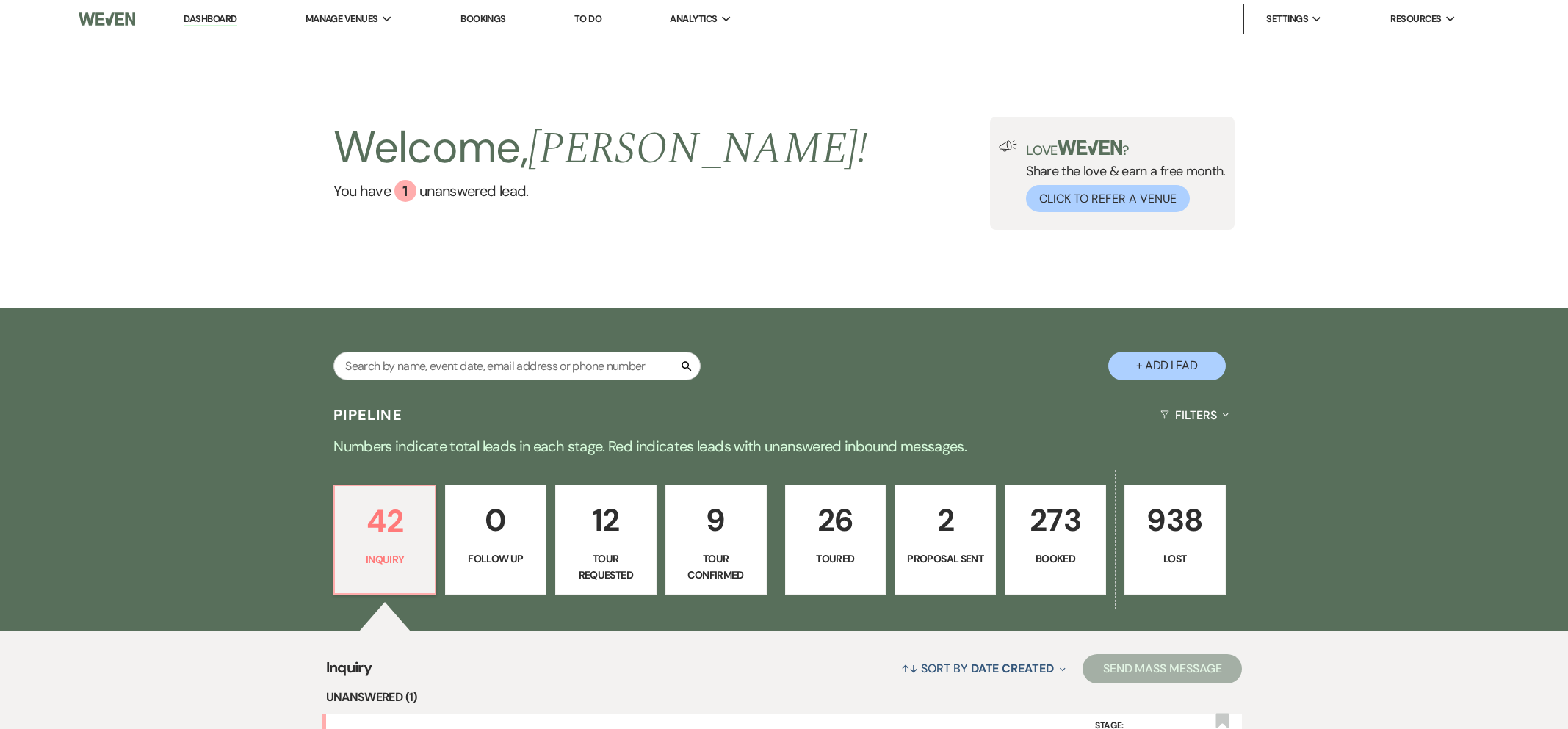
click at [481, 24] on link "Bookings" at bounding box center [483, 18] width 45 height 12
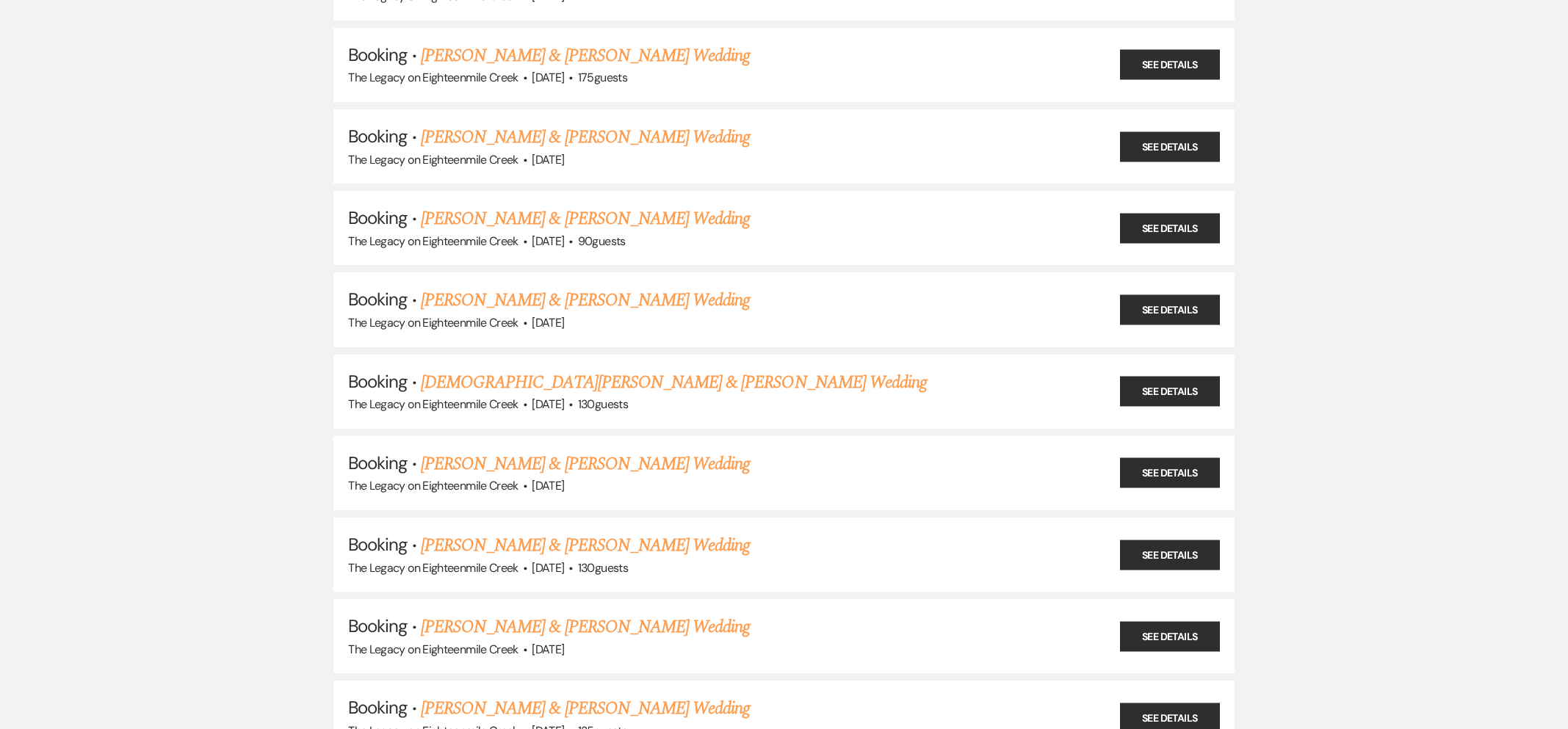
scroll to position [1131, 0]
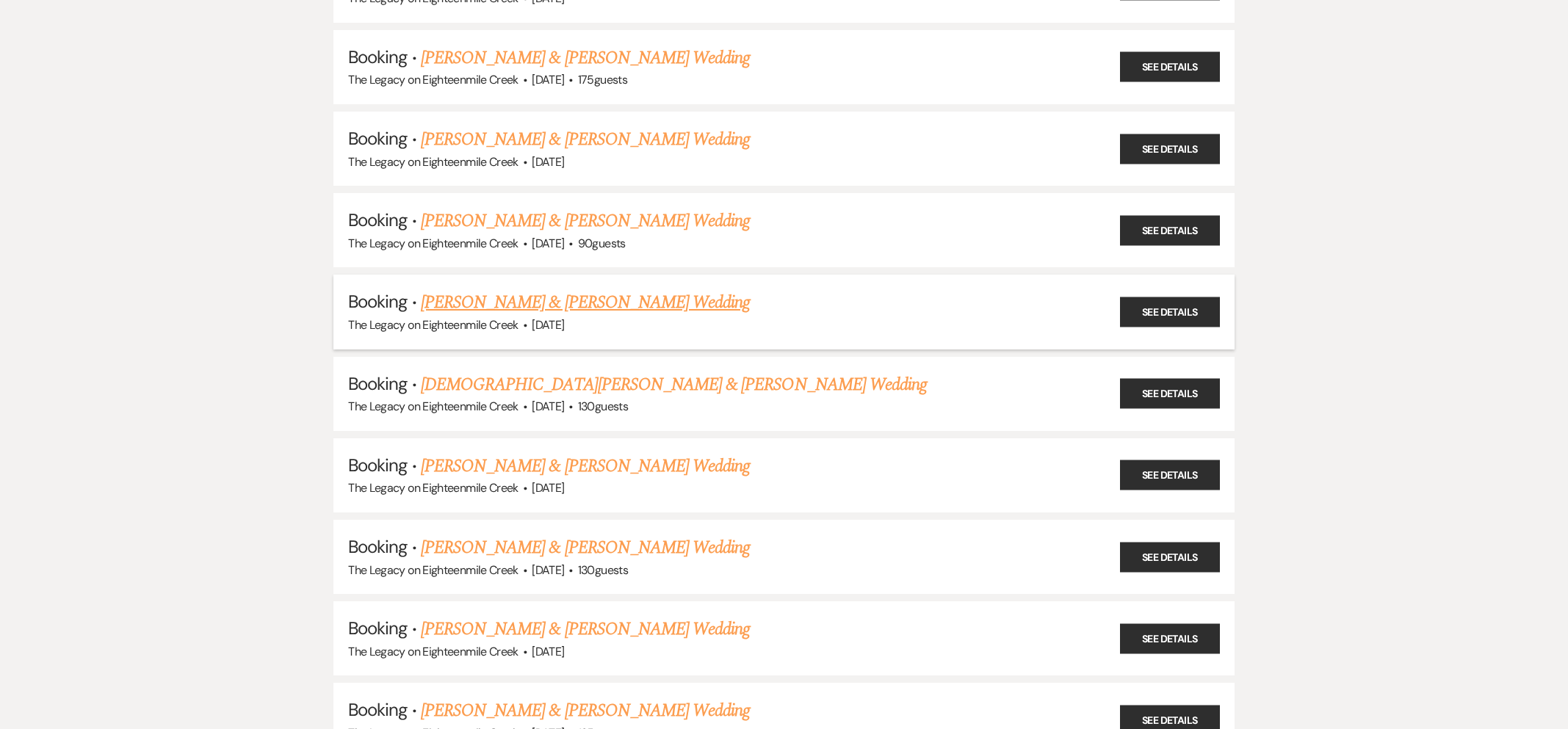
click at [632, 290] on link "[PERSON_NAME] & [PERSON_NAME] Wedding" at bounding box center [586, 302] width 329 height 27
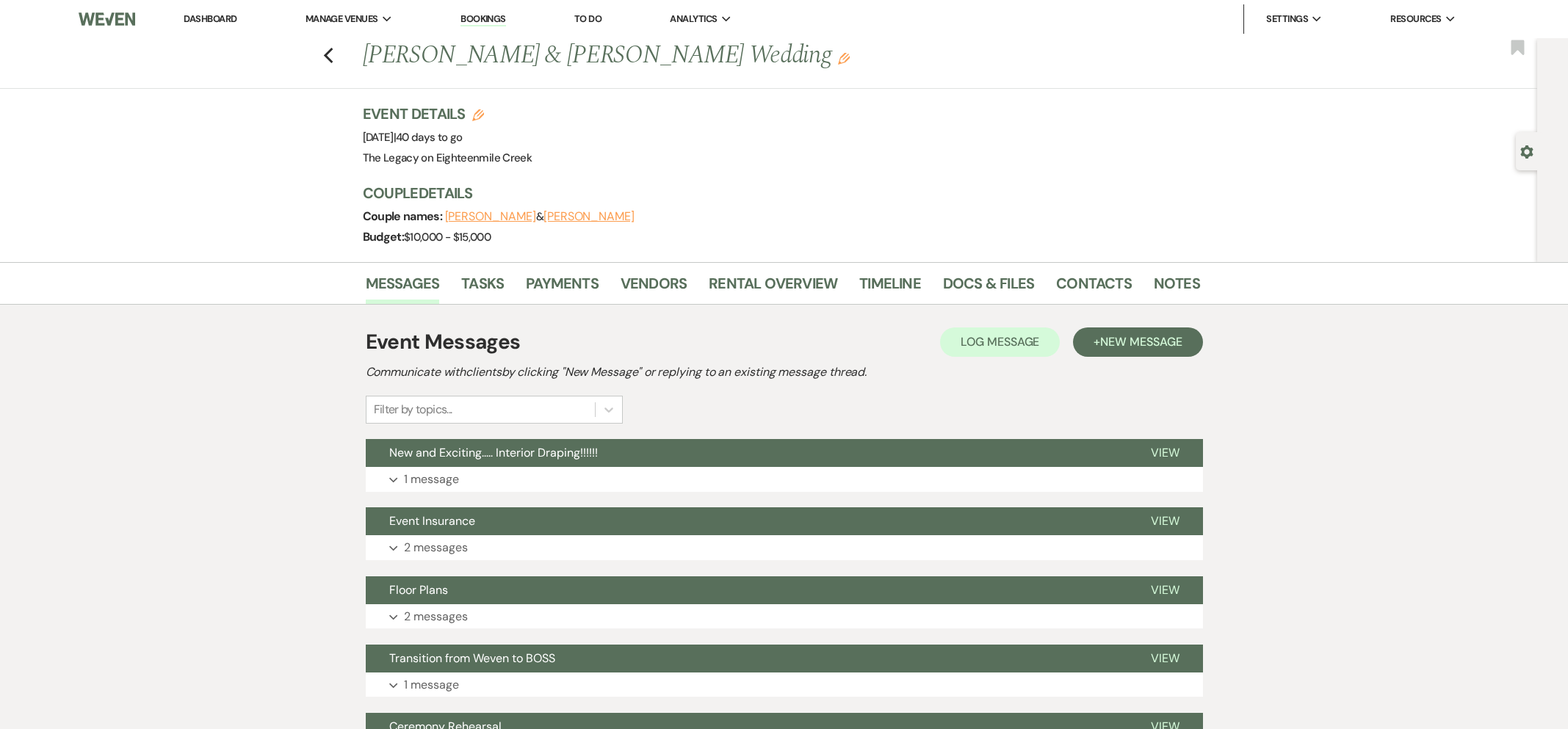
click at [540, 269] on li "Payments" at bounding box center [573, 286] width 94 height 35
click at [546, 283] on link "Payments" at bounding box center [562, 288] width 73 height 32
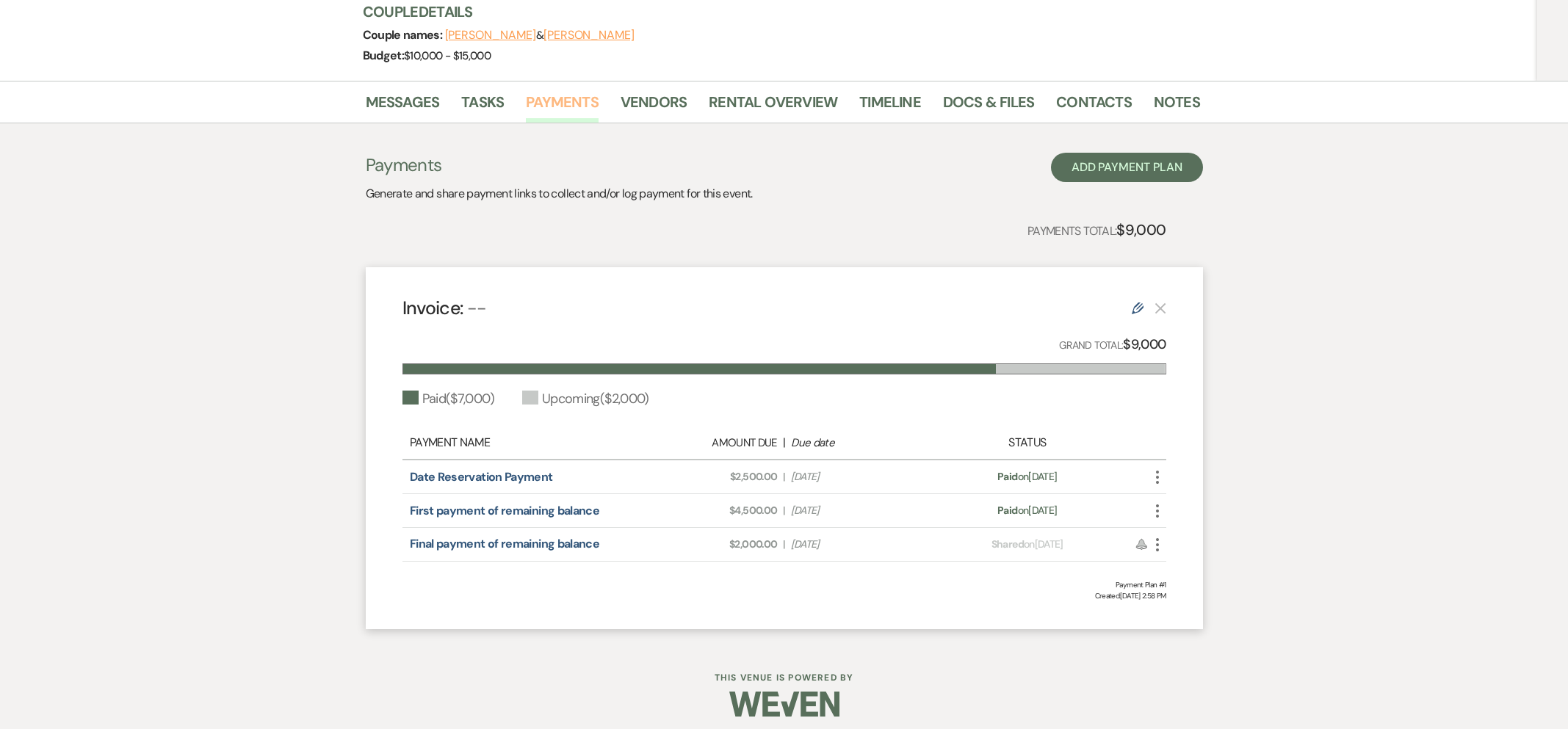
scroll to position [190, 0]
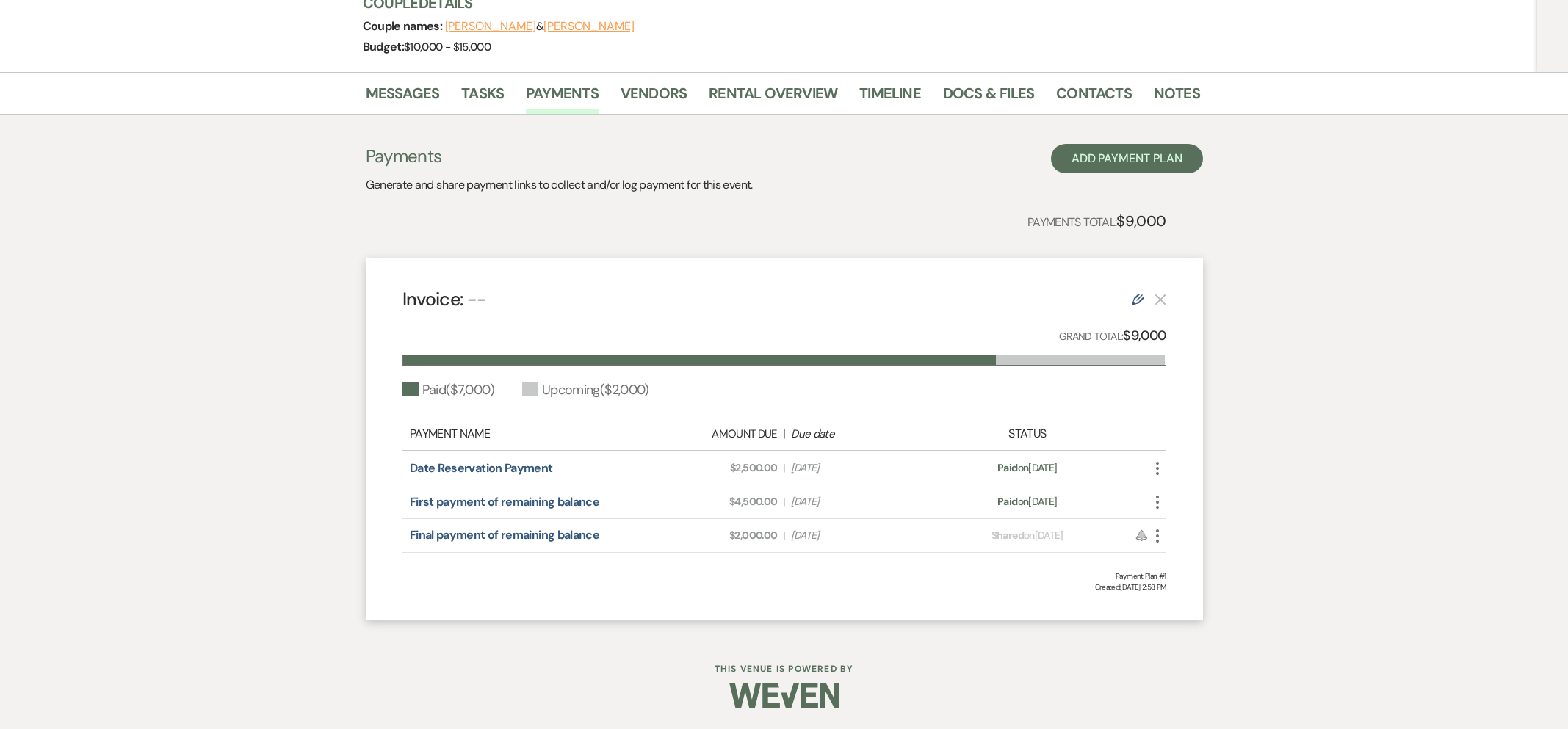
click at [1155, 537] on icon "More" at bounding box center [1157, 536] width 18 height 18
click at [1178, 569] on button "Attach File Attach to Message" at bounding box center [1223, 565] width 148 height 25
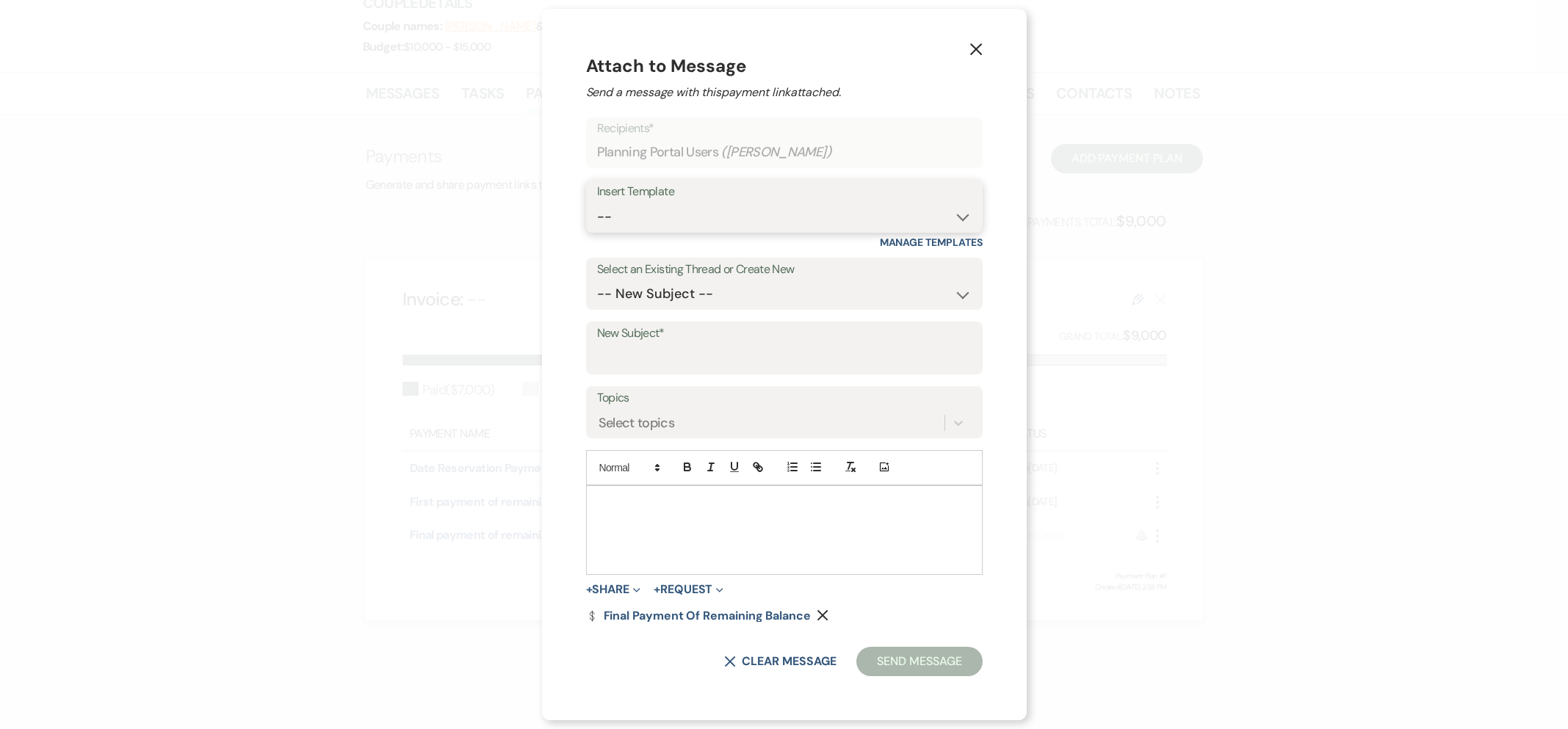
click at [674, 224] on select "-- Inquiry Follow Up- Just checking in :) Tour Date/Time Confirmation Proposal …" at bounding box center [784, 217] width 374 height 29
select select "2292"
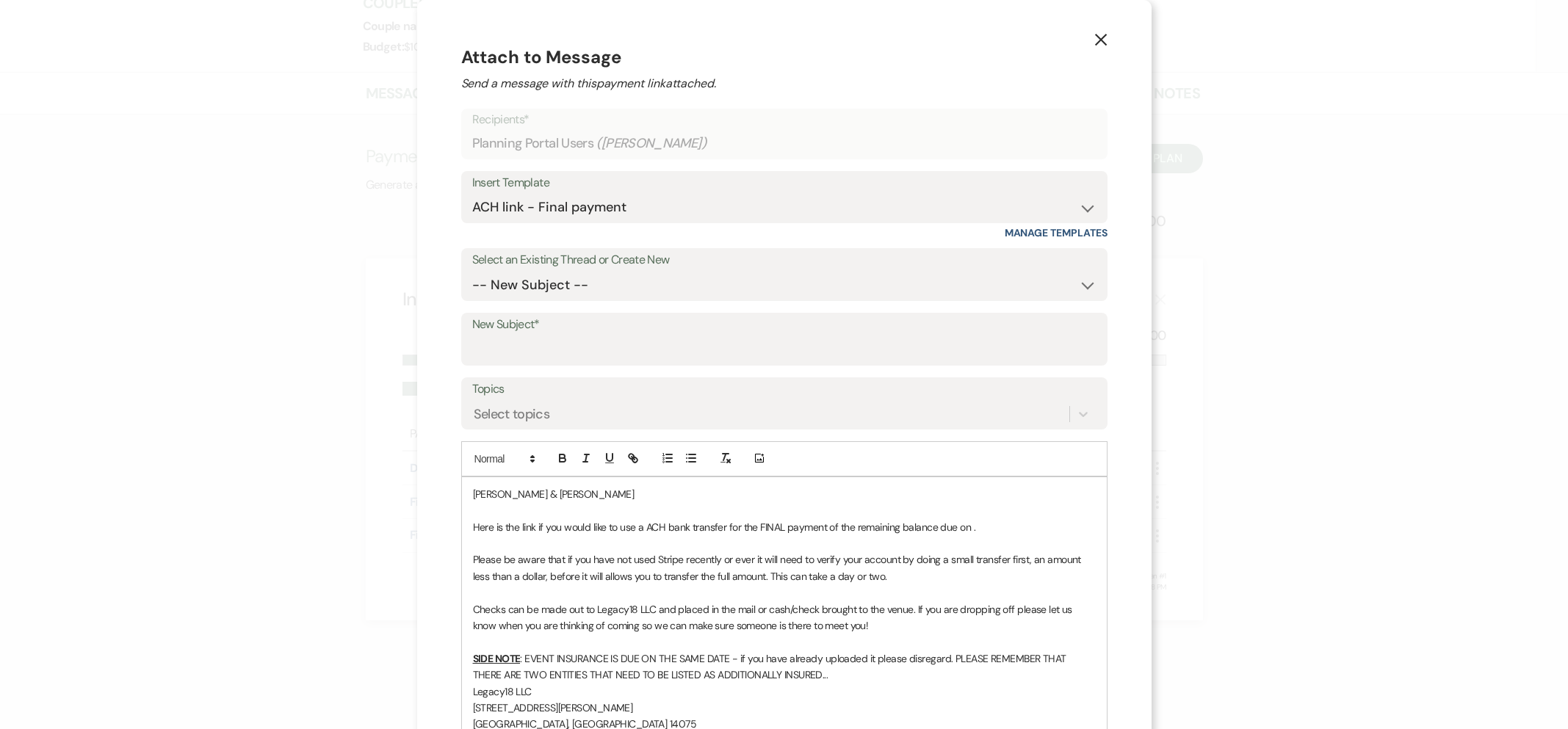
click at [974, 529] on p "Here is the link if you would like to use a ACH bank transfer for the FINAL pay…" at bounding box center [784, 527] width 623 height 16
click at [548, 343] on input "New Subject*" at bounding box center [785, 350] width 624 height 29
type input "Final Payment of Remaining Balance"
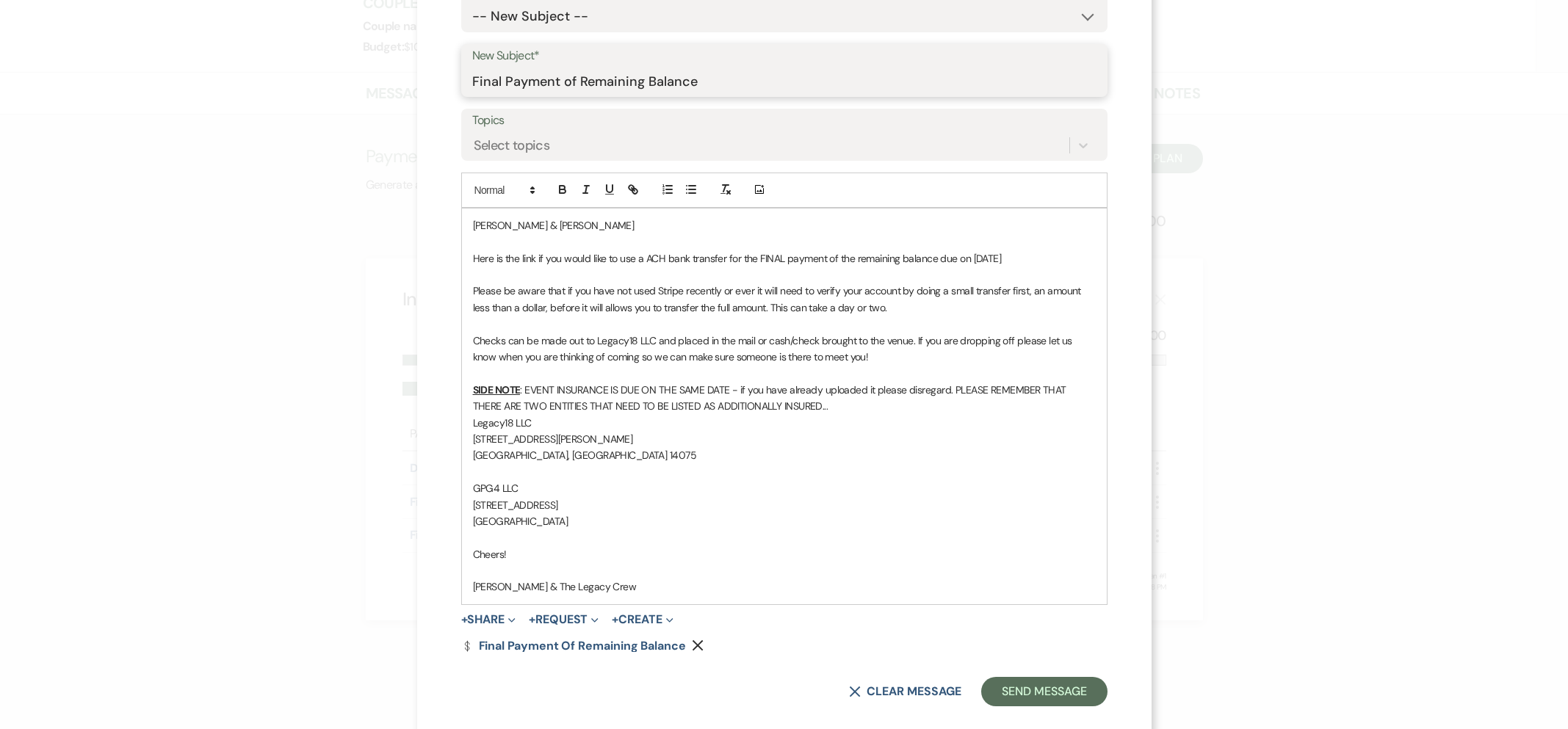
scroll to position [290, 0]
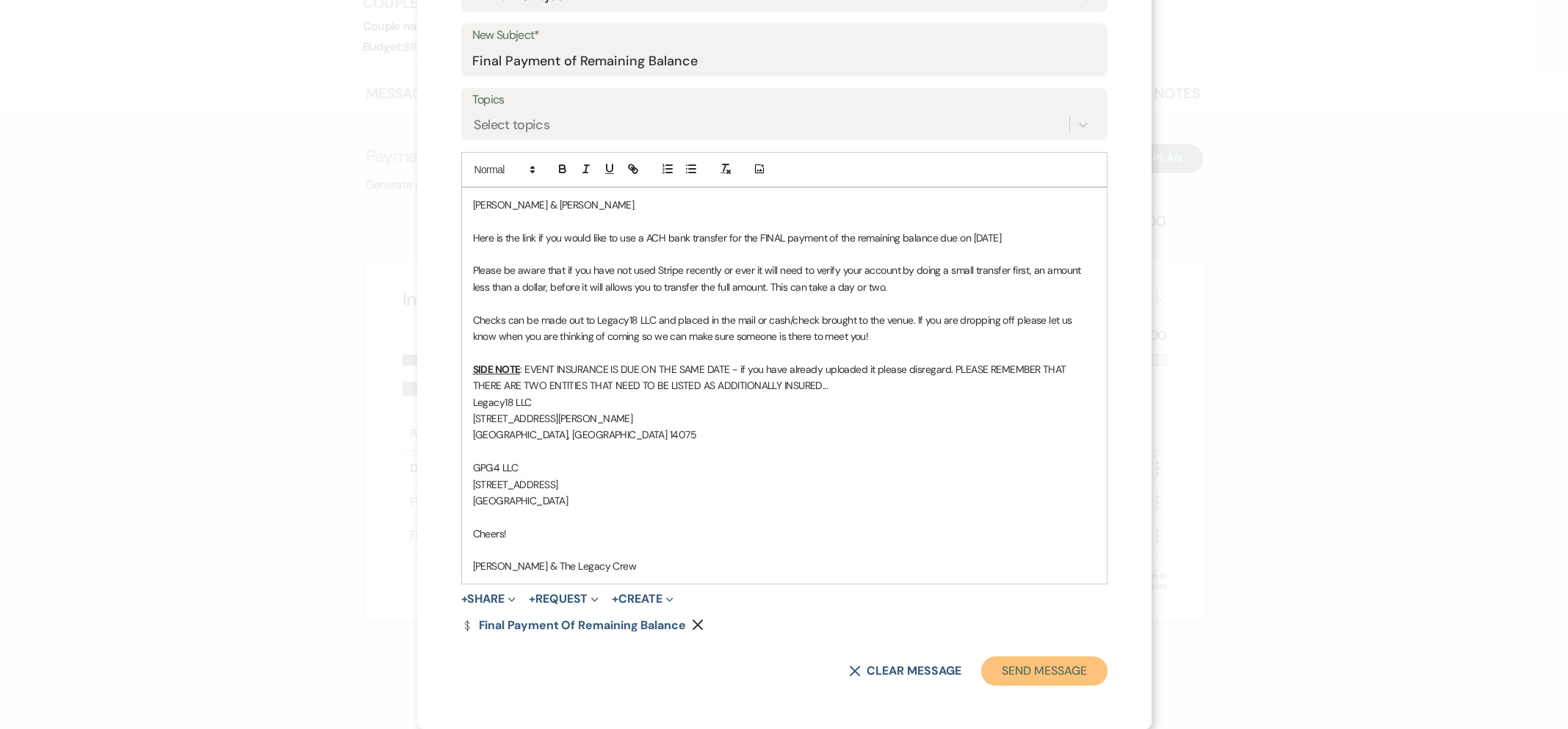
click at [1033, 673] on button "Send Message" at bounding box center [1045, 671] width 126 height 29
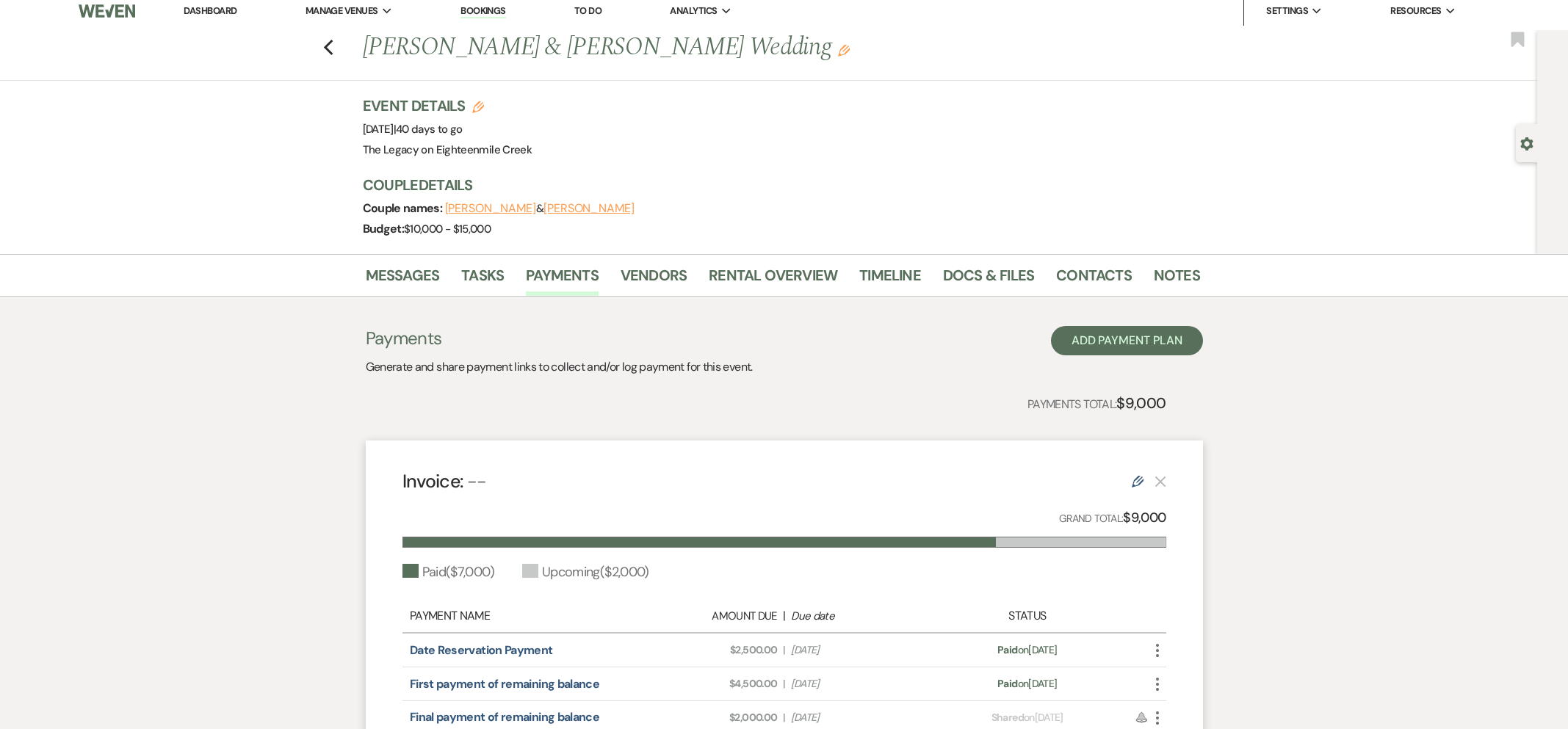
scroll to position [0, 0]
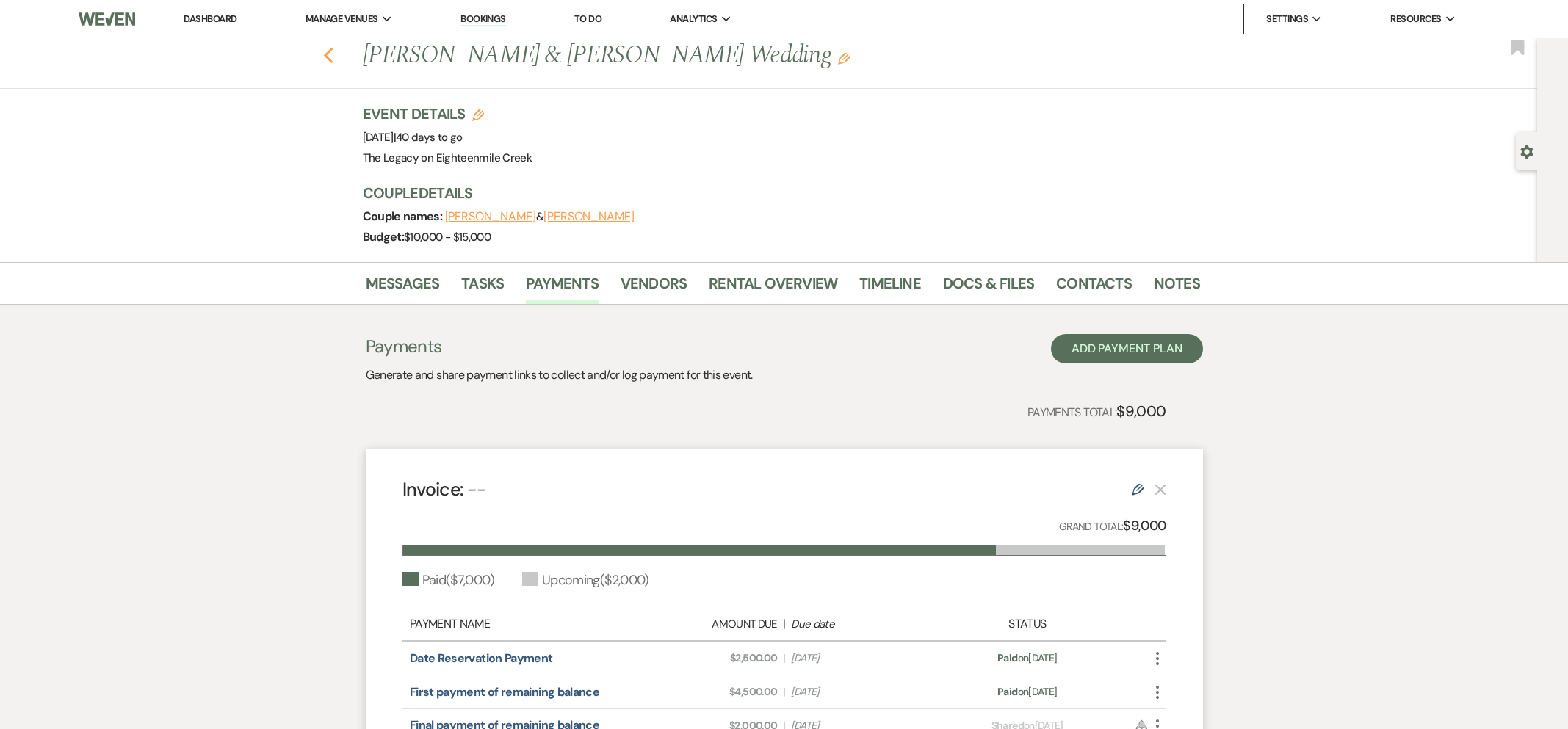
click at [325, 56] on use "button" at bounding box center [328, 56] width 10 height 16
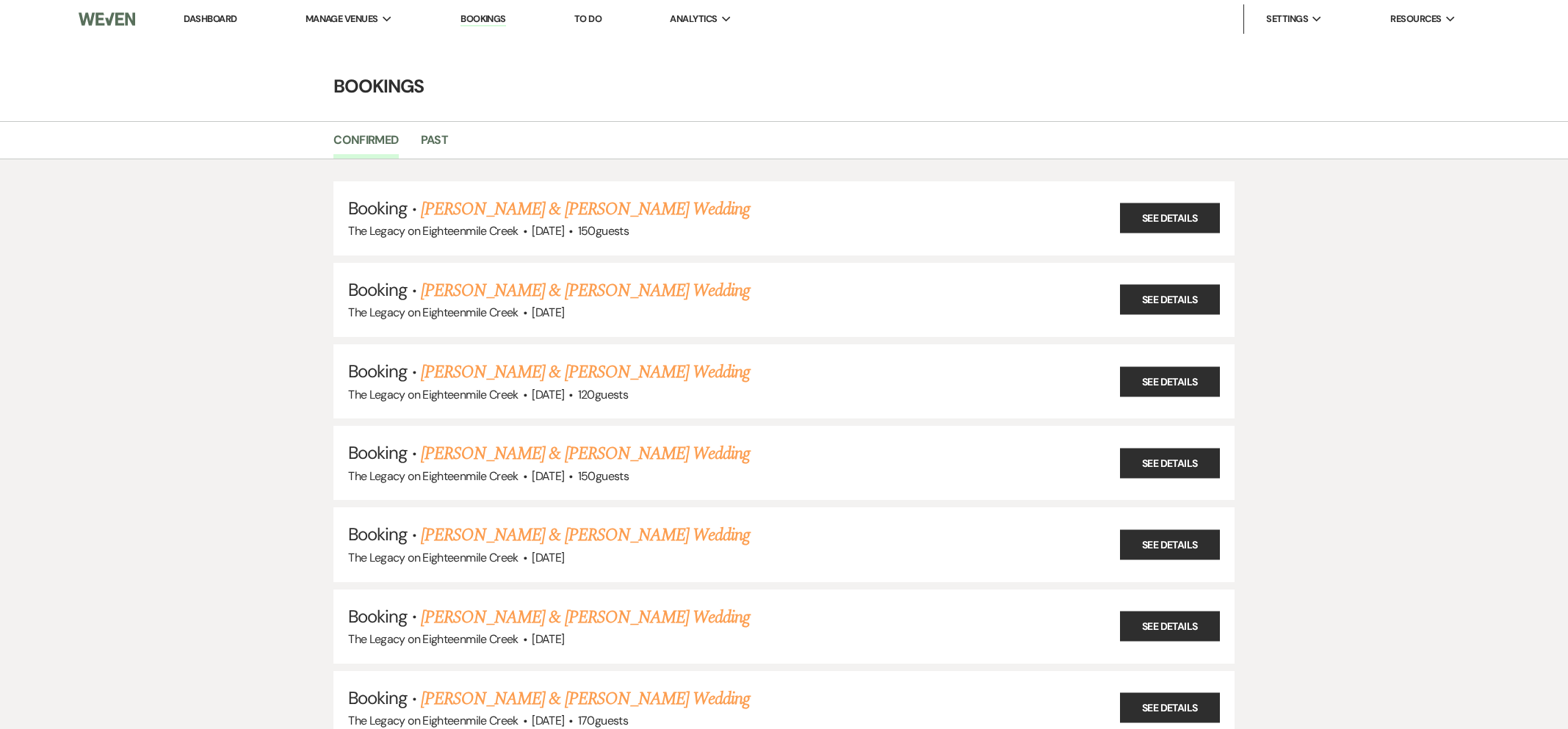
scroll to position [1131, 0]
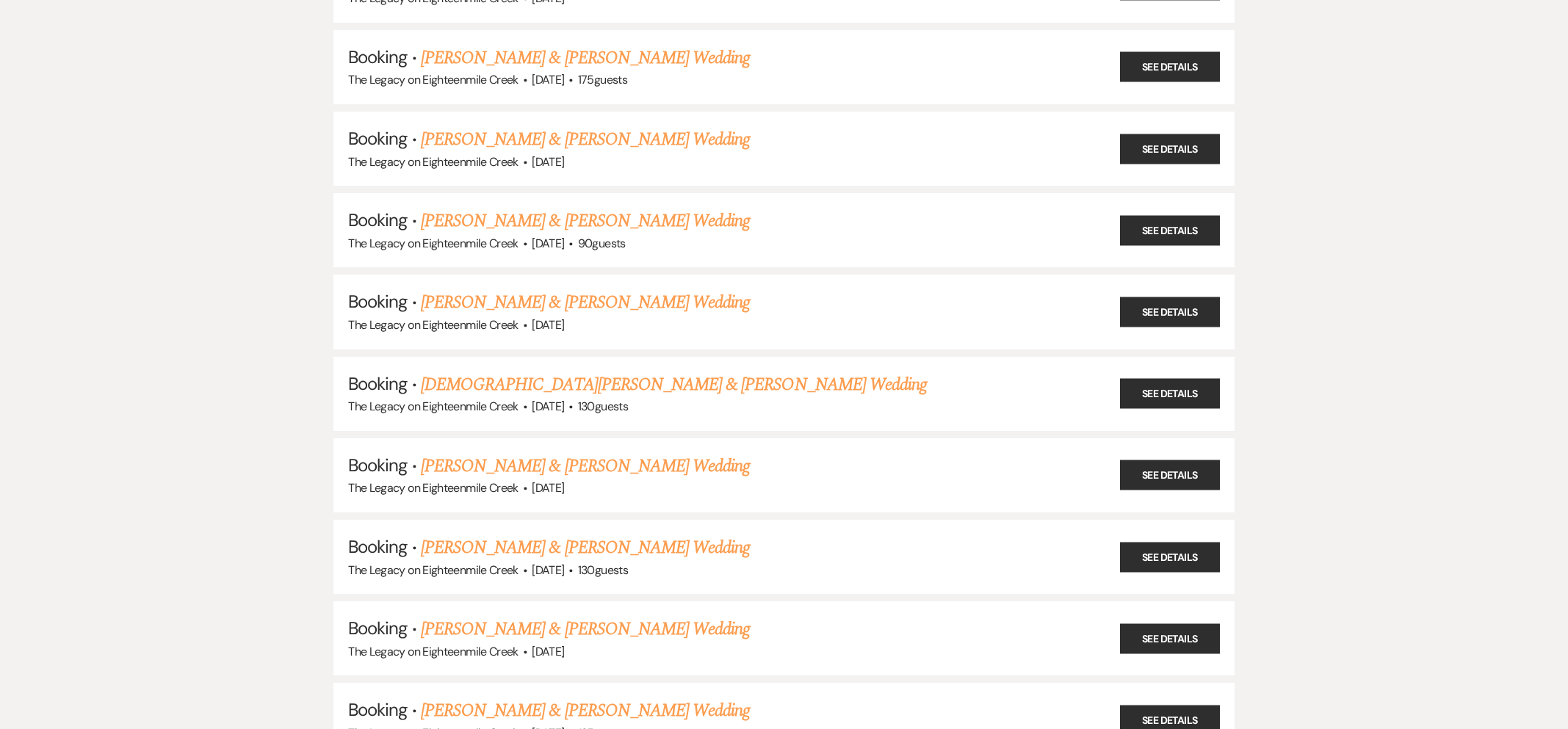
click at [603, 373] on link "[DEMOGRAPHIC_DATA][PERSON_NAME] & [PERSON_NAME] Wedding" at bounding box center [673, 385] width 506 height 27
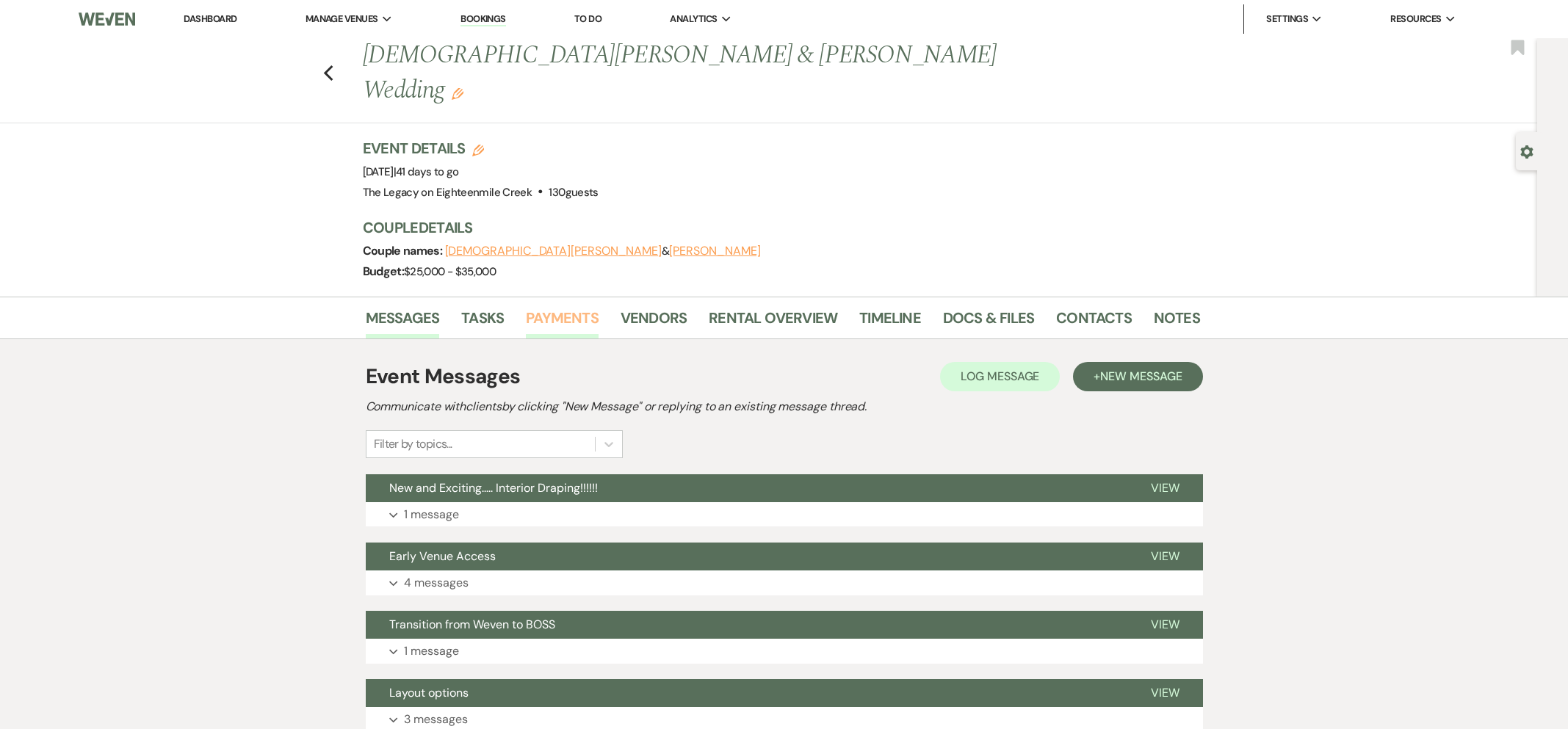
click at [563, 306] on link "Payments" at bounding box center [562, 323] width 73 height 32
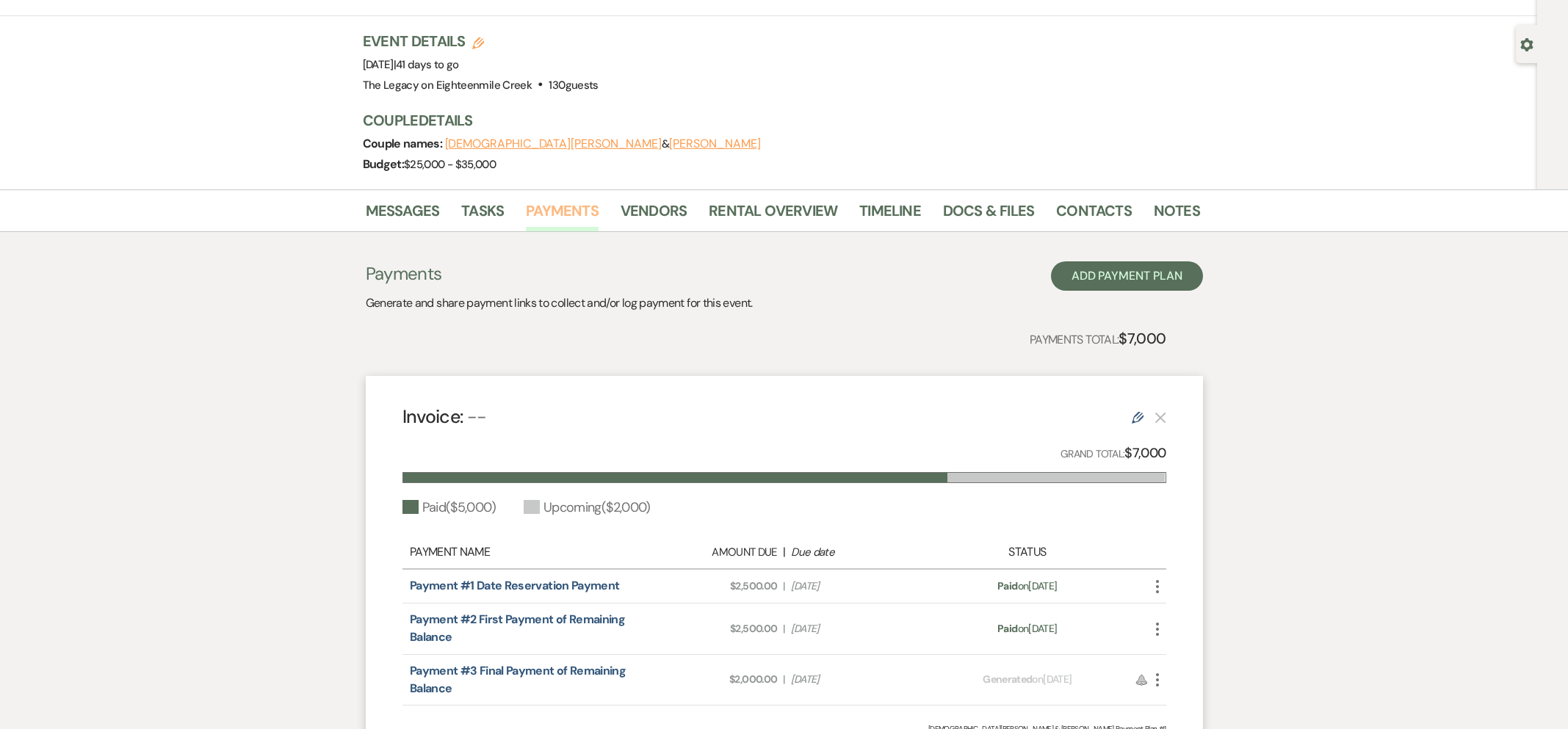
scroll to position [226, 0]
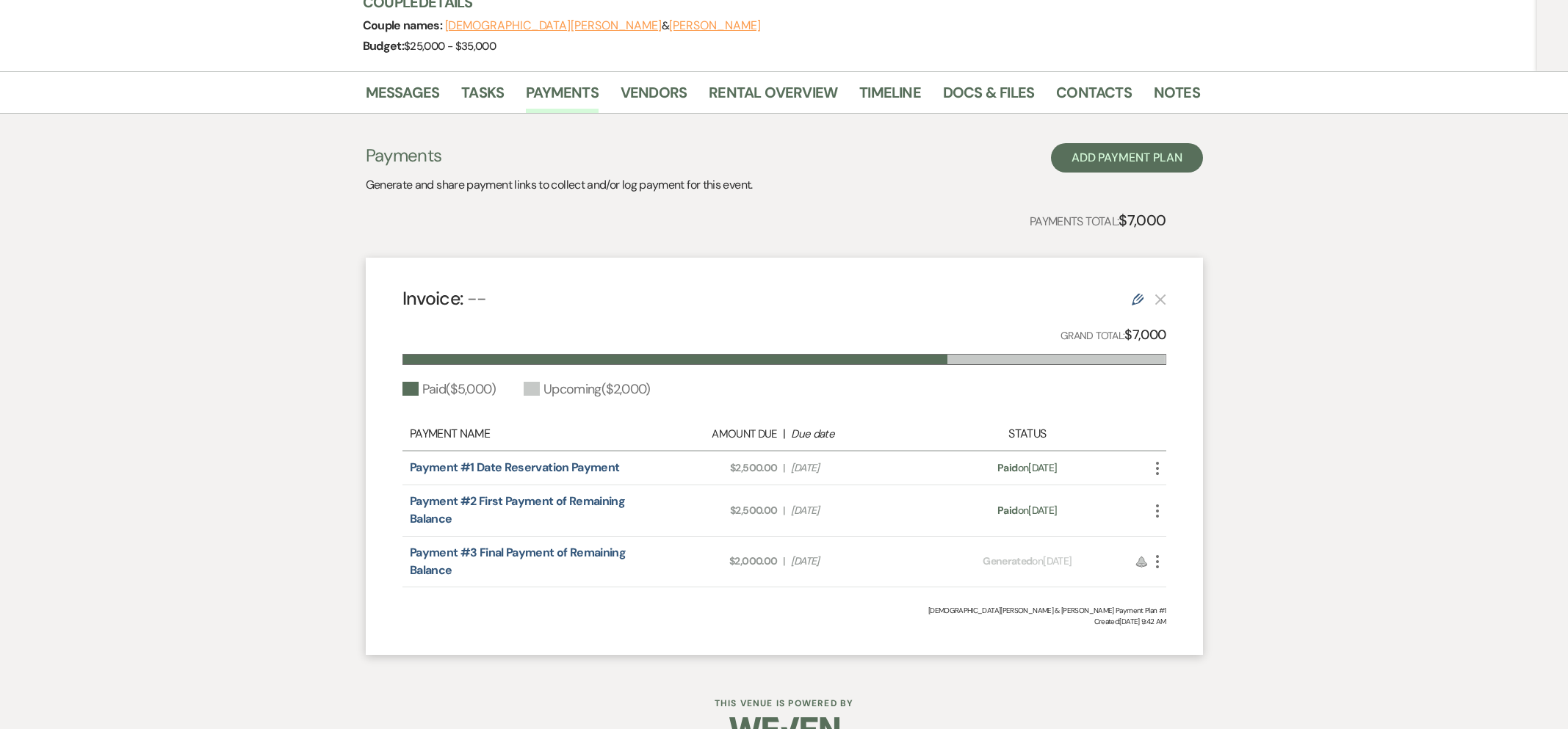
click at [1155, 553] on icon "More" at bounding box center [1157, 562] width 18 height 18
click at [1191, 579] on button "Attach File Attach to Message" at bounding box center [1223, 591] width 148 height 25
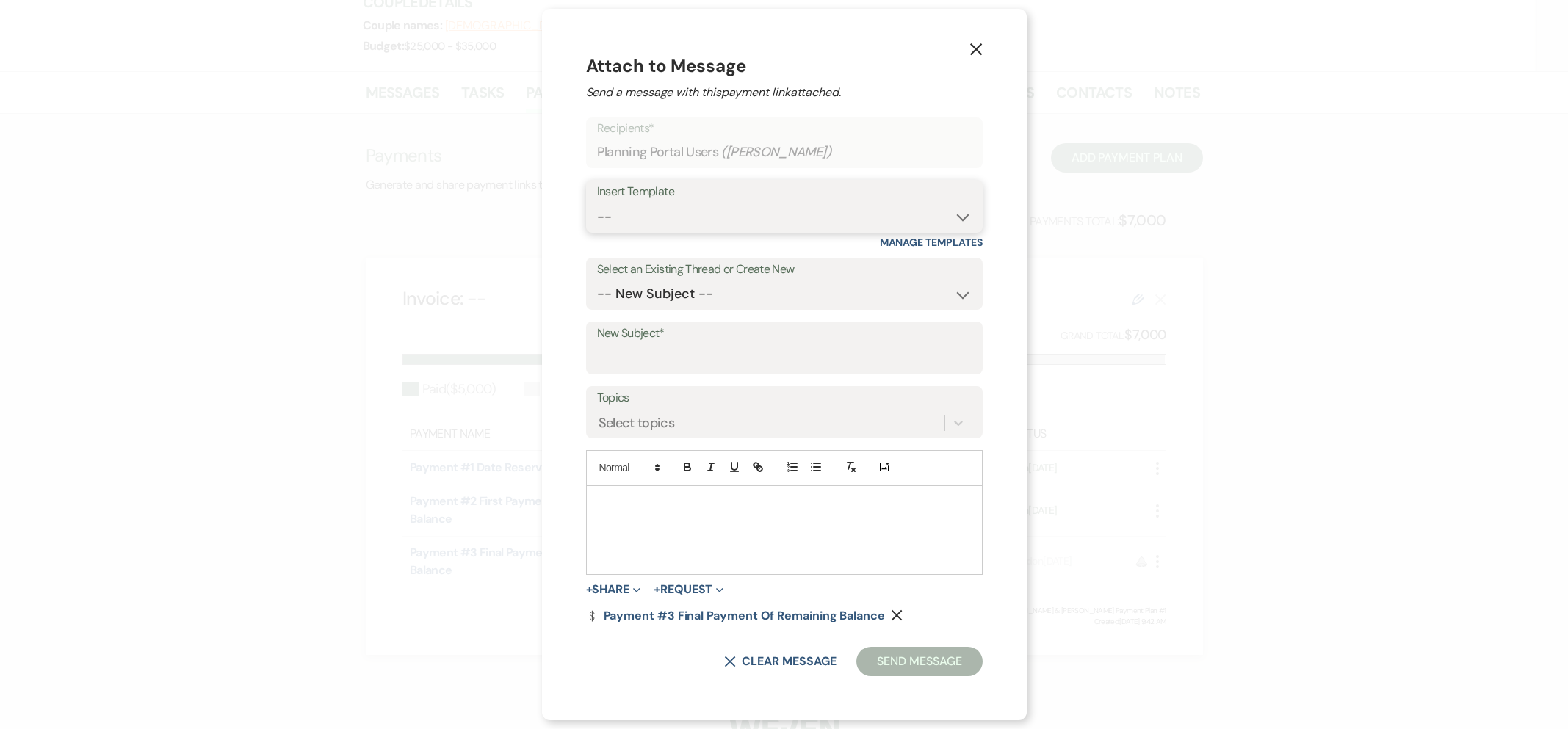
click at [648, 219] on select "-- Inquiry Follow Up- Just checking in :) Tour Date/Time Confirmation Proposal …" at bounding box center [784, 217] width 374 height 29
select select "2292"
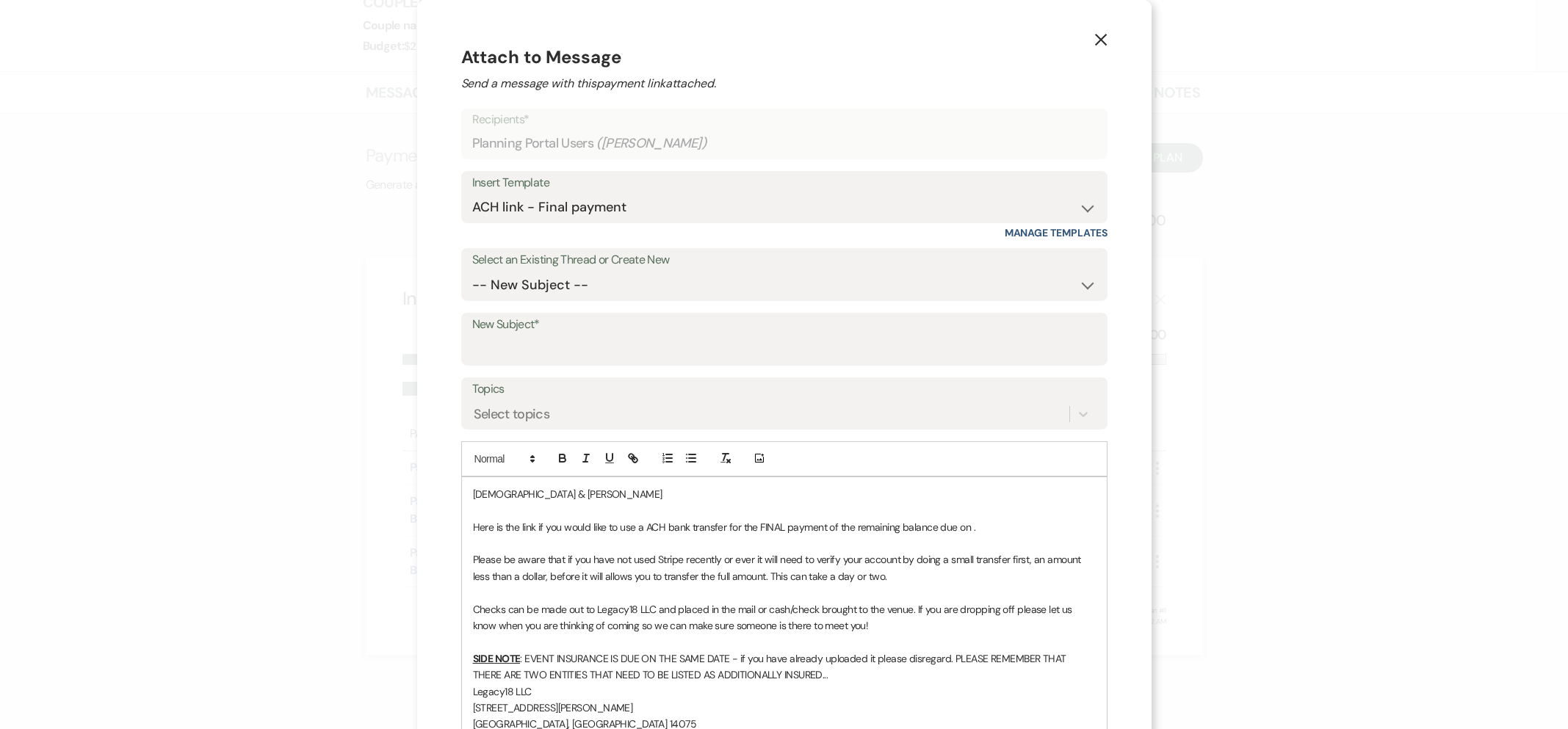
click at [970, 527] on p "Here is the link if you would like to use a ACH bank transfer for the FINAL pay…" at bounding box center [784, 527] width 623 height 16
click at [563, 347] on input "New Subject*" at bounding box center [785, 350] width 624 height 29
type input "Final Payment of Remaining Balance"
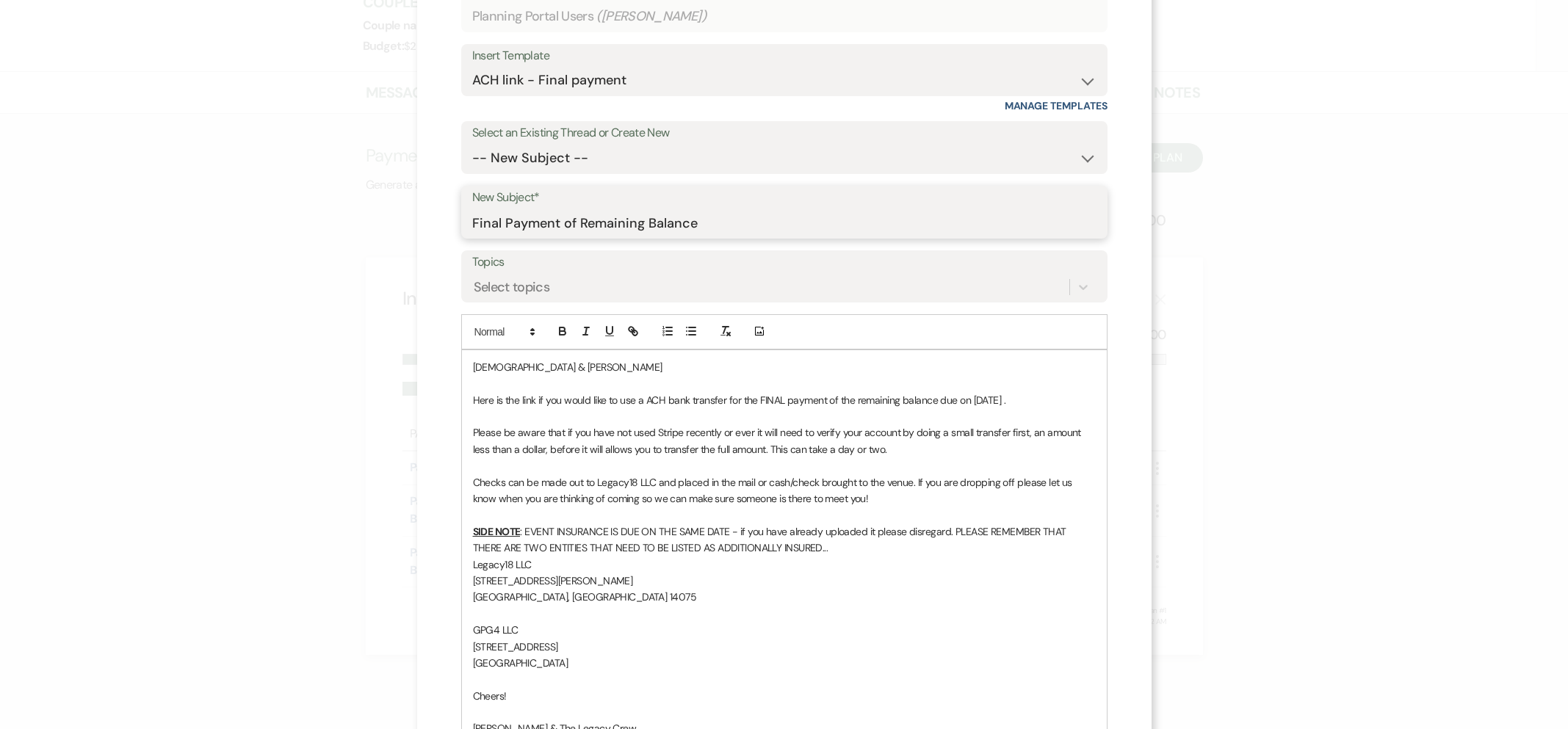
scroll to position [290, 0]
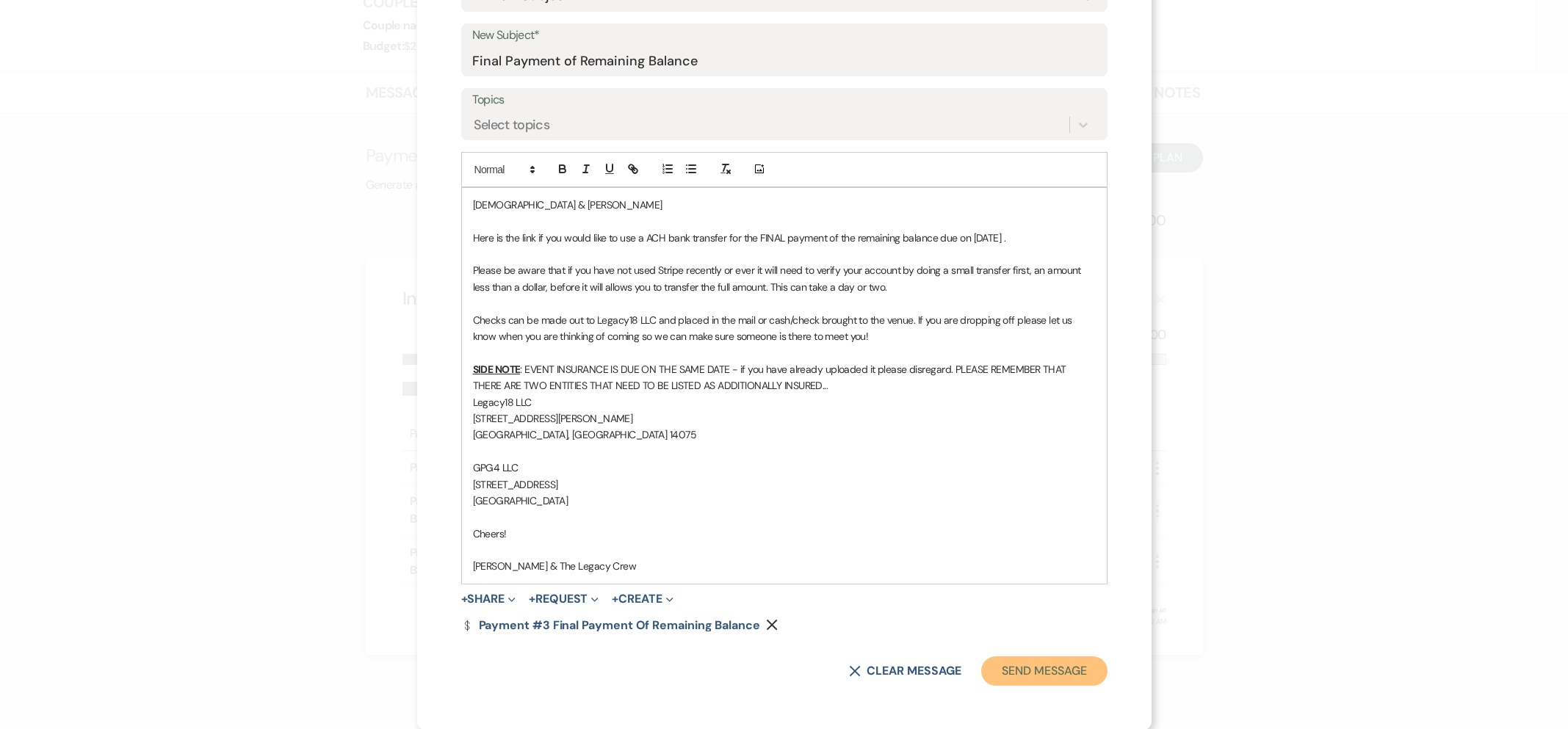
click at [1048, 674] on button "Send Message" at bounding box center [1045, 671] width 126 height 29
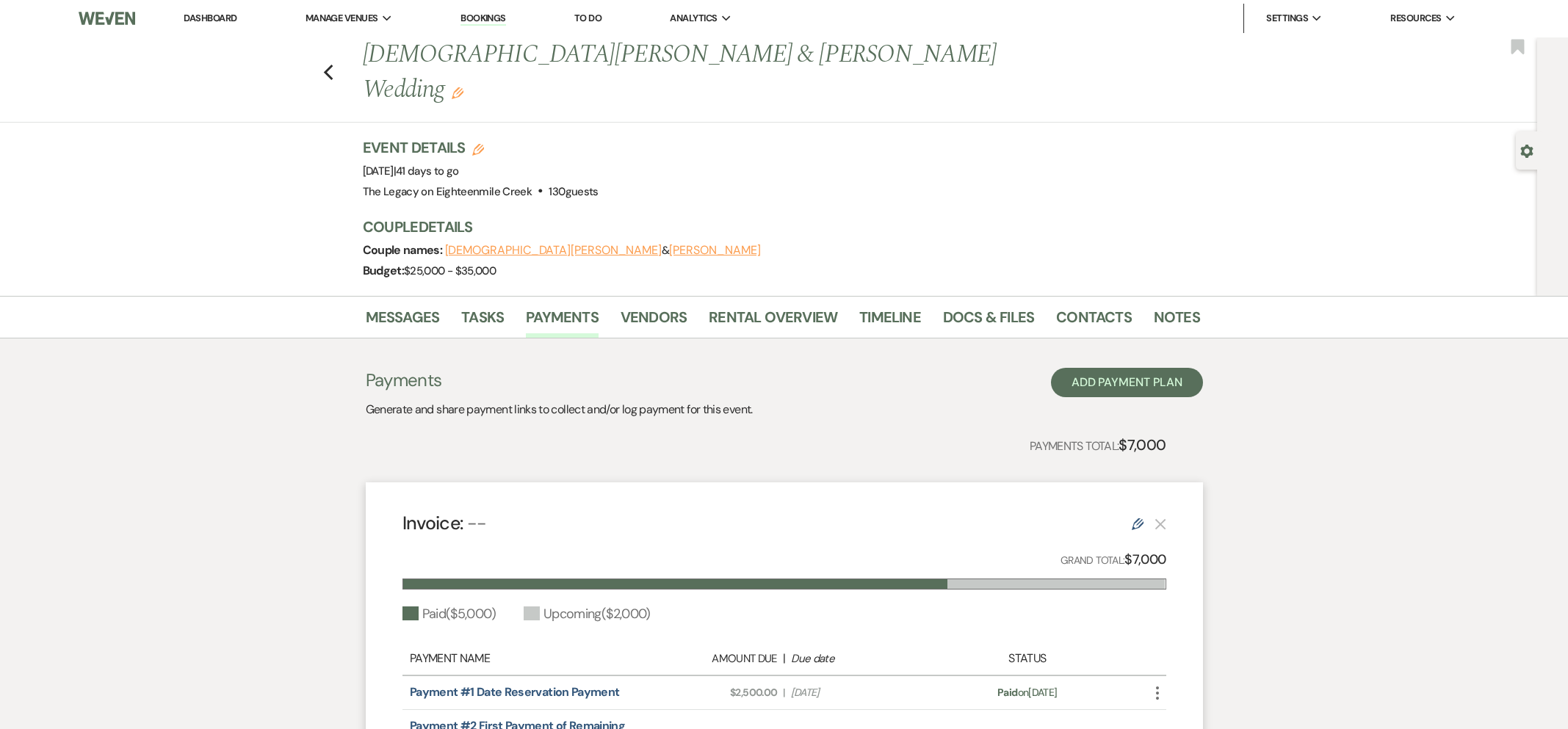
scroll to position [0, 0]
click at [328, 65] on use "button" at bounding box center [328, 73] width 10 height 16
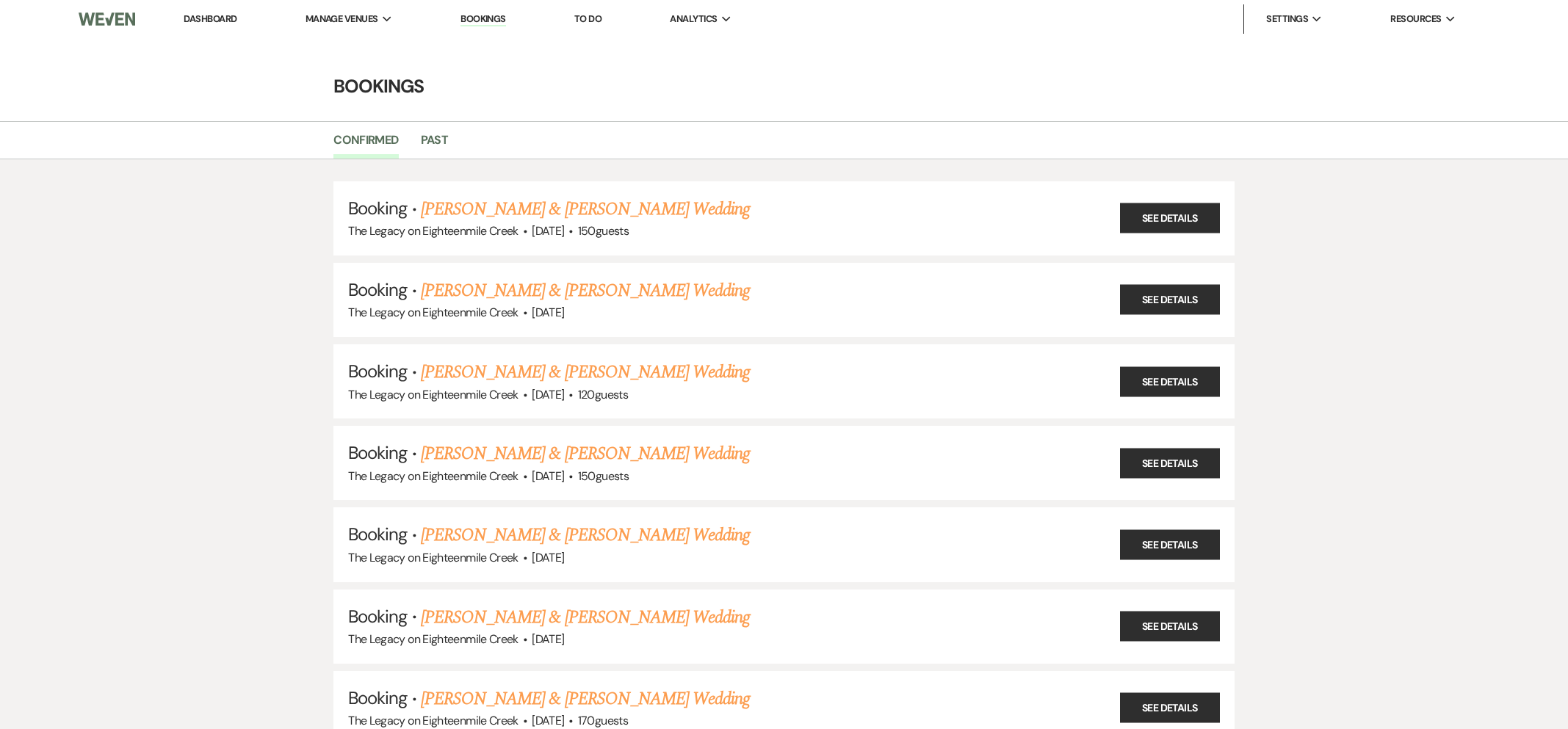
scroll to position [1131, 0]
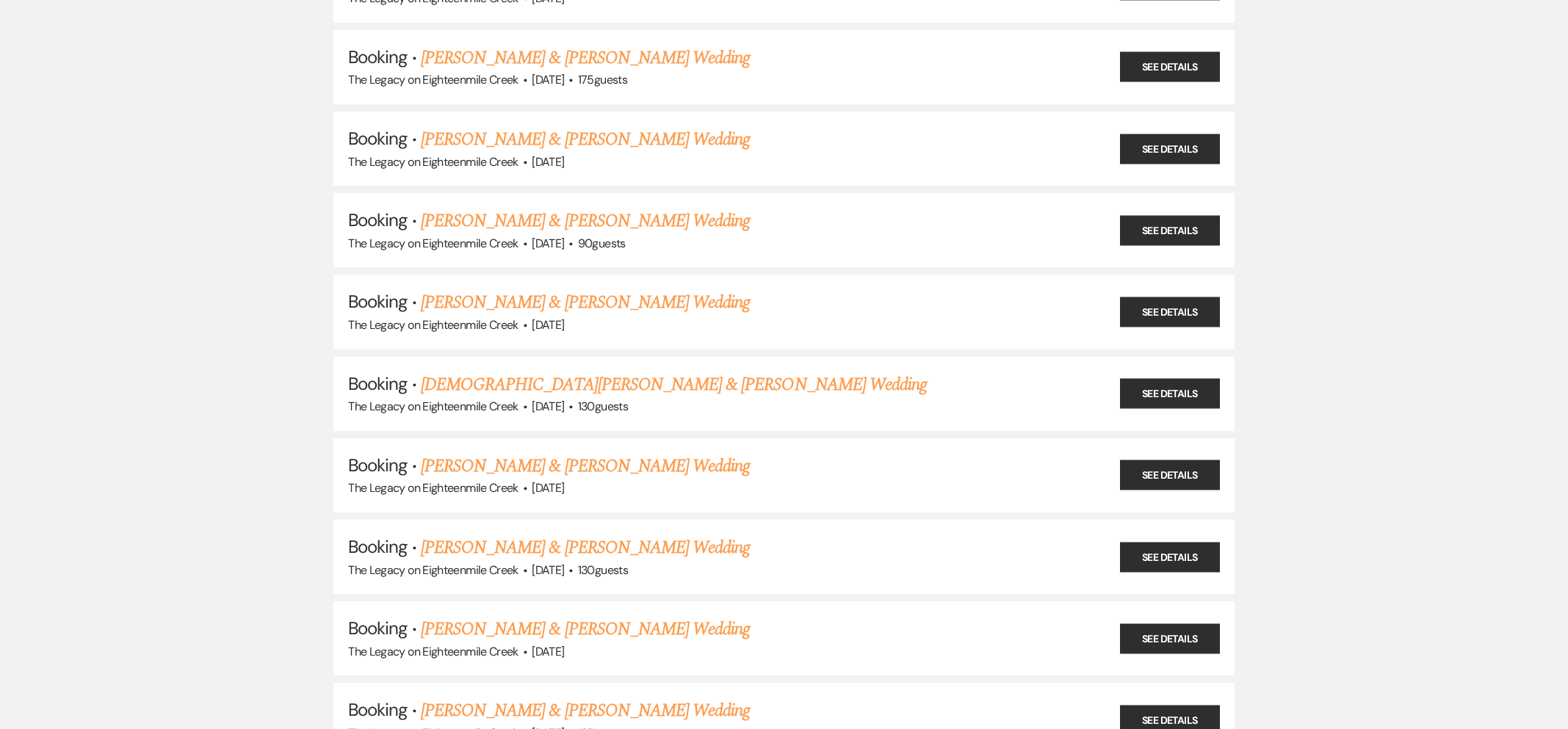
click at [627, 458] on link "[PERSON_NAME] & [PERSON_NAME] Wedding" at bounding box center [586, 466] width 329 height 27
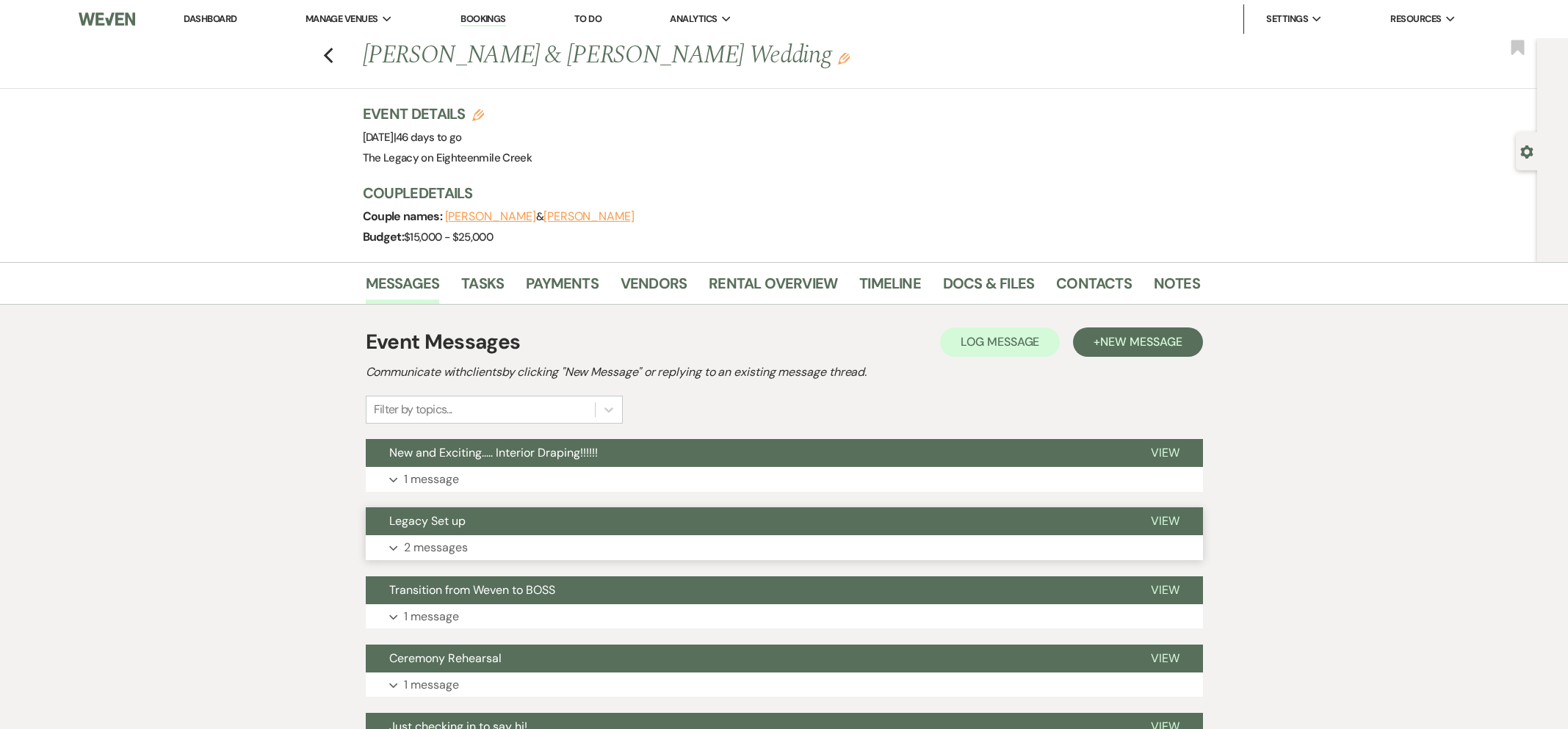
click at [735, 512] on button "Legacy Set up" at bounding box center [747, 521] width 761 height 28
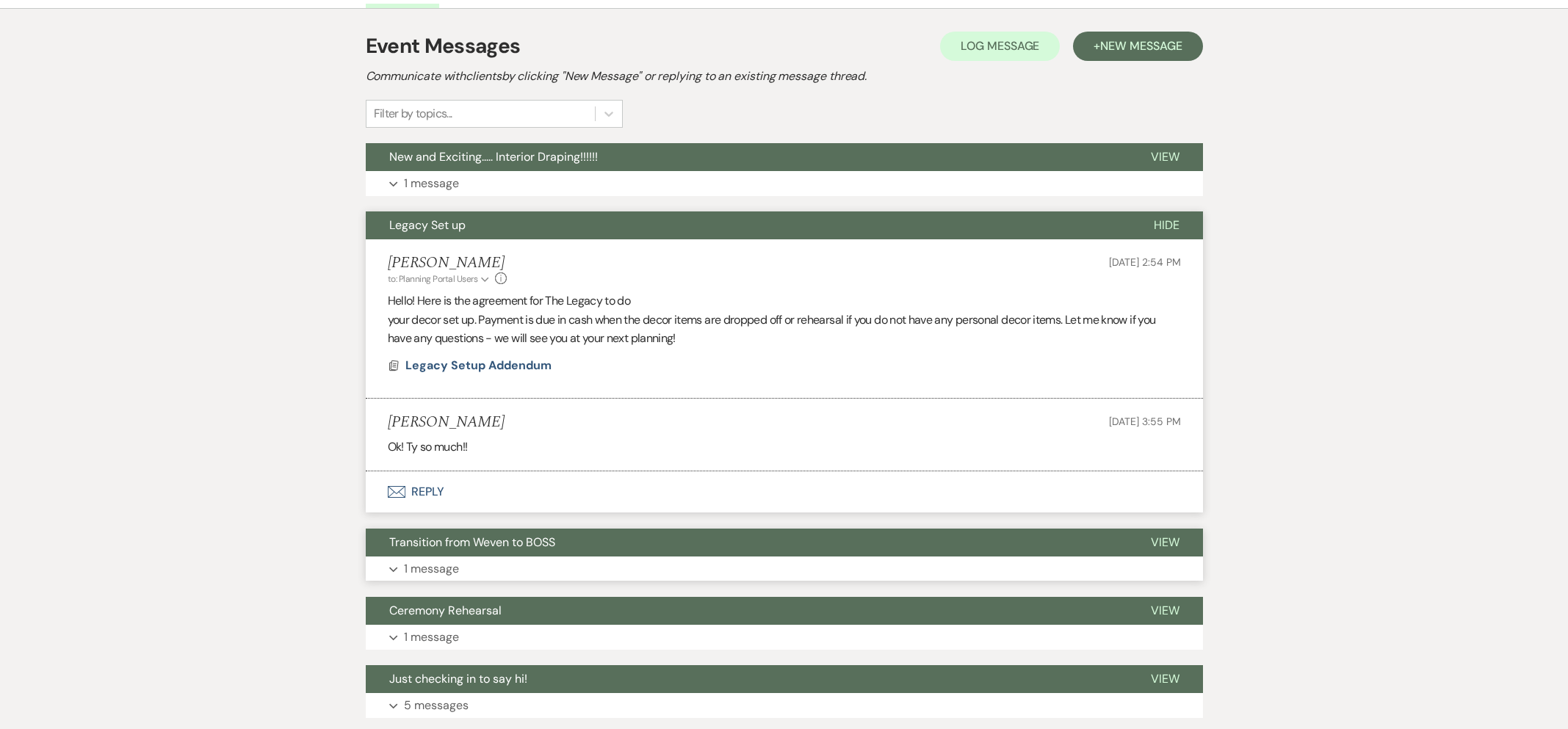
scroll to position [352, 0]
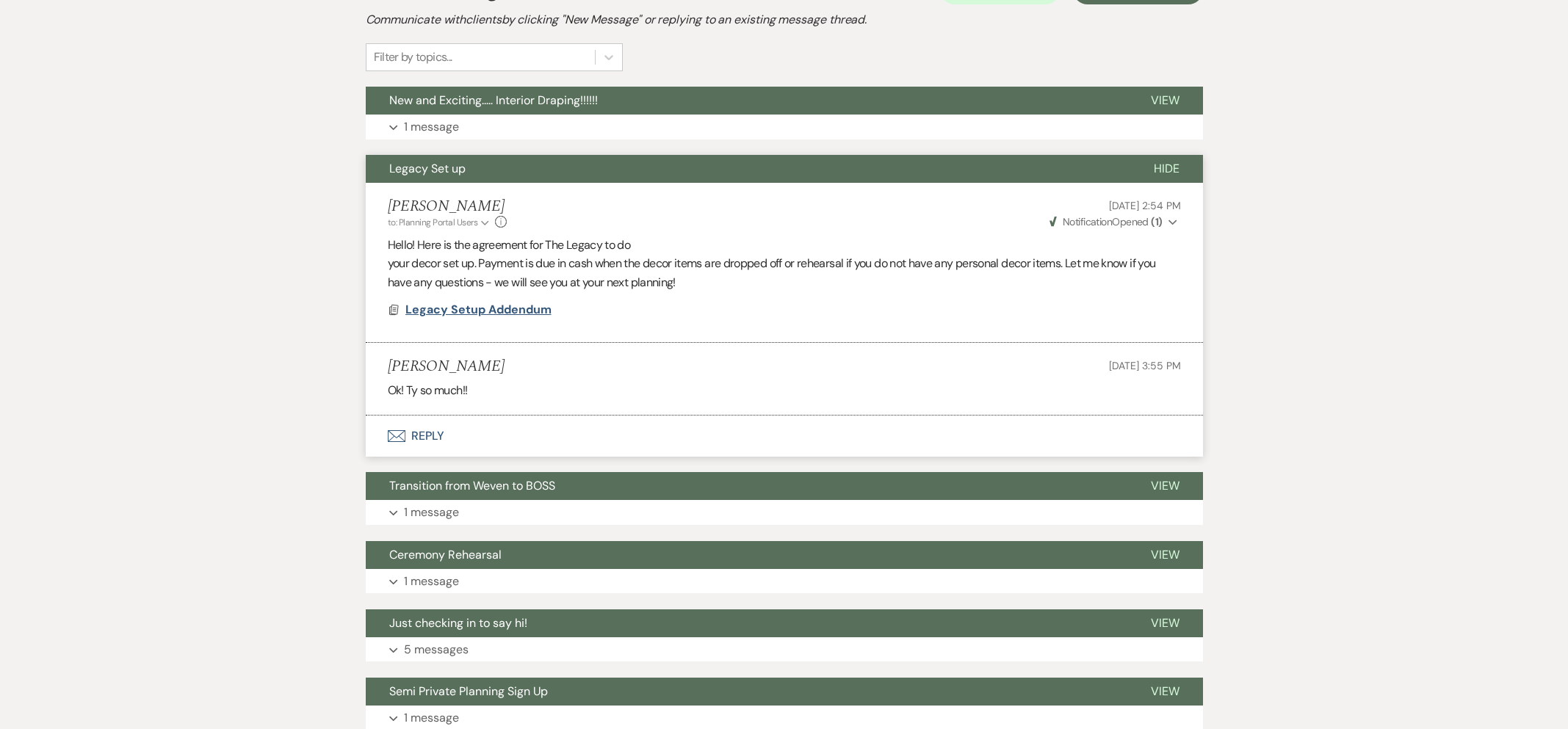
click at [468, 310] on span "Legacy Setup Addendum" at bounding box center [478, 309] width 146 height 15
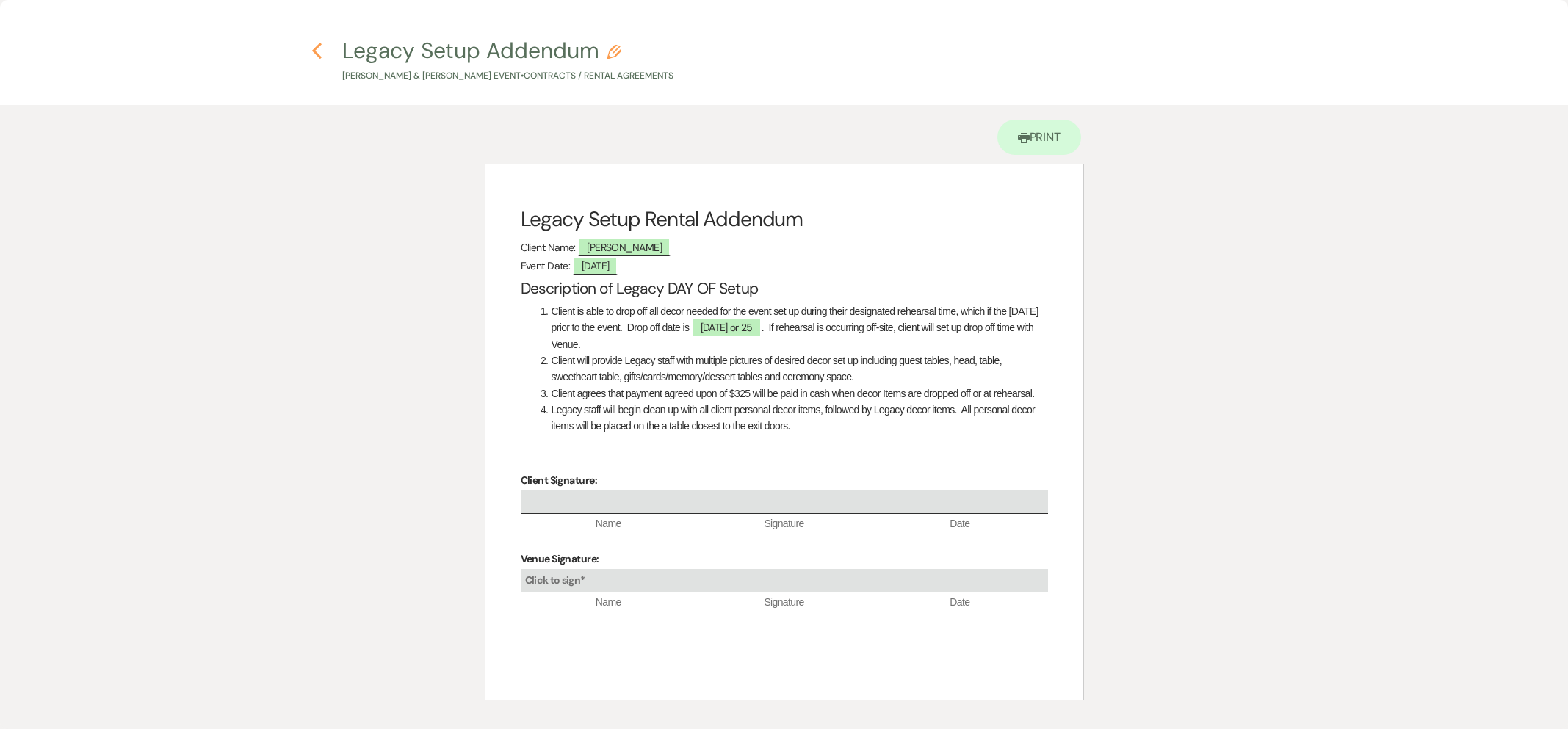
click at [316, 48] on use "button" at bounding box center [317, 51] width 10 height 16
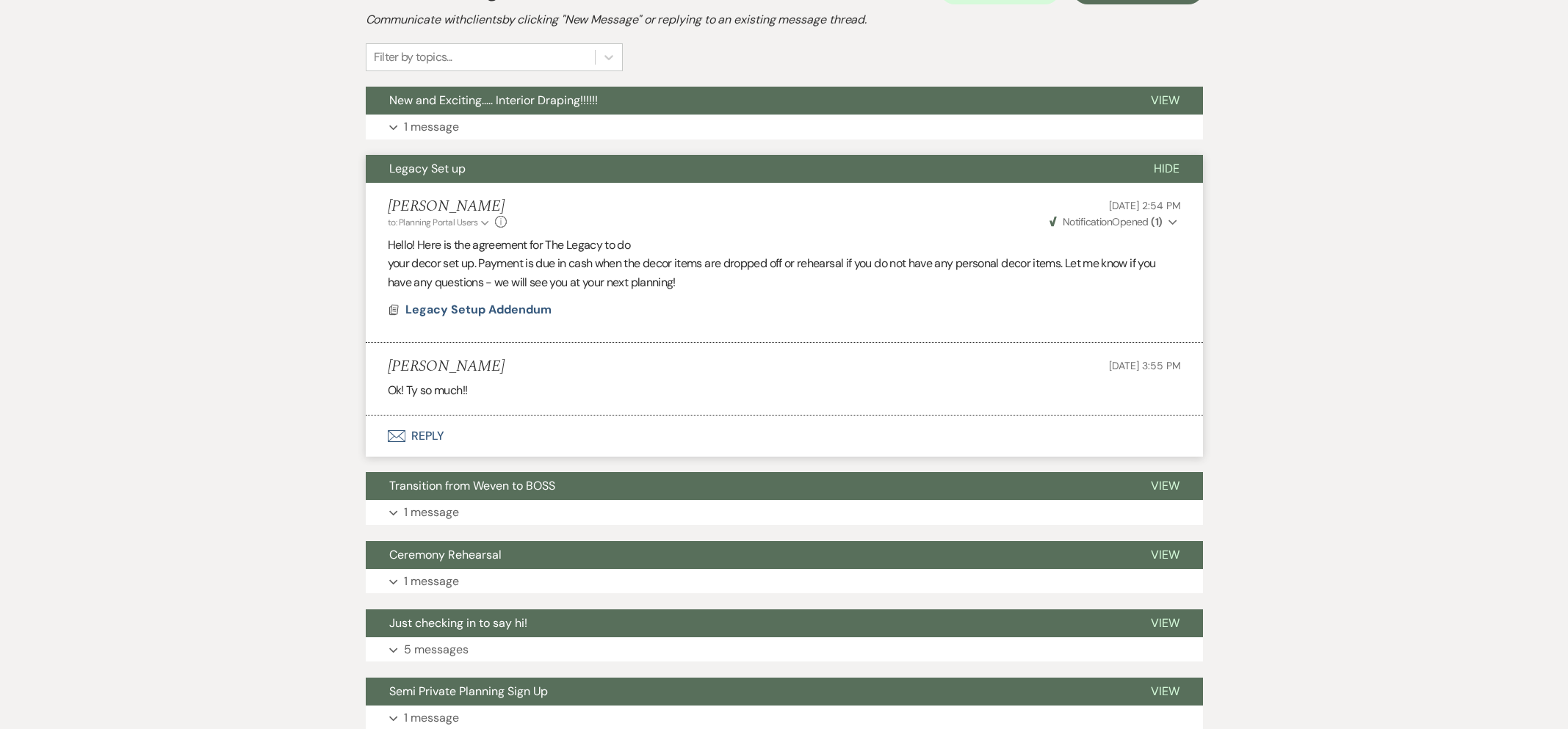
scroll to position [0, 0]
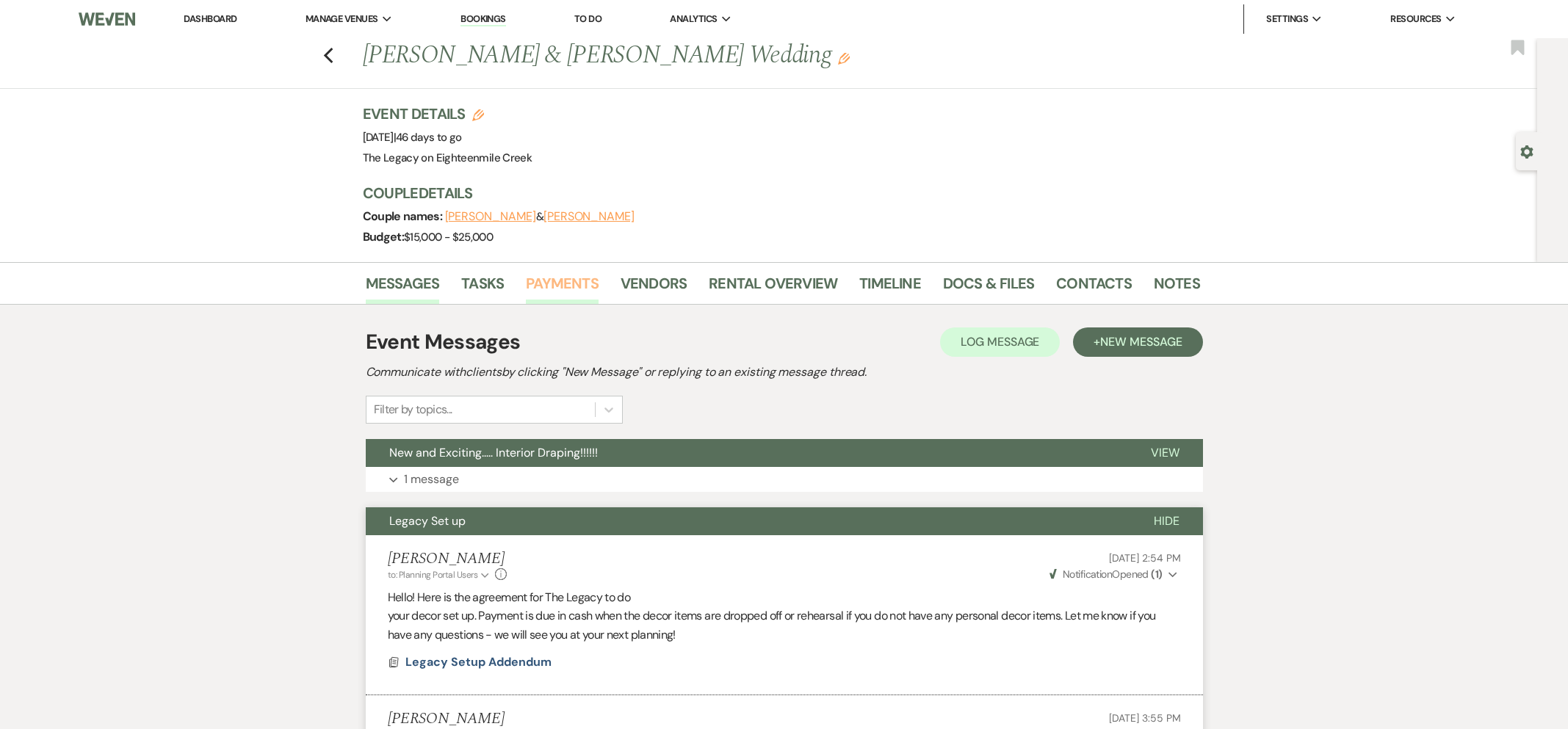
click at [560, 278] on link "Payments" at bounding box center [562, 288] width 73 height 32
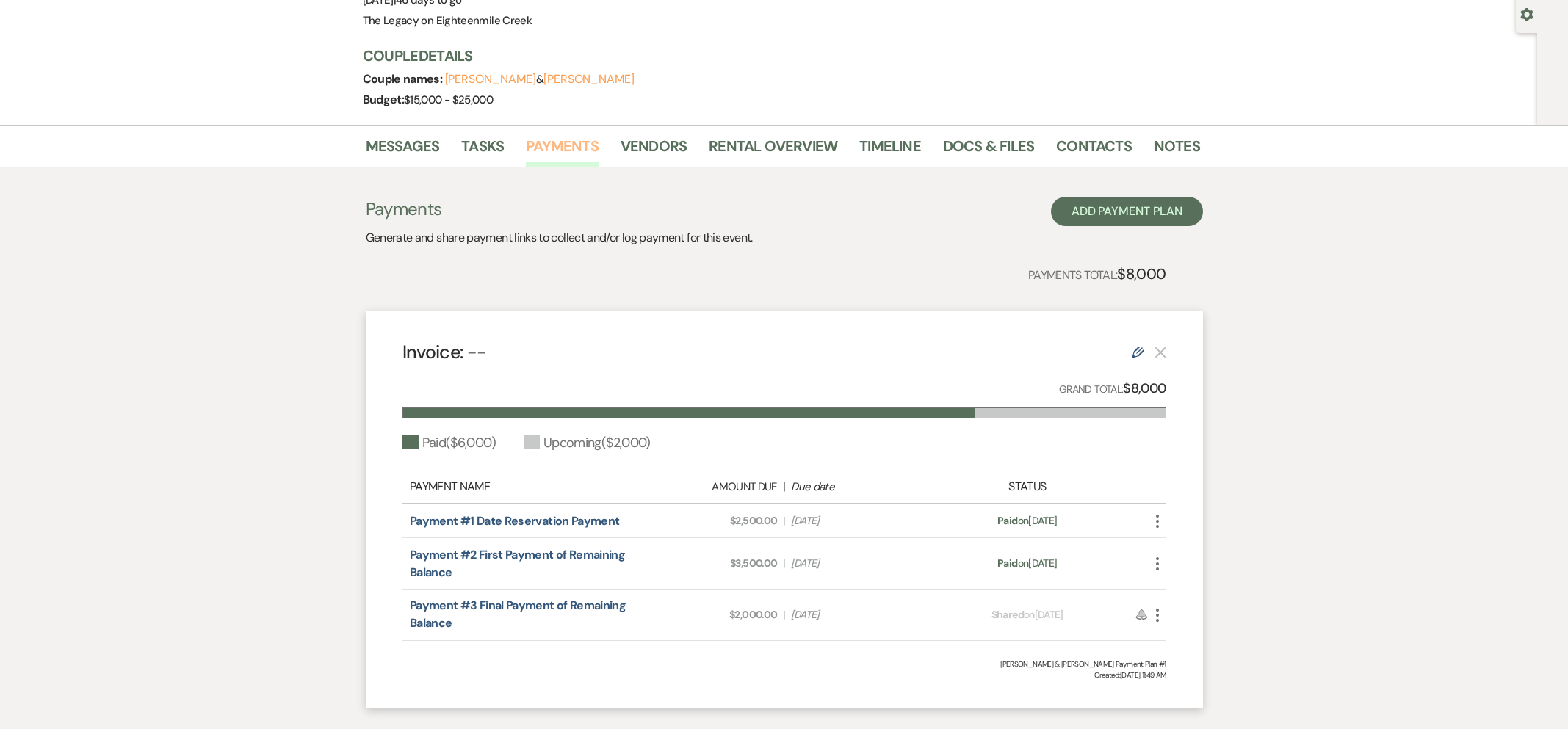
scroll to position [226, 0]
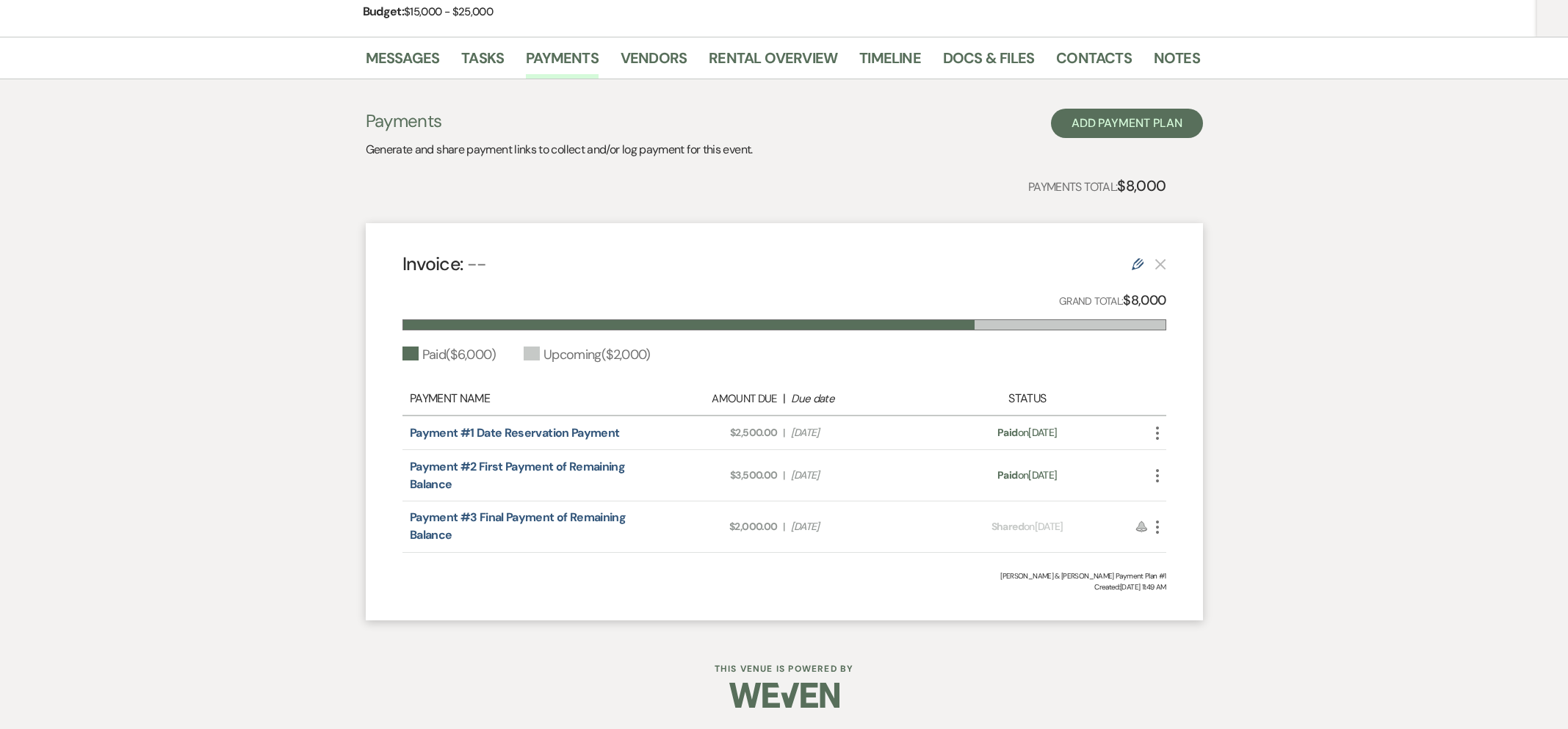
click at [1160, 528] on icon "More" at bounding box center [1157, 527] width 18 height 18
click at [1180, 560] on button "Attach File Attach to Message" at bounding box center [1223, 556] width 148 height 25
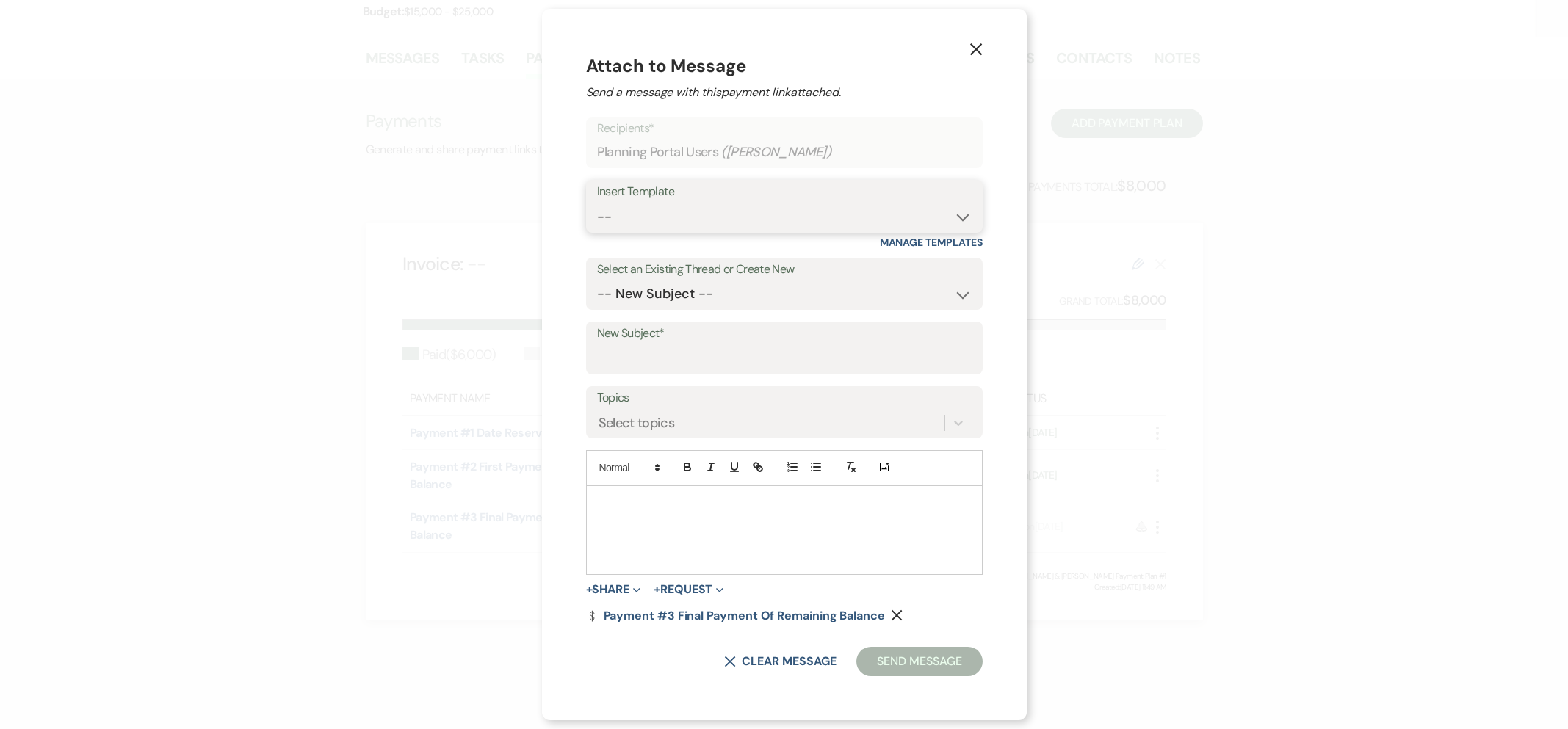
click at [645, 216] on select "-- Inquiry Follow Up- Just checking in :) Tour Date/Time Confirmation Proposal …" at bounding box center [784, 217] width 374 height 29
click at [981, 53] on icon "X" at bounding box center [976, 49] width 13 height 13
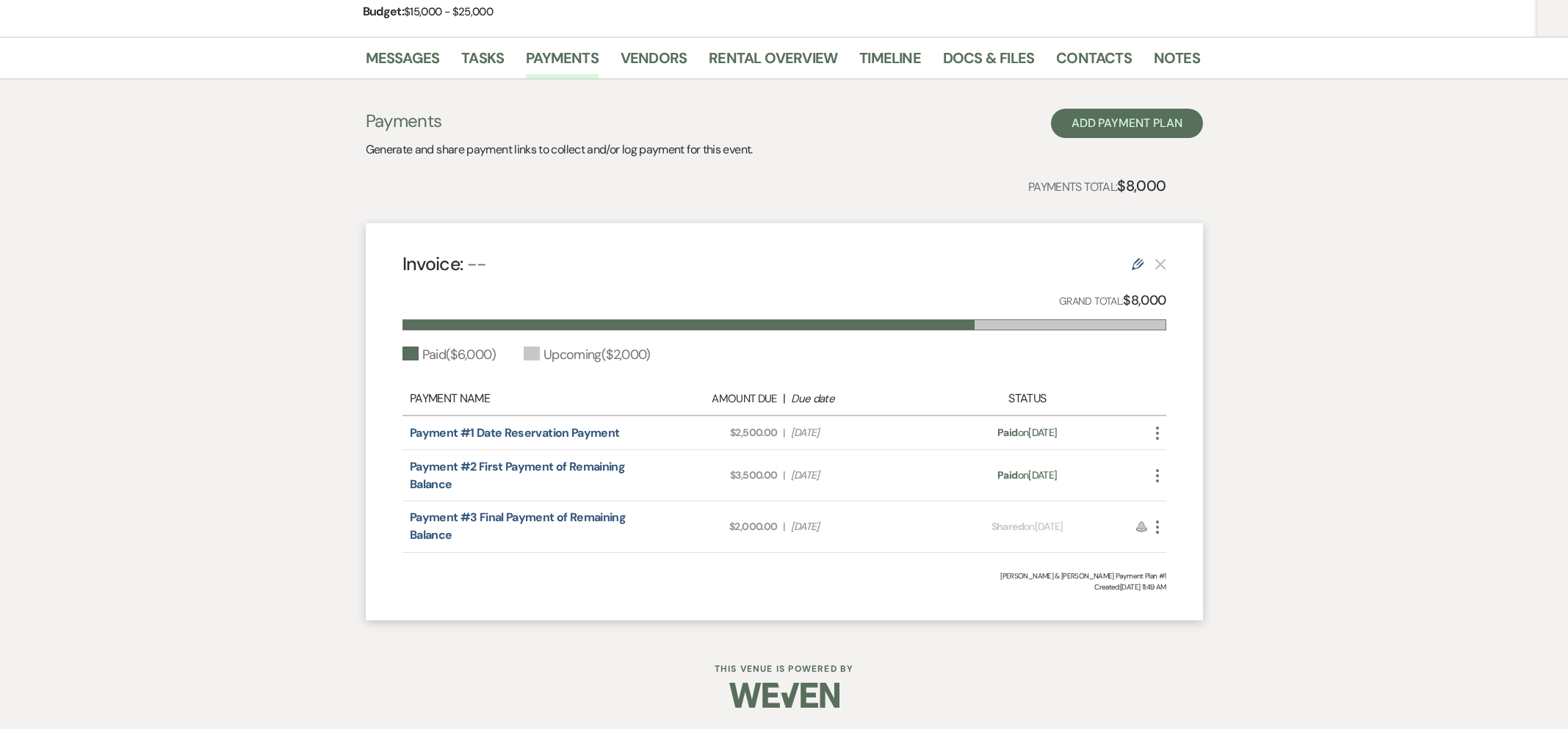
click at [1161, 528] on icon "More" at bounding box center [1157, 527] width 18 height 18
click at [1167, 562] on button "Attach File Attach to Message" at bounding box center [1223, 556] width 148 height 25
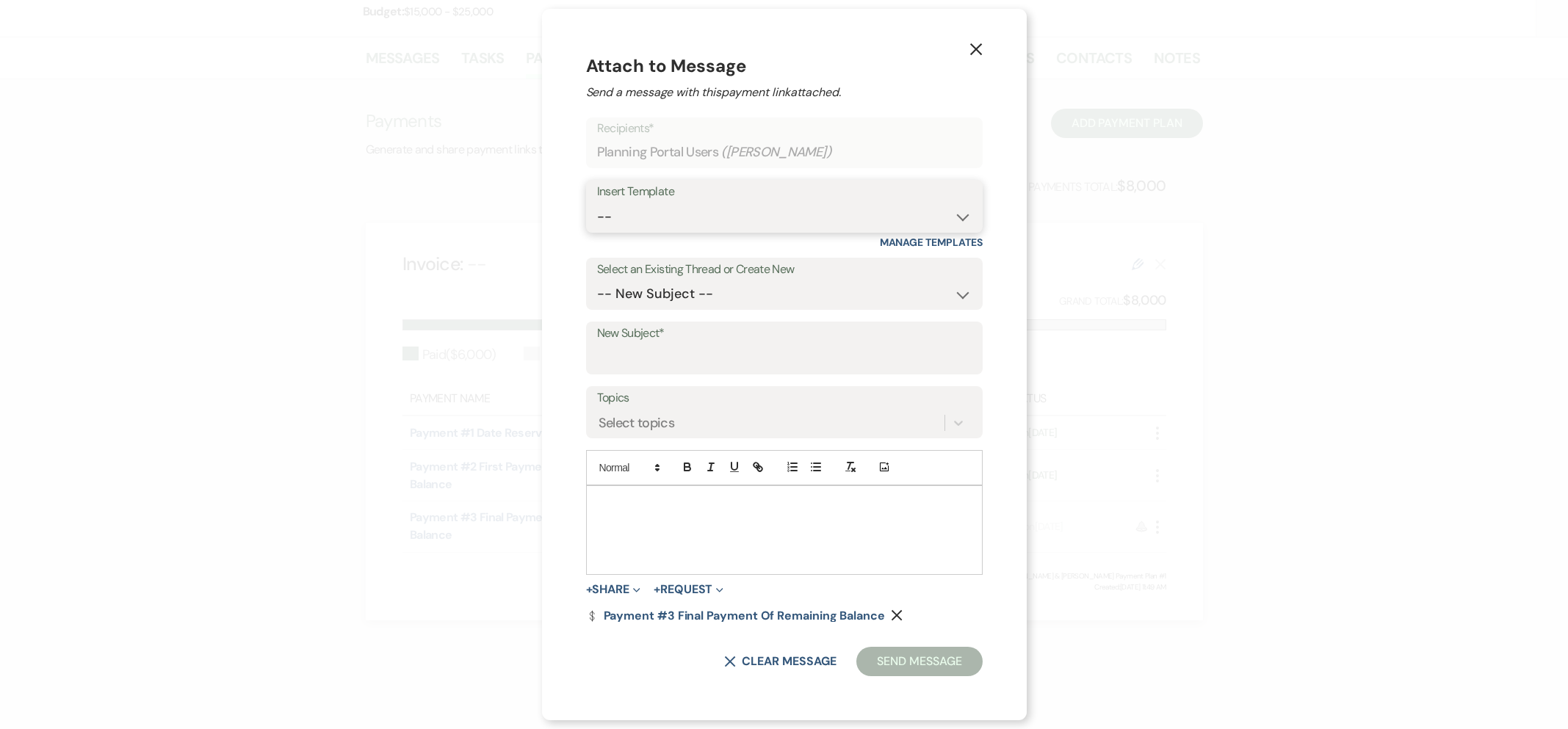
click at [694, 214] on select "-- Inquiry Follow Up- Just checking in :) Tour Date/Time Confirmation Proposal …" at bounding box center [784, 217] width 374 height 29
select select "2292"
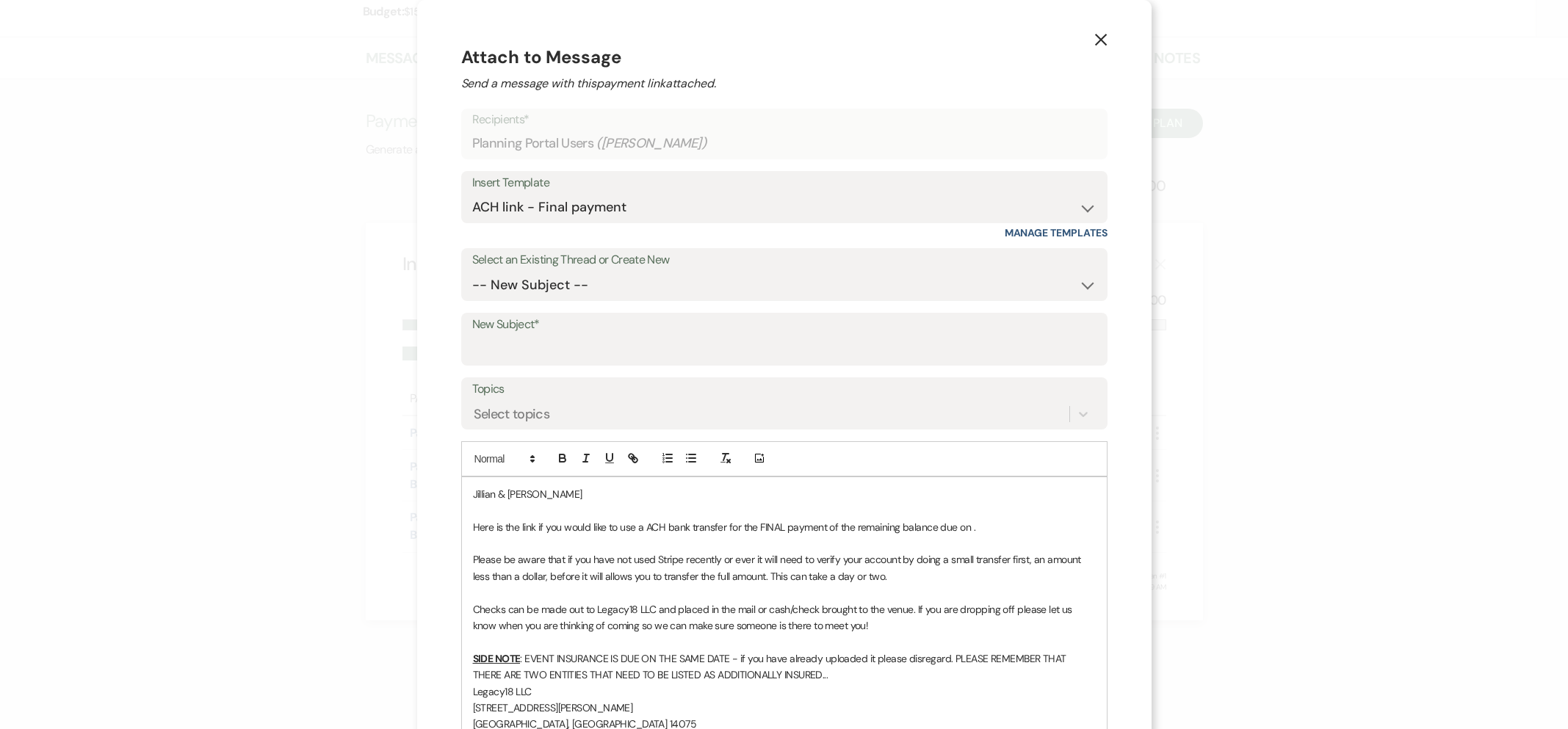
click at [967, 531] on p "Here is the link if you would like to use a ACH bank transfer for the FINAL pay…" at bounding box center [784, 527] width 623 height 16
click at [653, 345] on input "New Subject*" at bounding box center [785, 350] width 624 height 29
type input "Final Payment of Remaining Balance"
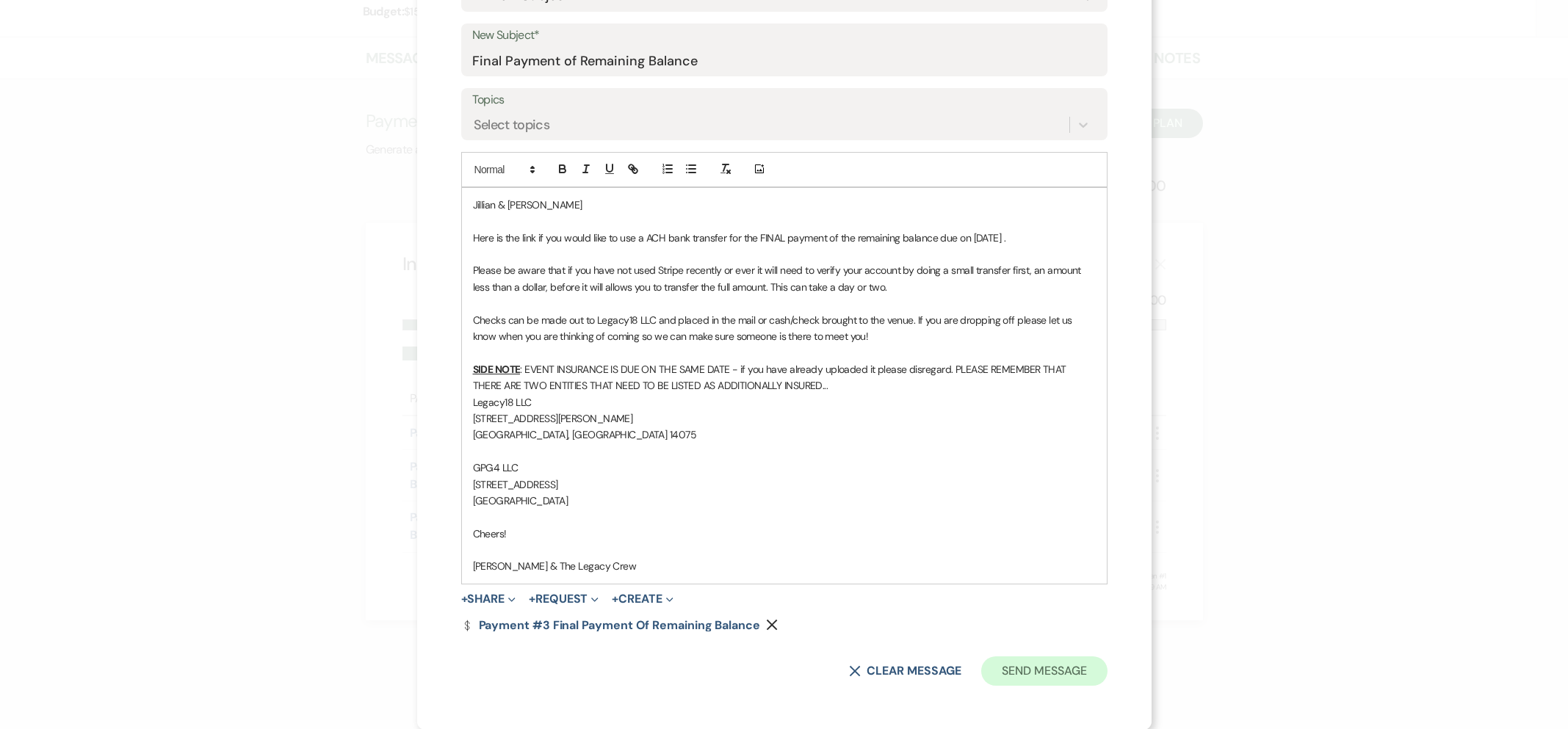
drag, startPoint x: 1012, startPoint y: 650, endPoint x: 1011, endPoint y: 664, distance: 14.0
click at [1012, 652] on form "Recipients* Planning Portal Users ( [PERSON_NAME] ) Insert Template -- Inquiry …" at bounding box center [784, 252] width 646 height 867
click at [1011, 664] on button "Send Message" at bounding box center [1045, 671] width 126 height 29
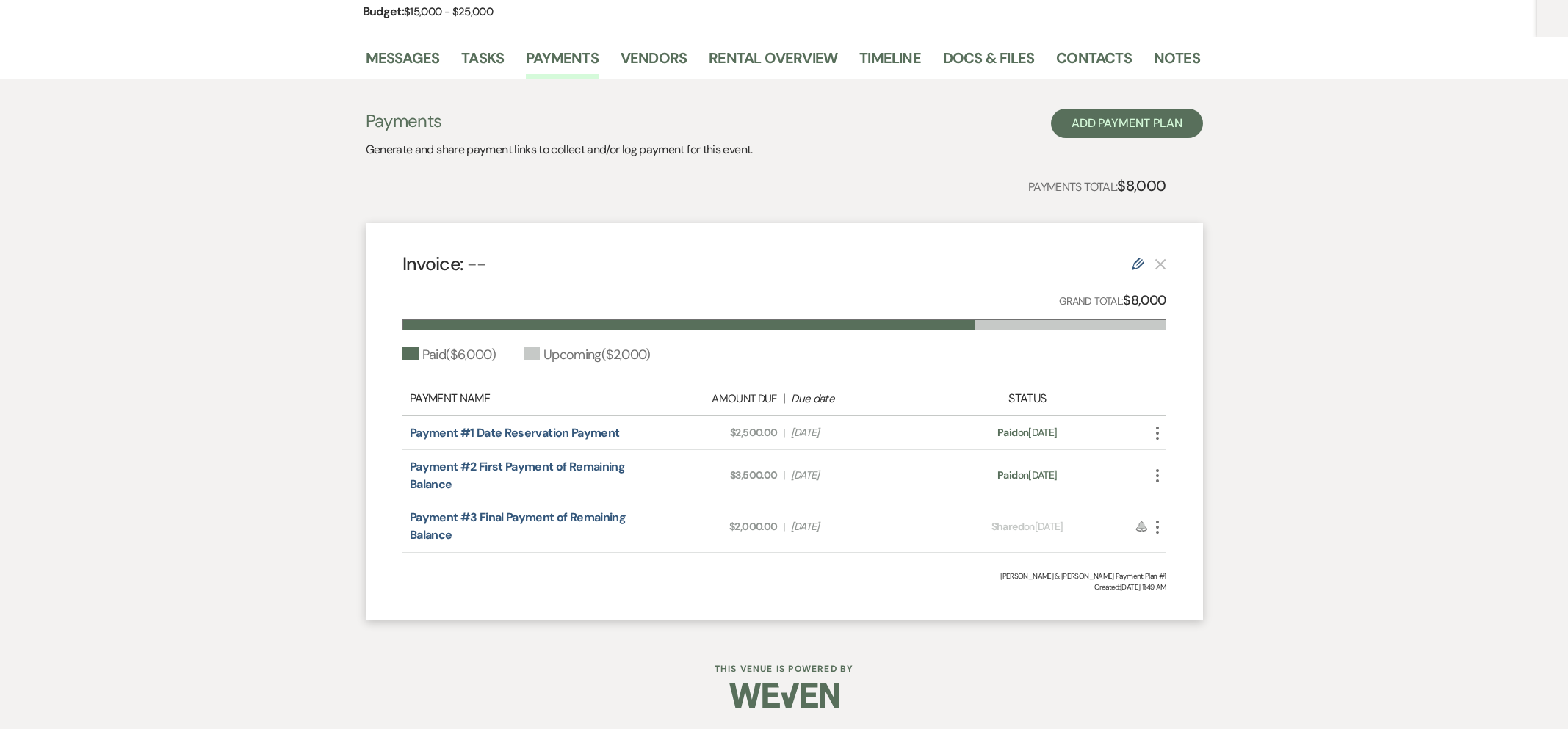
scroll to position [0, 0]
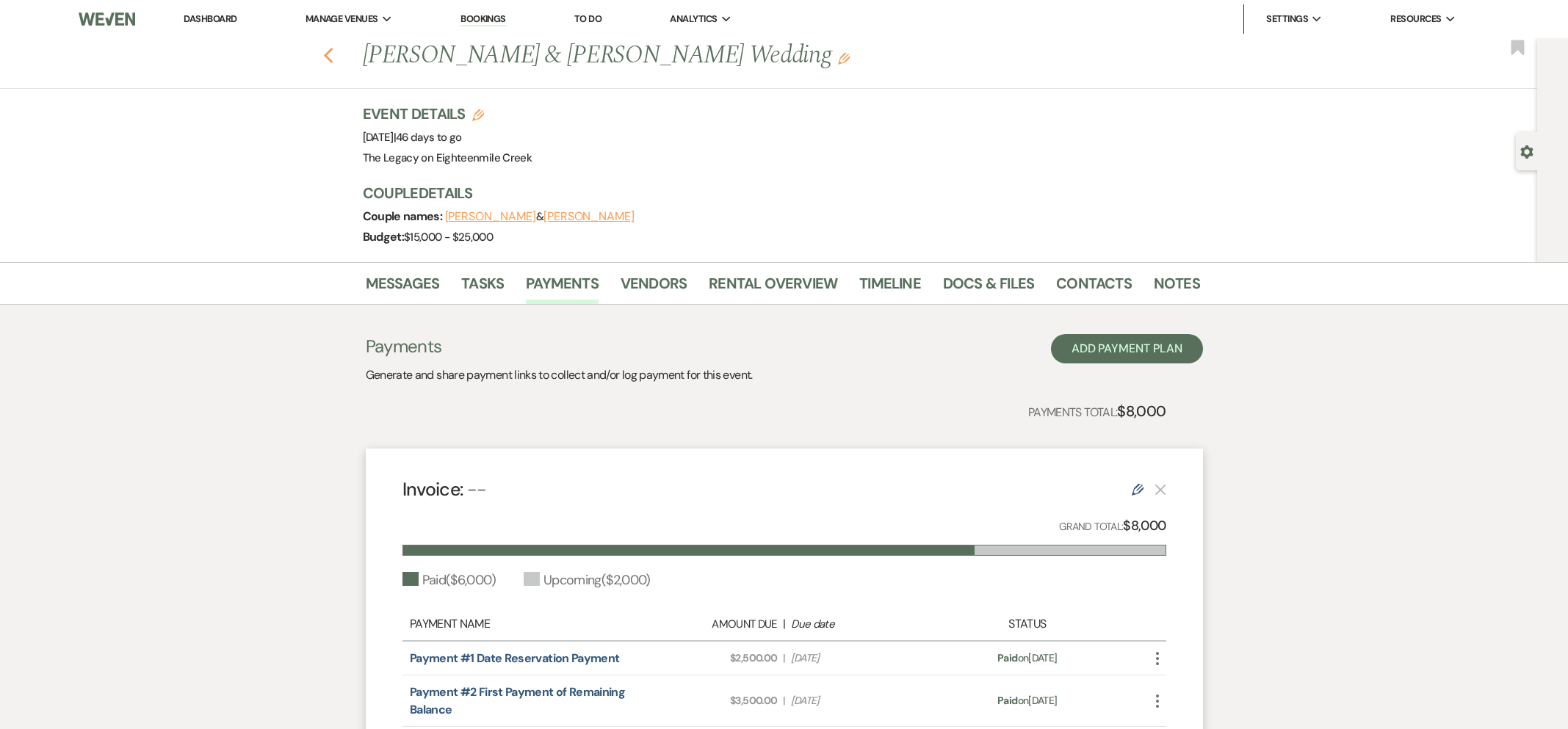
click at [331, 54] on icon "Previous" at bounding box center [329, 56] width 11 height 18
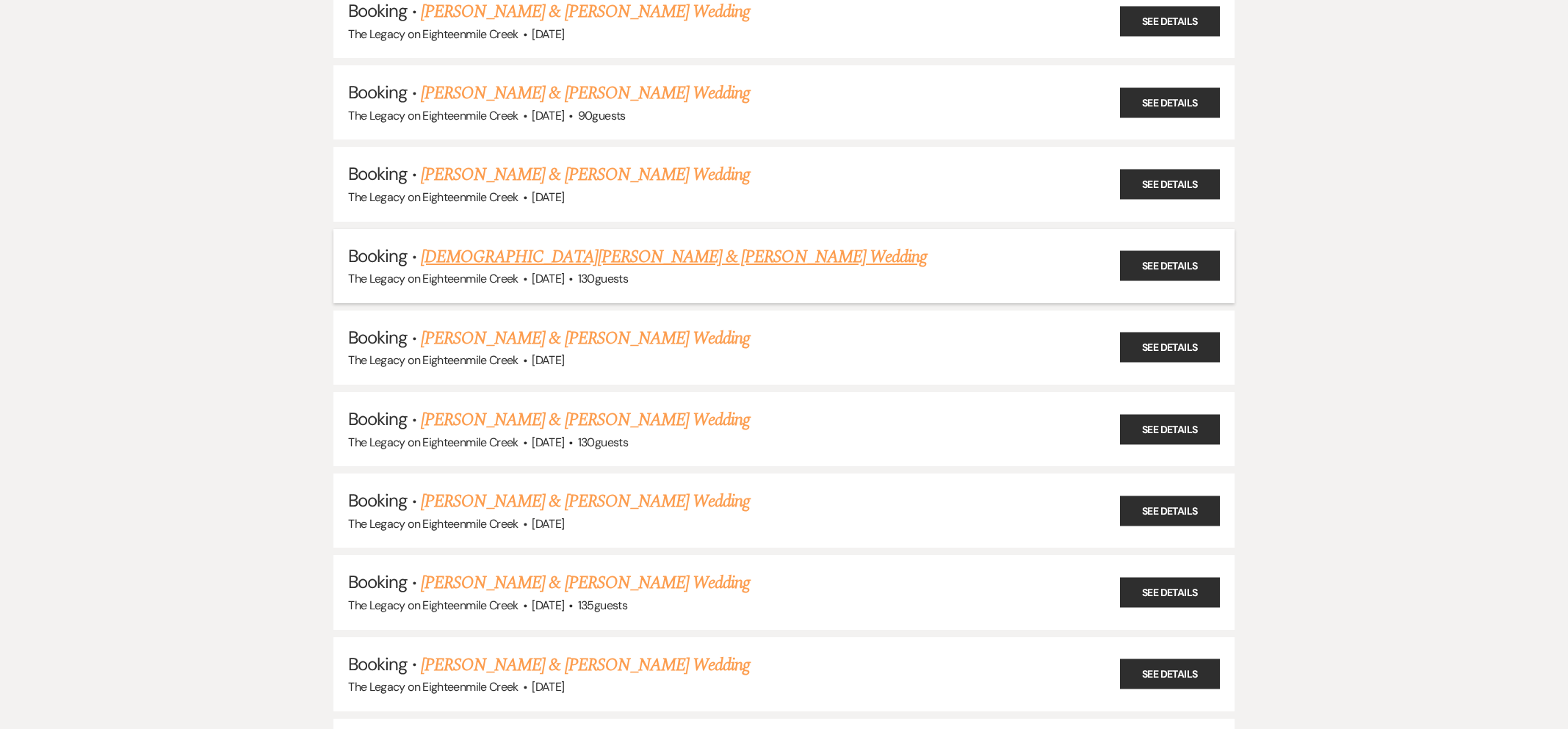
scroll to position [1261, 0]
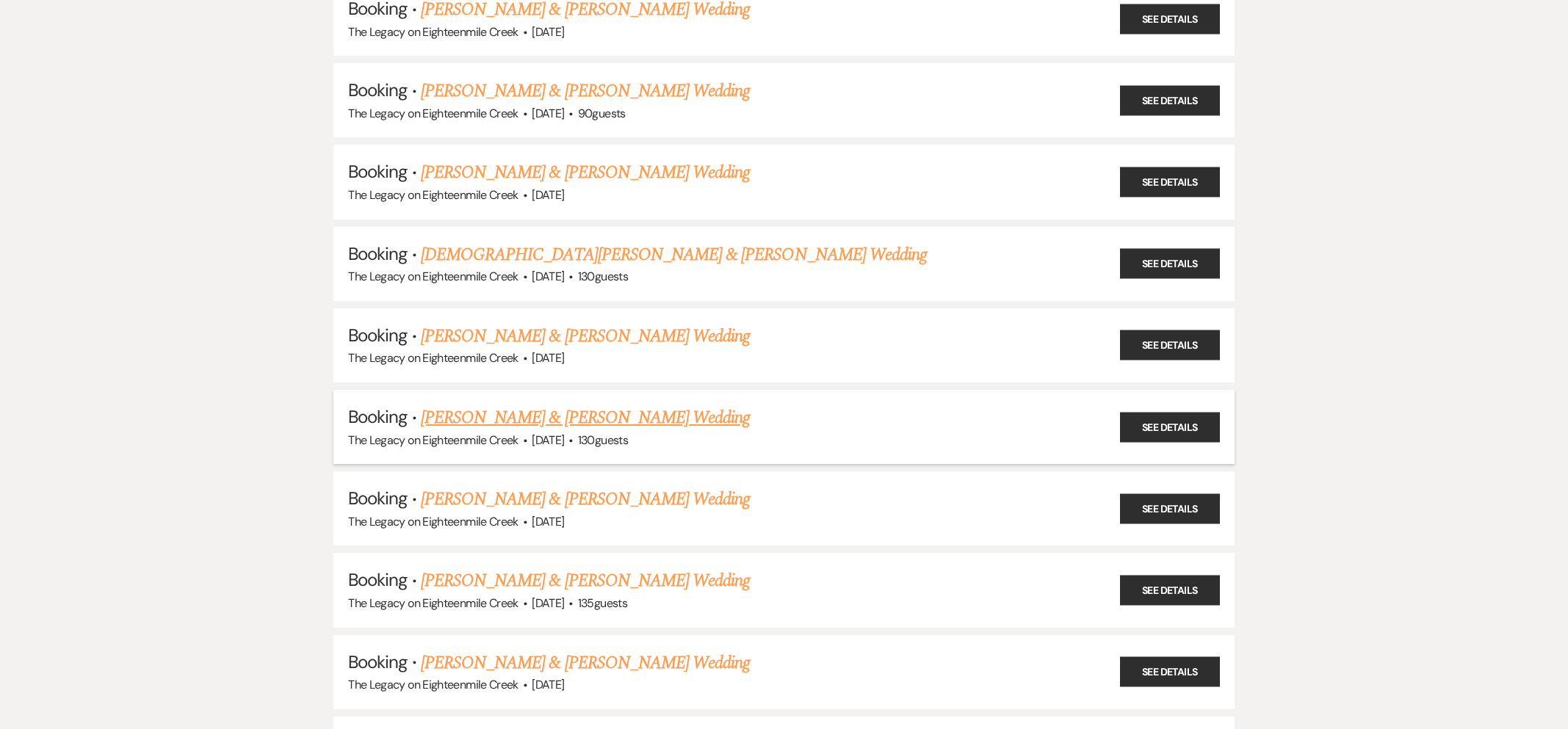
click at [609, 406] on link "[PERSON_NAME] & [PERSON_NAME] Wedding" at bounding box center [586, 418] width 329 height 27
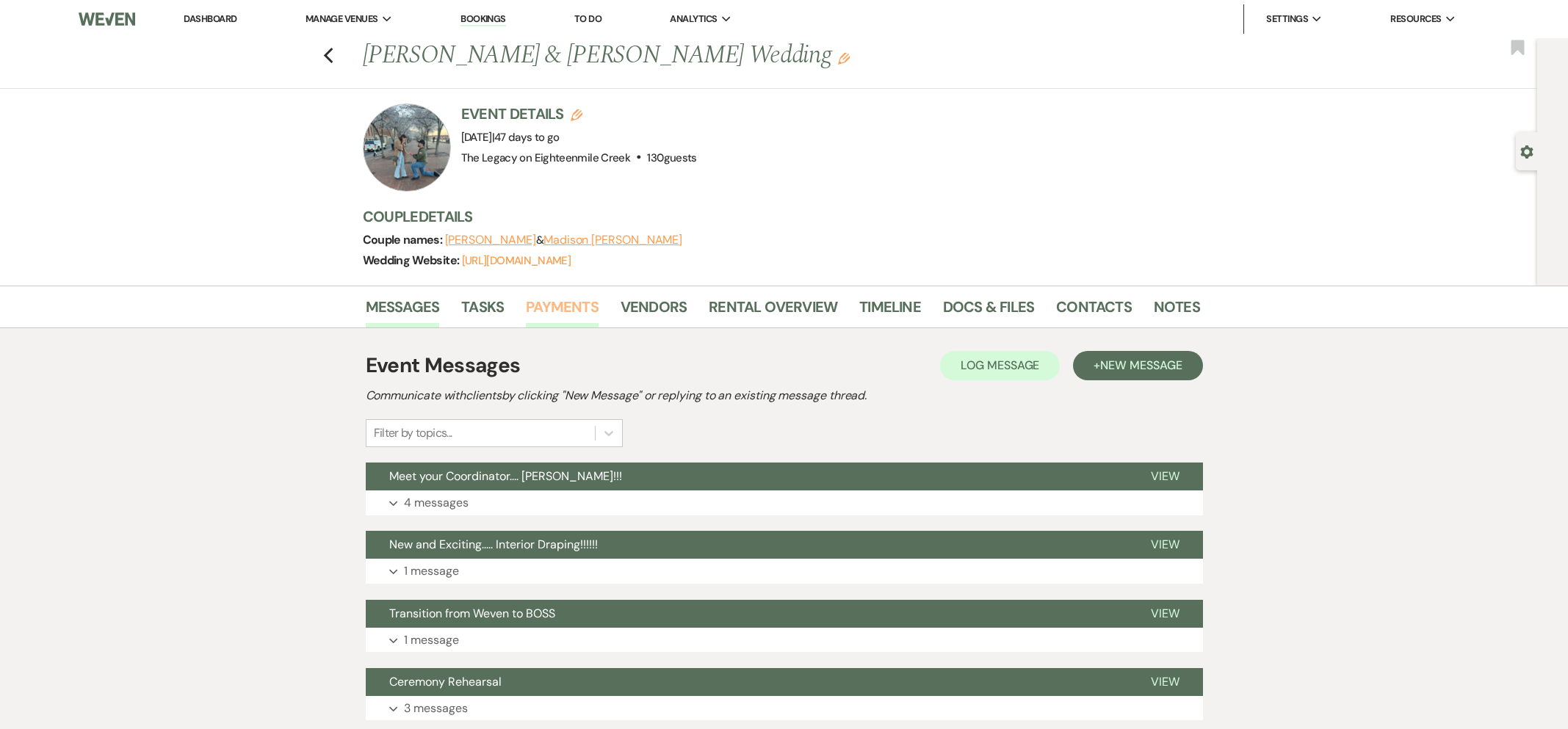
click at [551, 301] on link "Payments" at bounding box center [562, 311] width 73 height 32
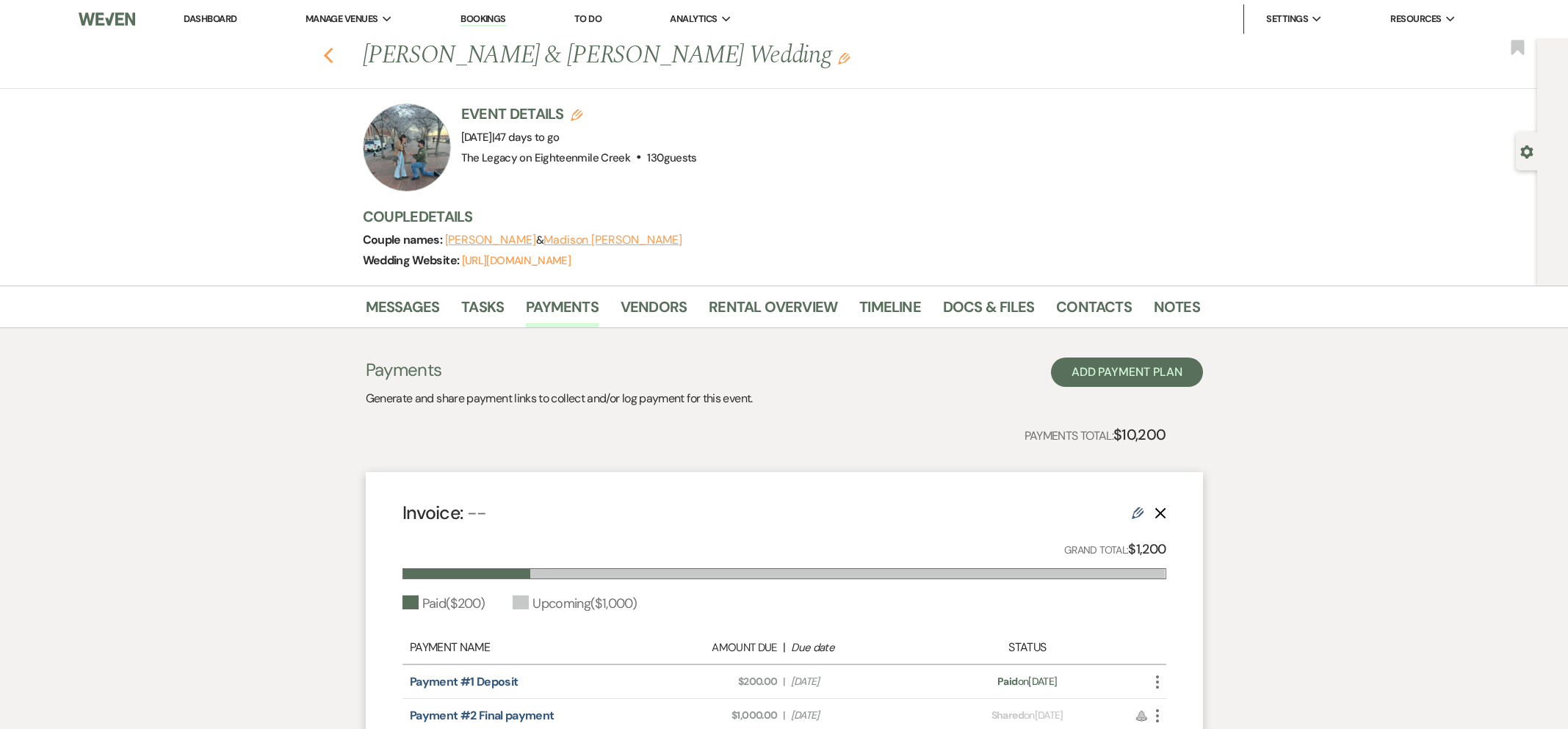
click at [327, 49] on icon "Previous" at bounding box center [329, 56] width 11 height 18
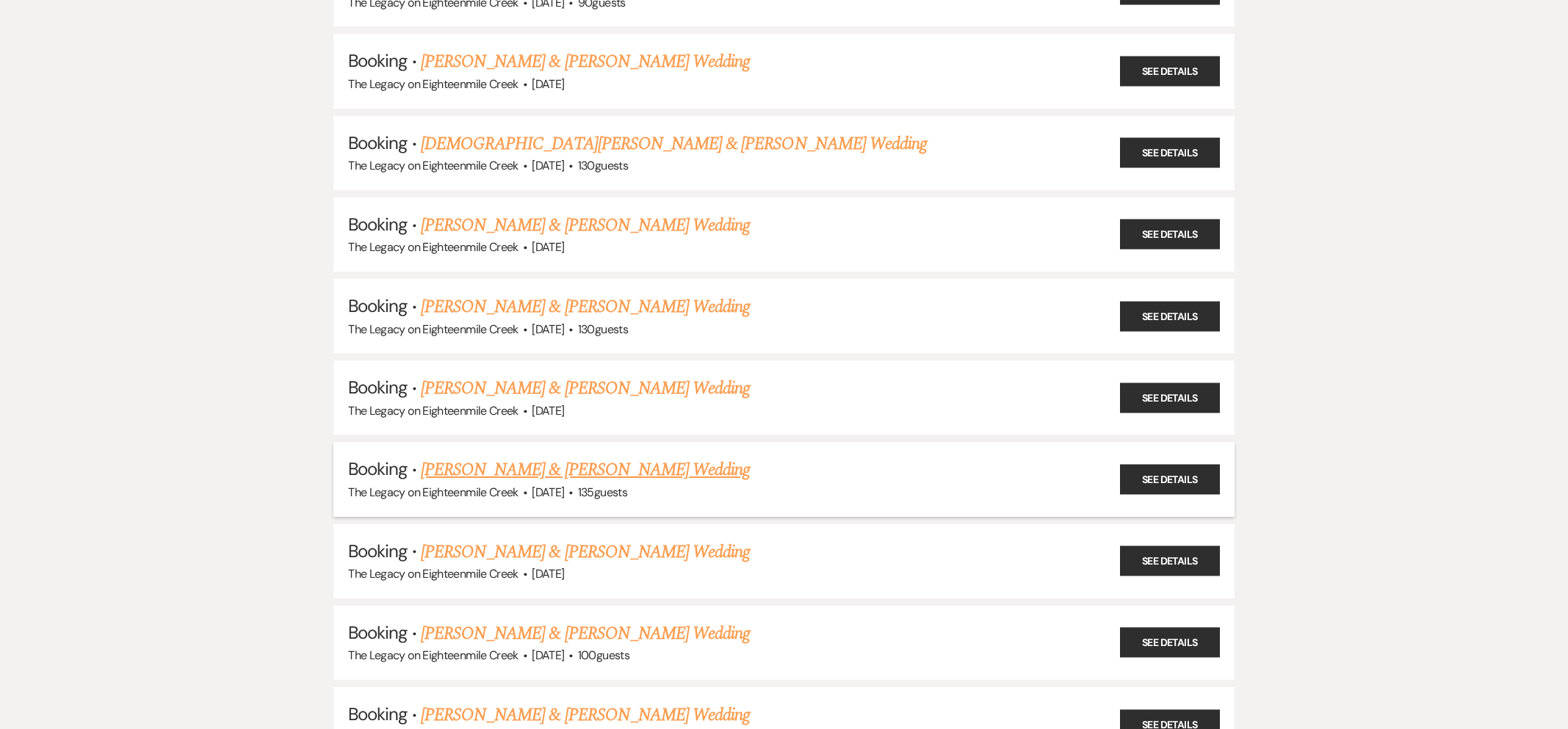
scroll to position [1369, 0]
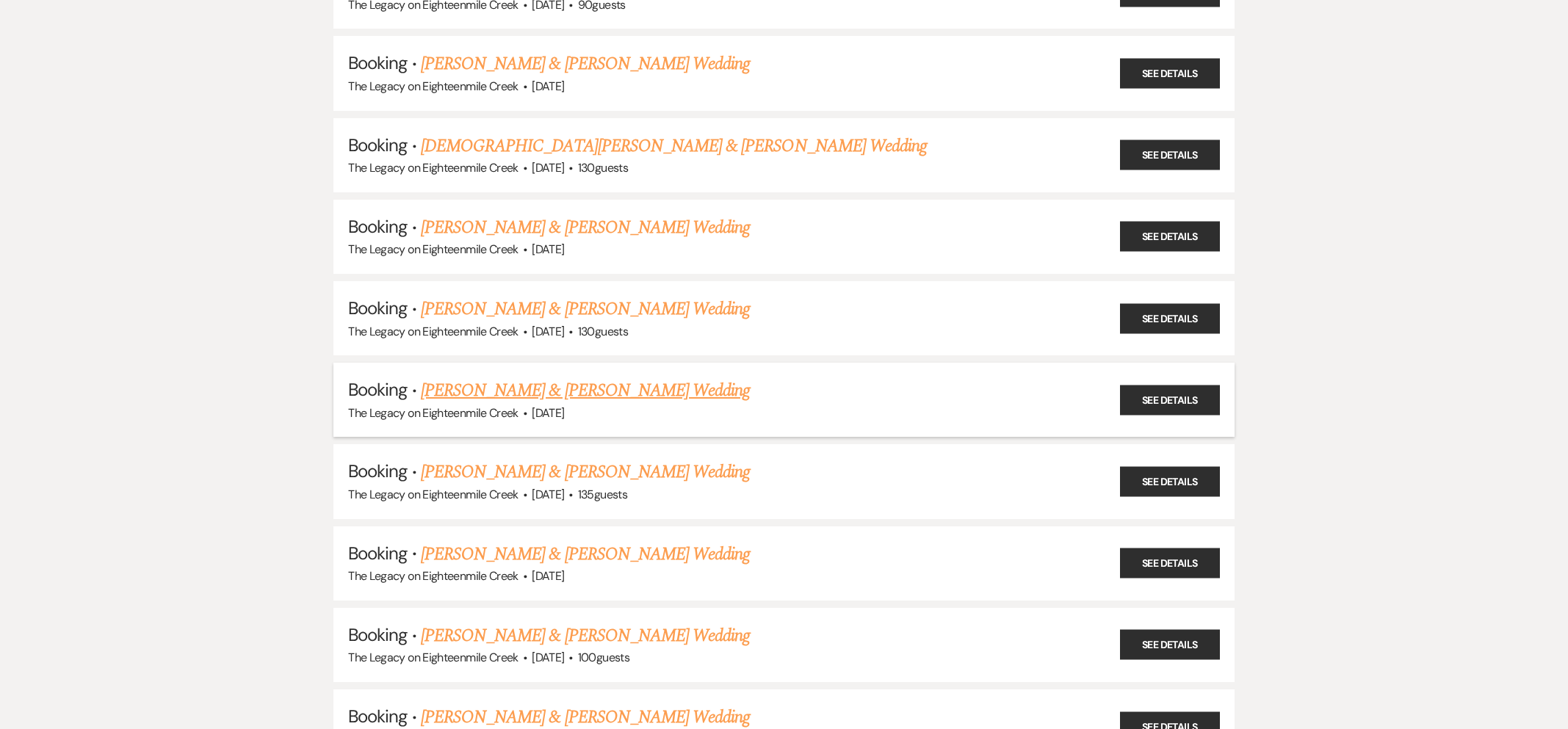
click at [621, 379] on link "[PERSON_NAME] & [PERSON_NAME] Wedding" at bounding box center [586, 390] width 329 height 27
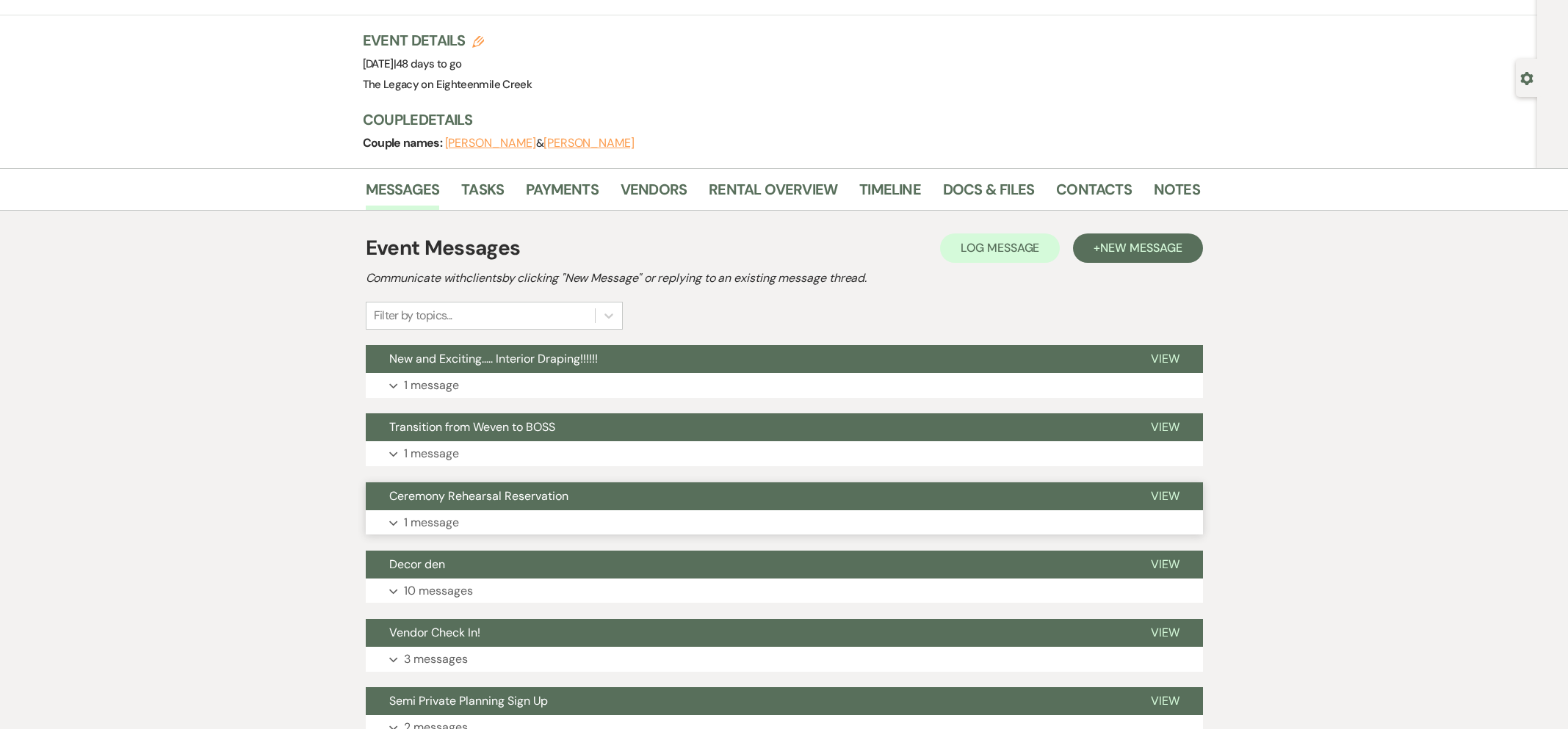
scroll to position [171, 0]
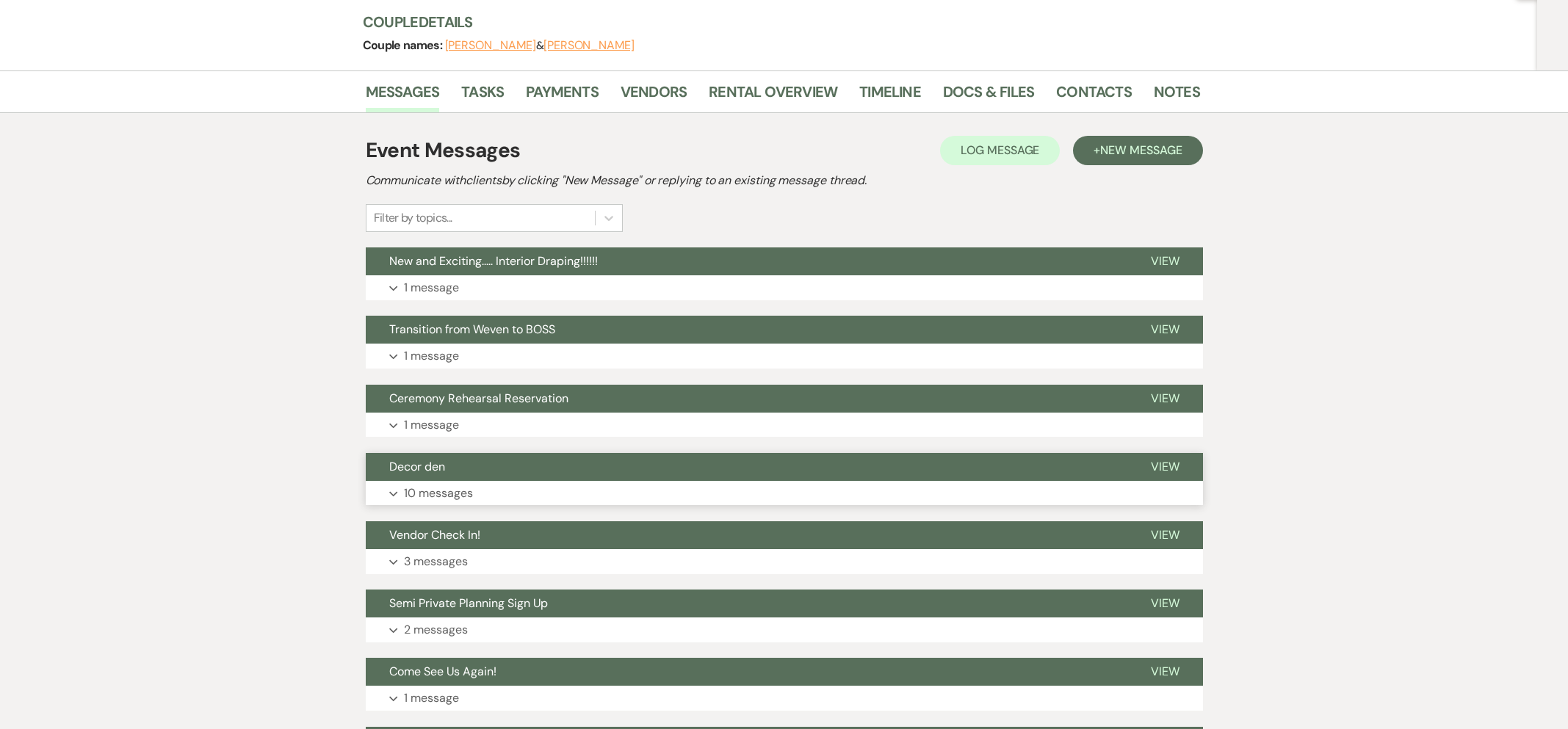
click at [736, 485] on button "Expand 10 messages" at bounding box center [785, 493] width 837 height 25
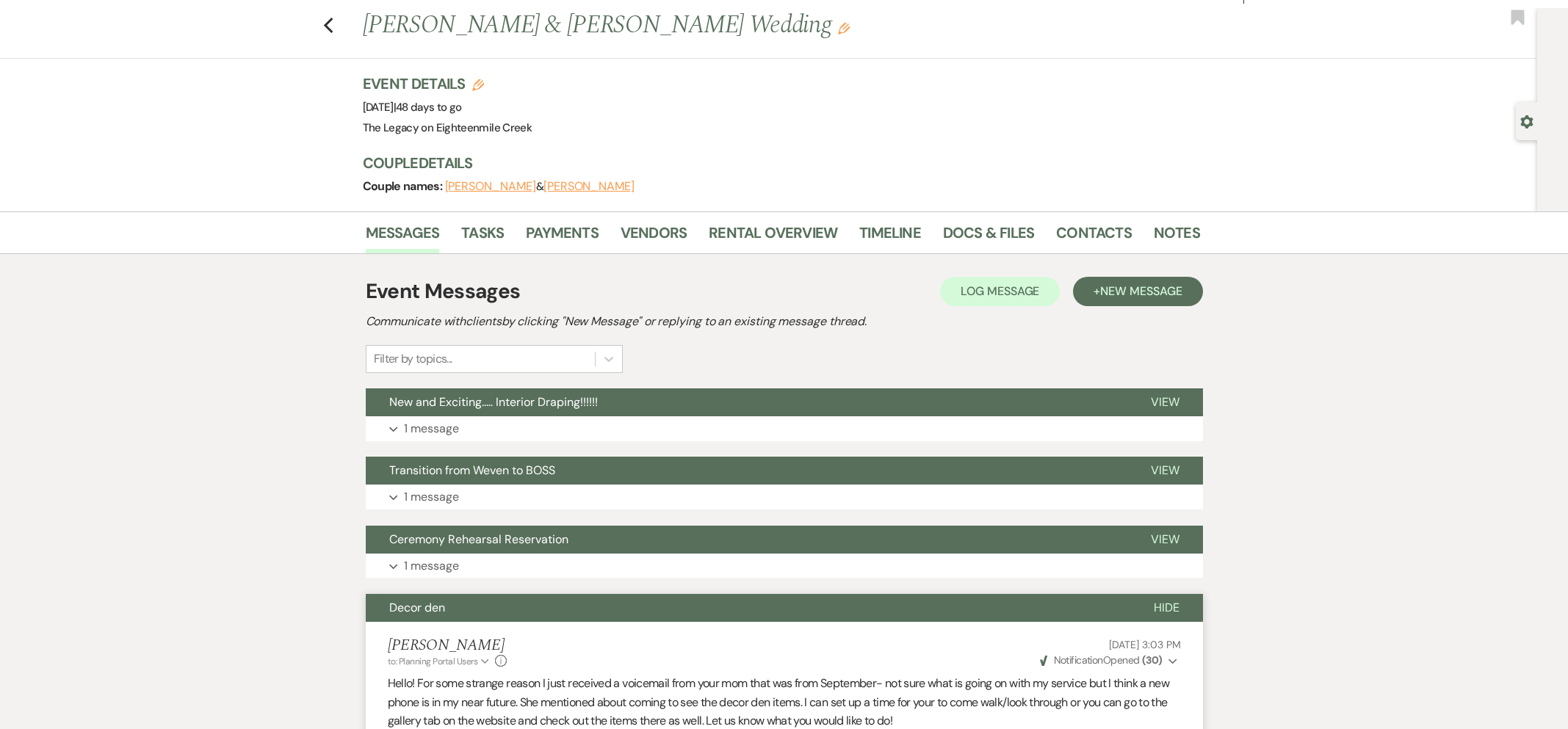
scroll to position [0, 0]
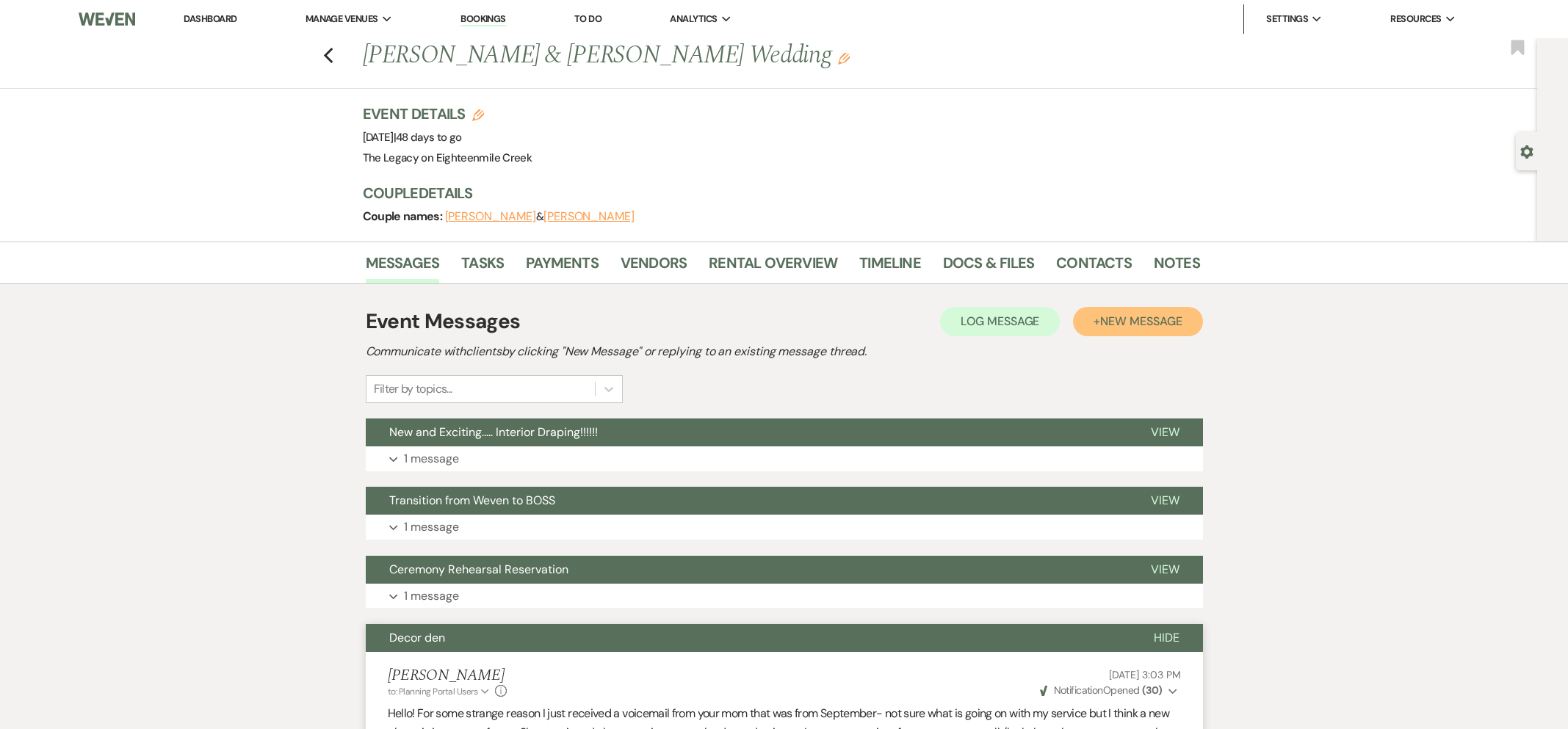
click at [1120, 322] on span "New Message" at bounding box center [1141, 321] width 81 height 15
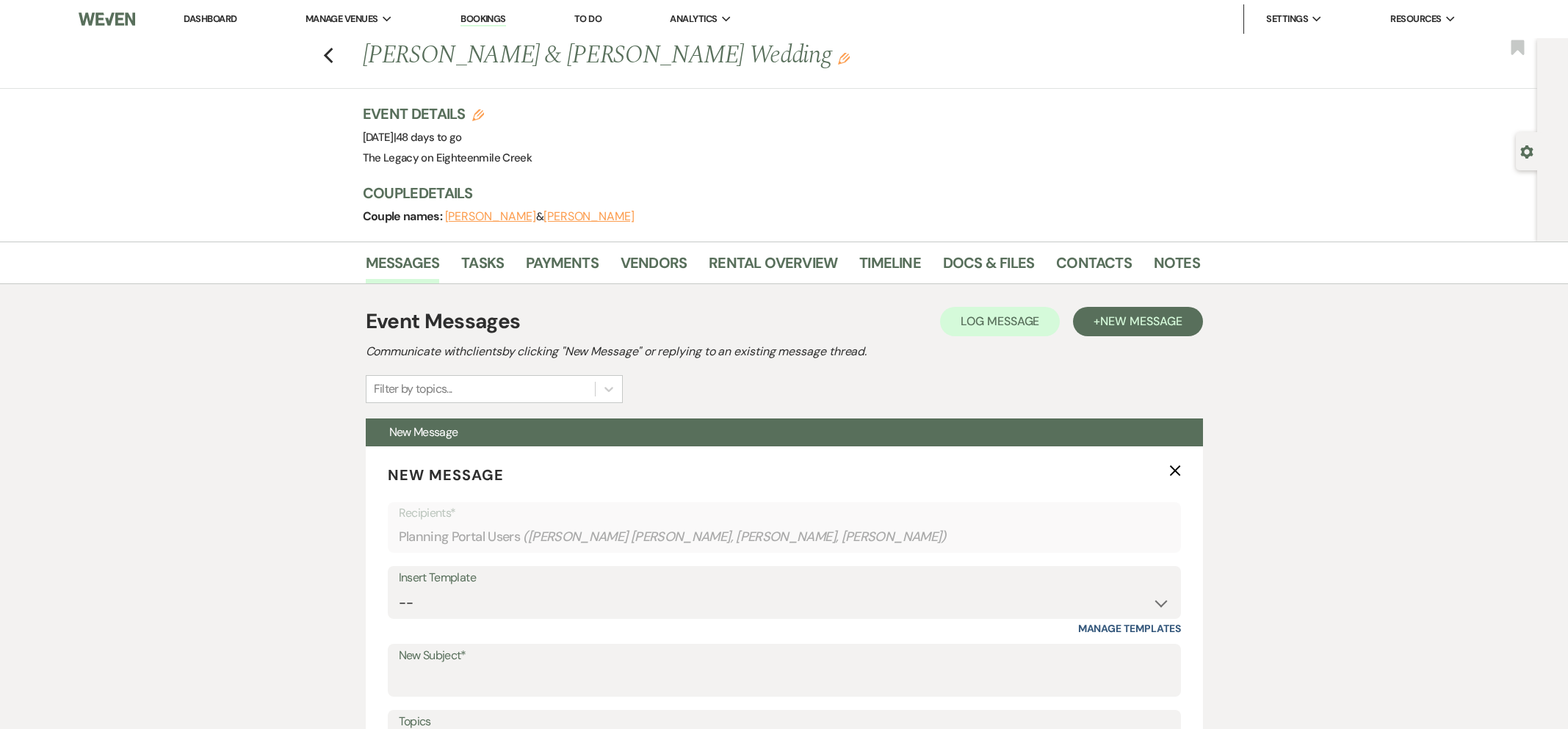
drag, startPoint x: 1174, startPoint y: 469, endPoint x: 1146, endPoint y: 460, distance: 29.4
click at [1174, 469] on use "button" at bounding box center [1175, 471] width 11 height 11
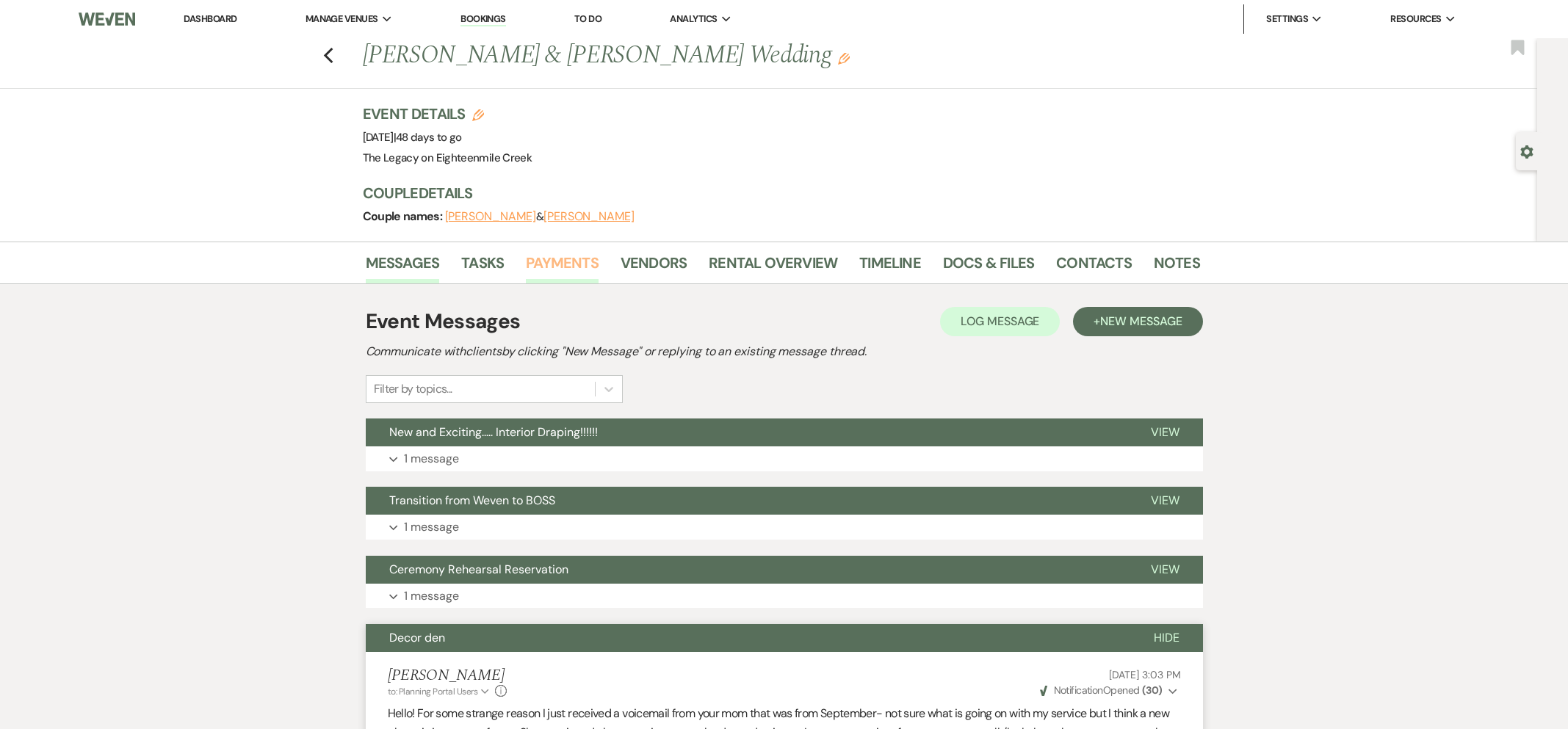
click at [552, 265] on link "Payments" at bounding box center [562, 267] width 73 height 32
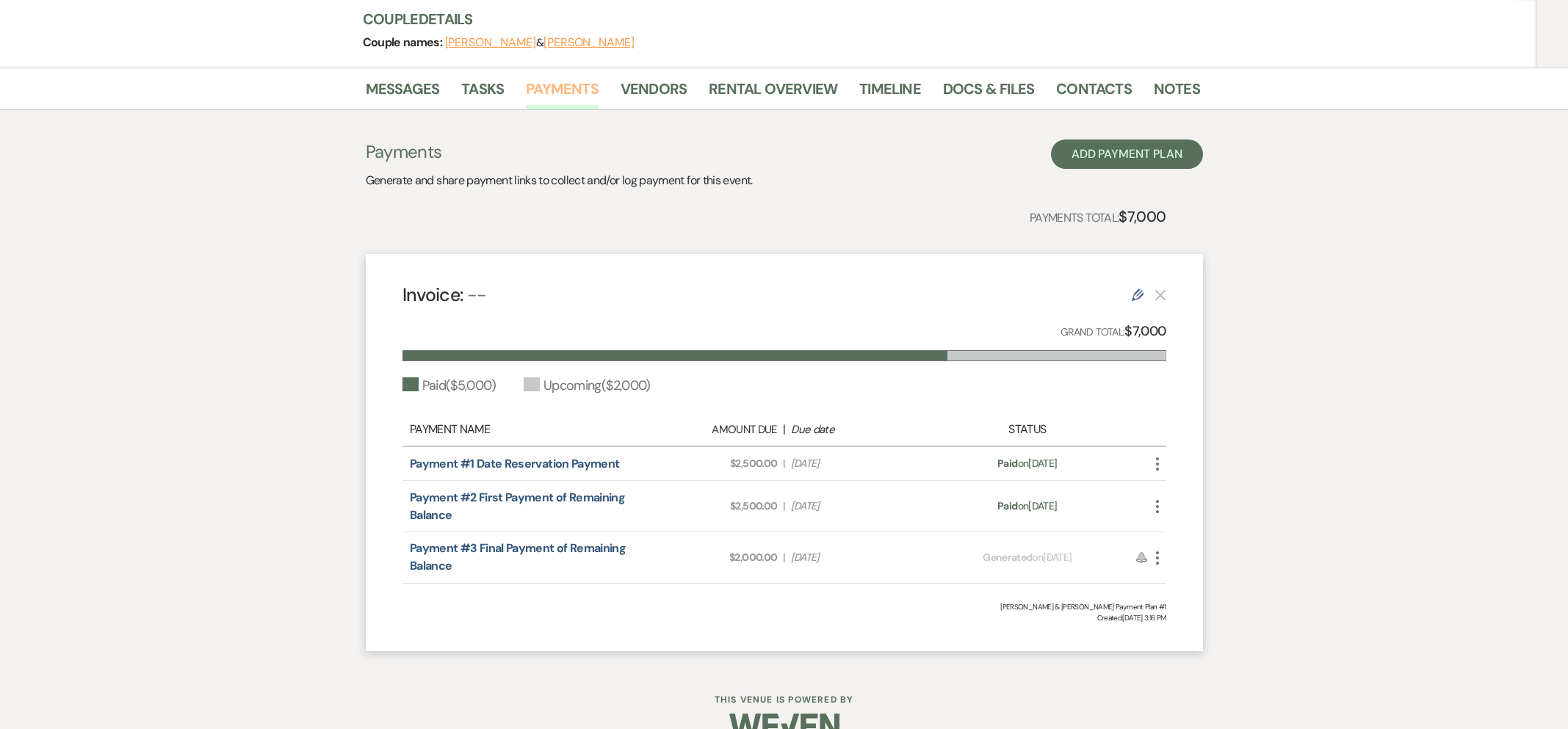
scroll to position [205, 0]
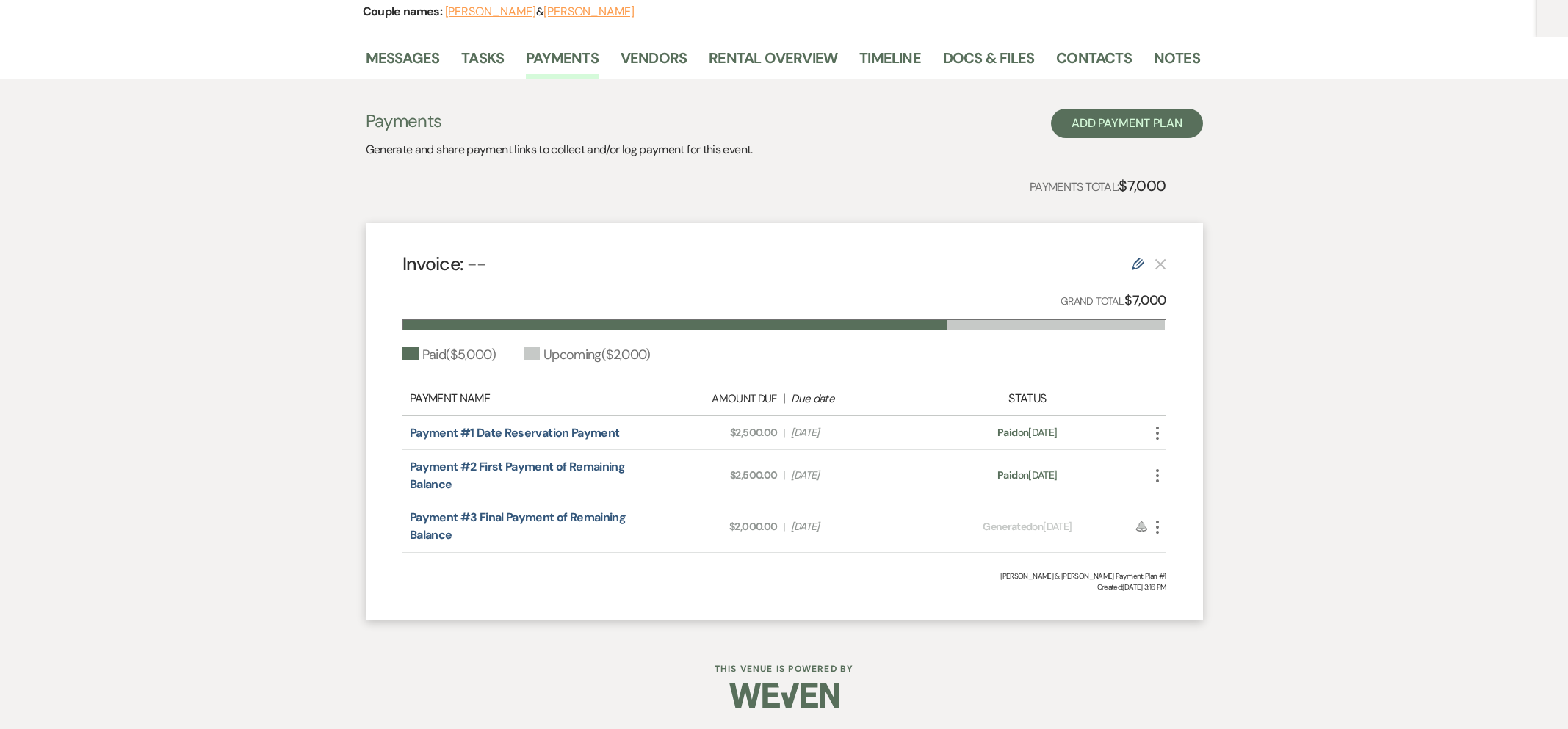
click at [1157, 531] on use "button" at bounding box center [1157, 527] width 3 height 13
click at [1165, 558] on button "Attach File Attach to Message" at bounding box center [1223, 556] width 148 height 25
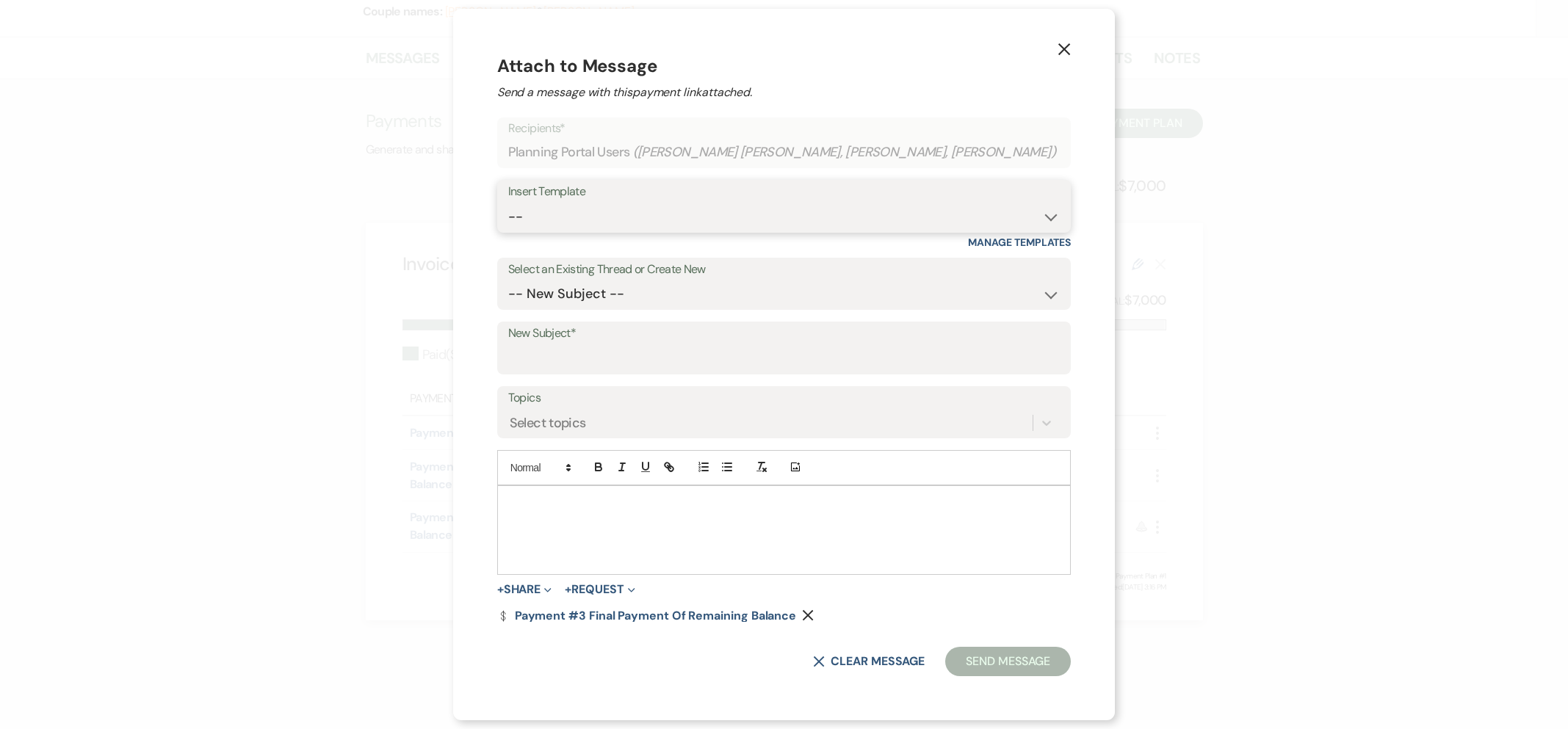
click at [627, 222] on select "-- Inquiry Follow Up- Just checking in :) Tour Date/Time Confirmation Proposal …" at bounding box center [784, 217] width 553 height 29
select select "2292"
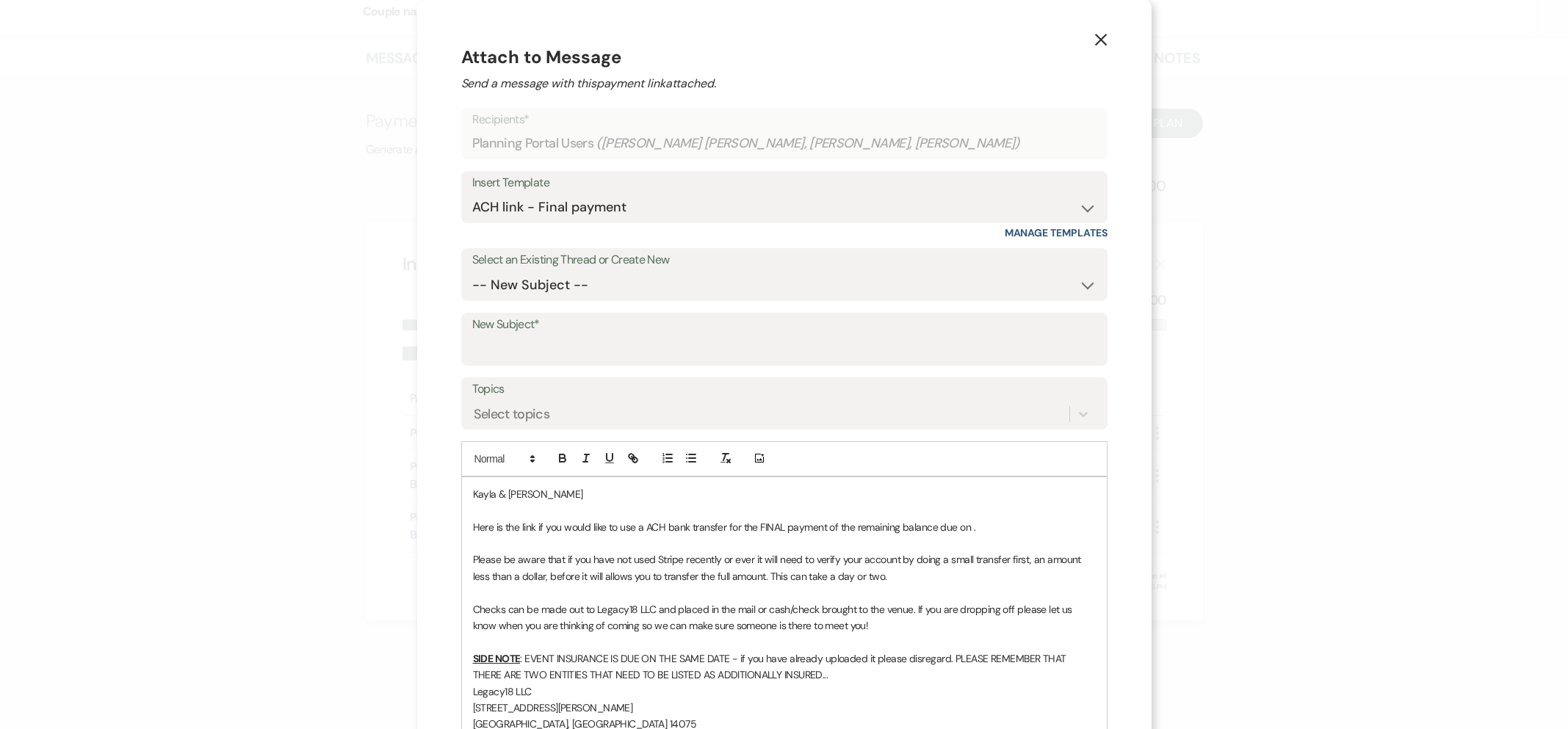
click at [971, 530] on p "Here is the link if you would like to use a ACH bank transfer for the FINAL pay…" at bounding box center [784, 527] width 623 height 16
click at [699, 352] on input "New Subject*" at bounding box center [785, 350] width 624 height 29
type input "Final Payment of Remaining Balance"
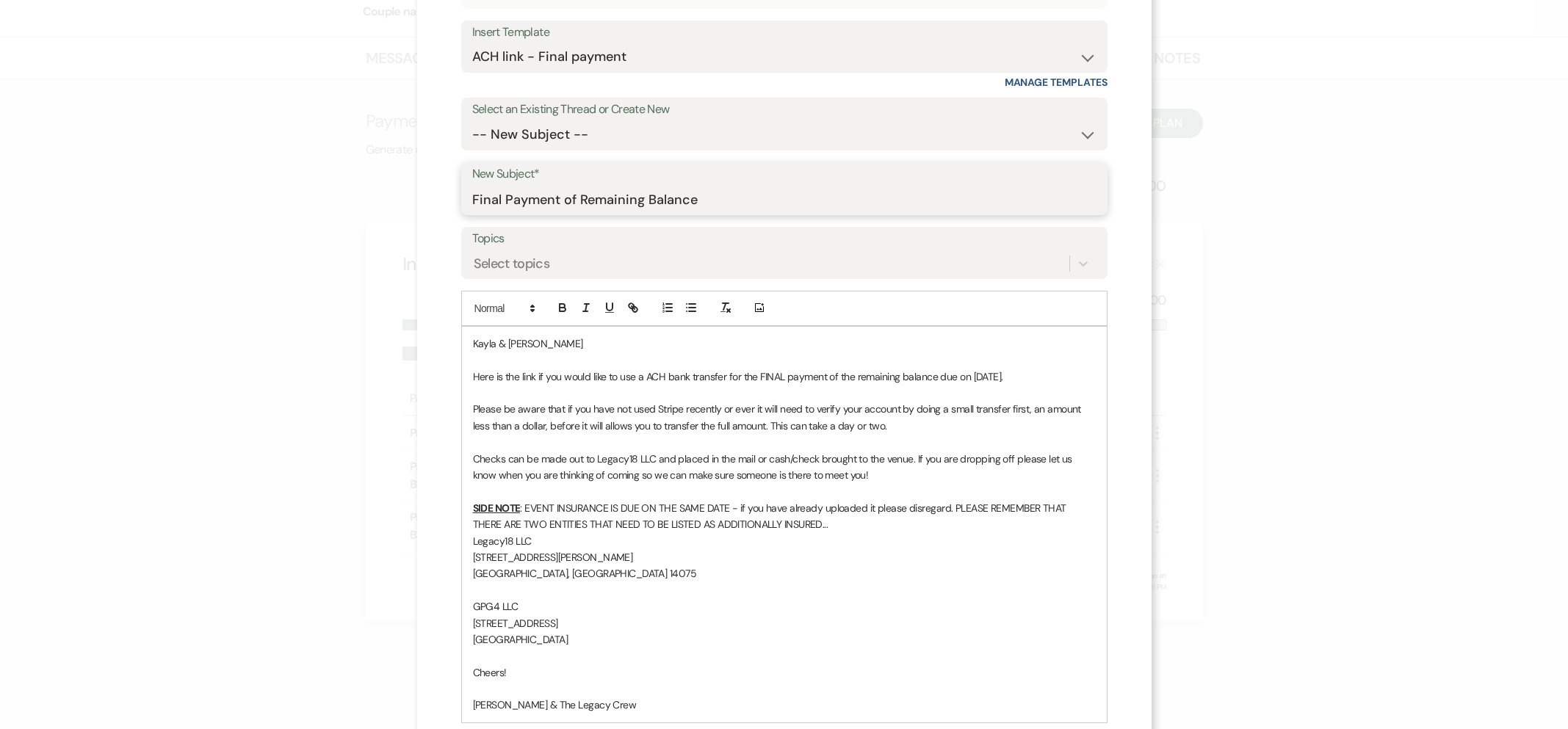
scroll to position [290, 0]
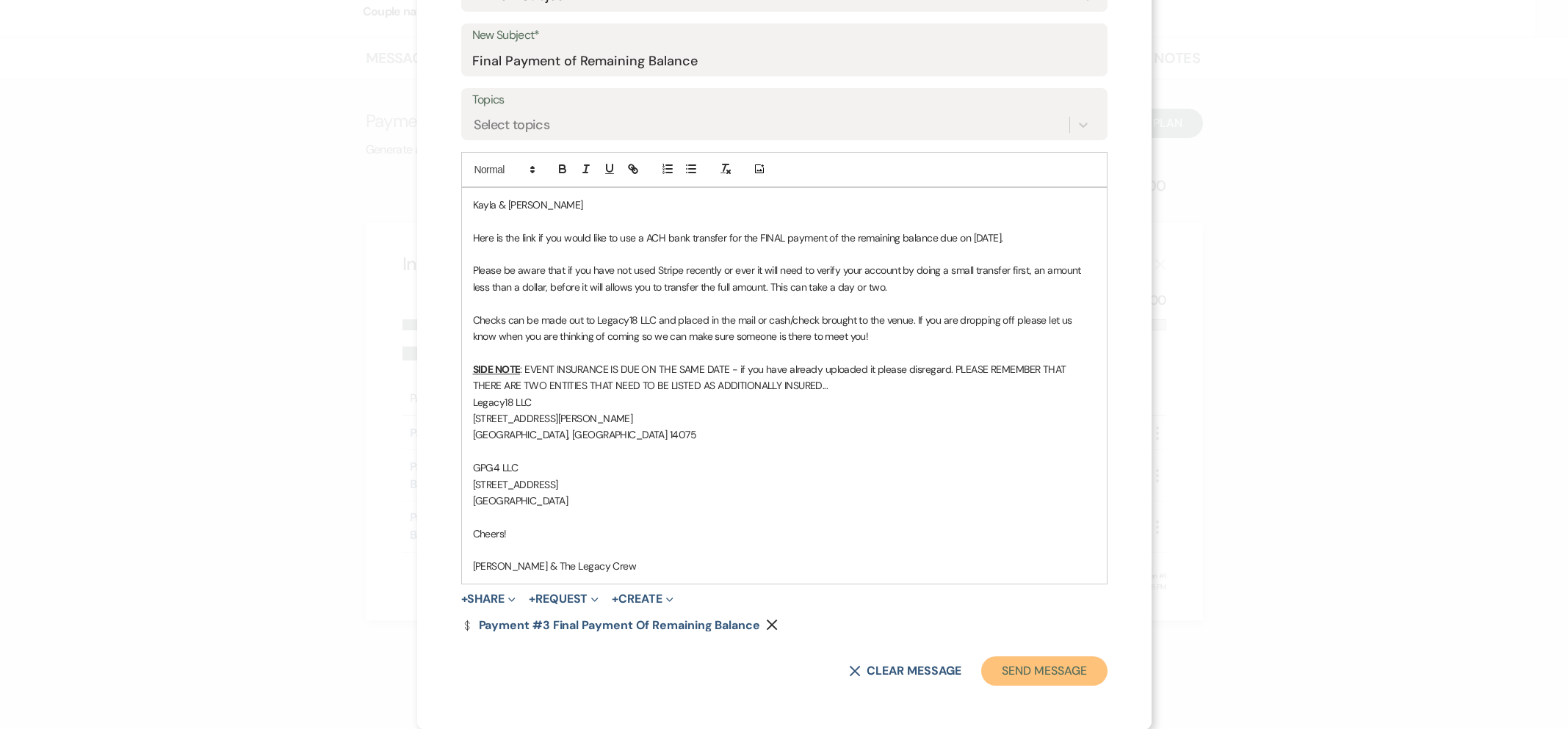
drag, startPoint x: 1041, startPoint y: 669, endPoint x: 1040, endPoint y: 661, distance: 8.1
click at [1041, 669] on button "Send Message" at bounding box center [1045, 671] width 126 height 29
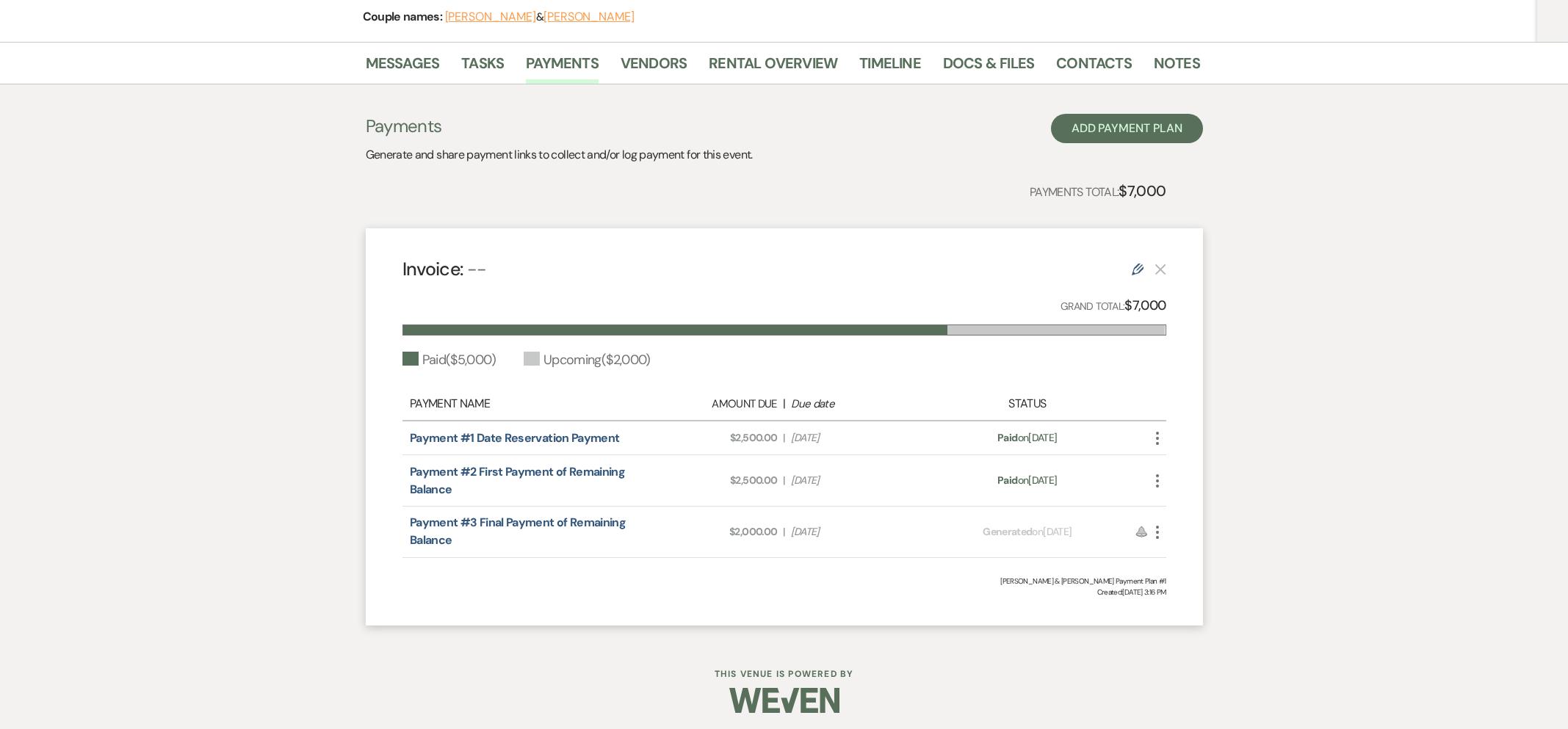
scroll to position [0, 0]
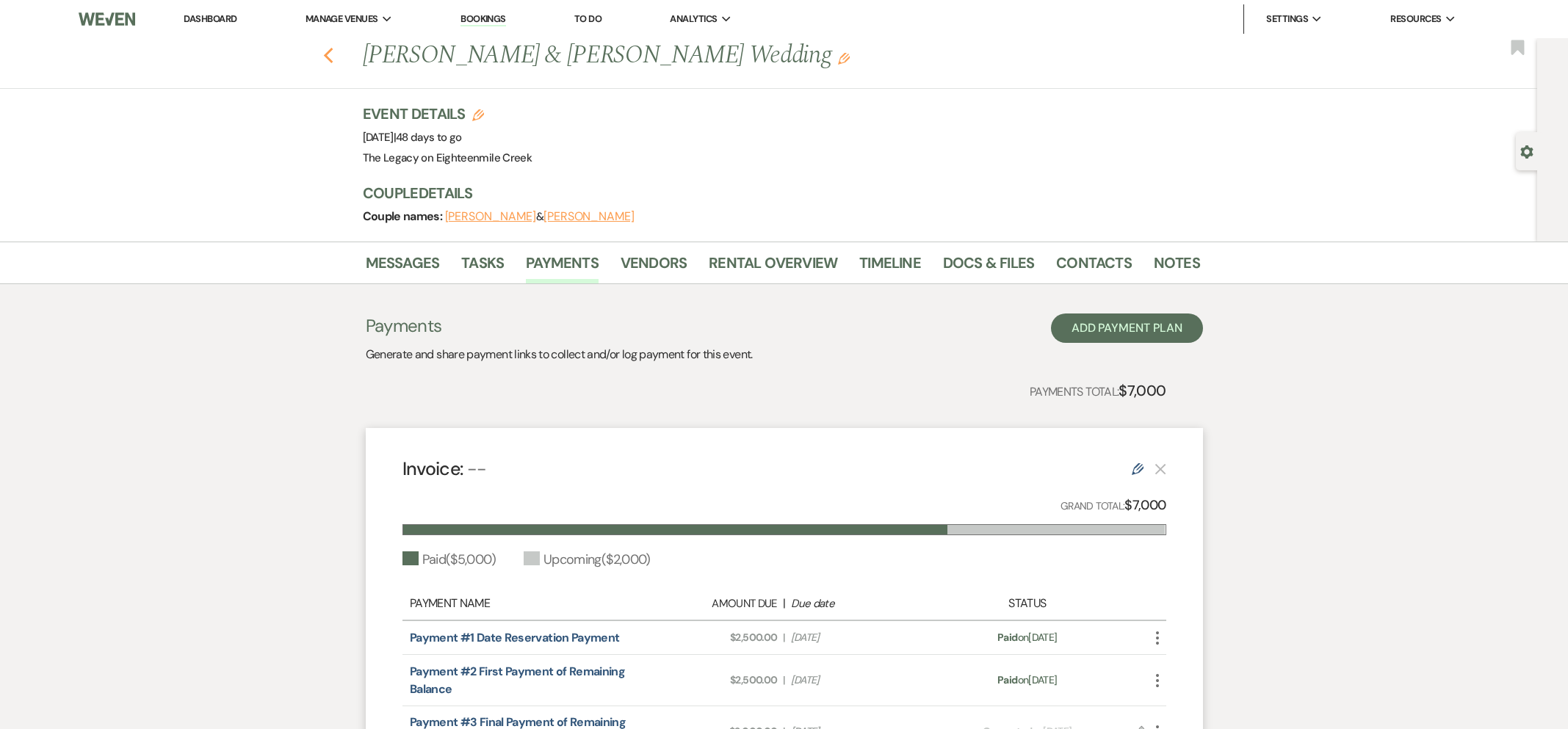
click at [332, 52] on icon "Previous" at bounding box center [329, 56] width 11 height 18
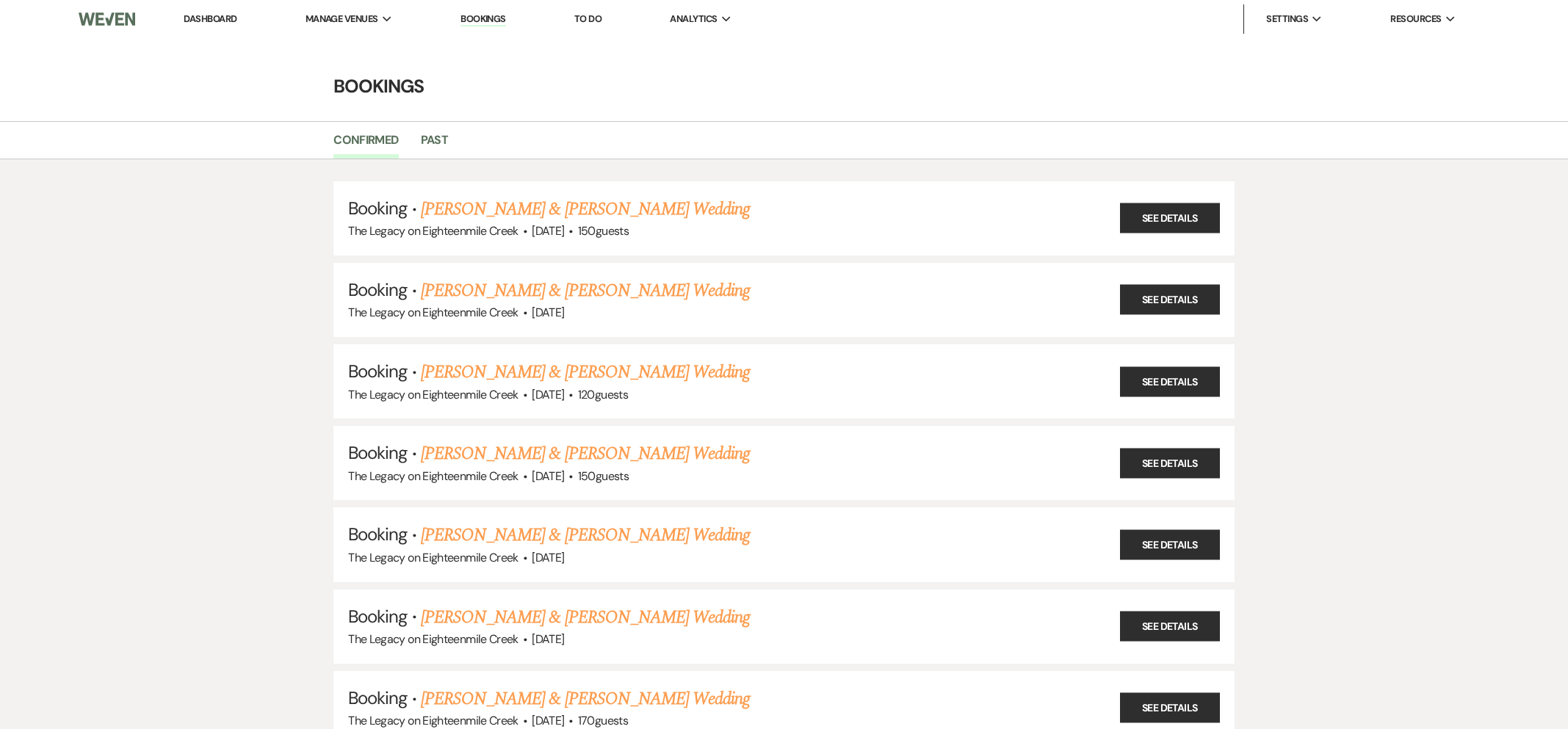
scroll to position [1369, 0]
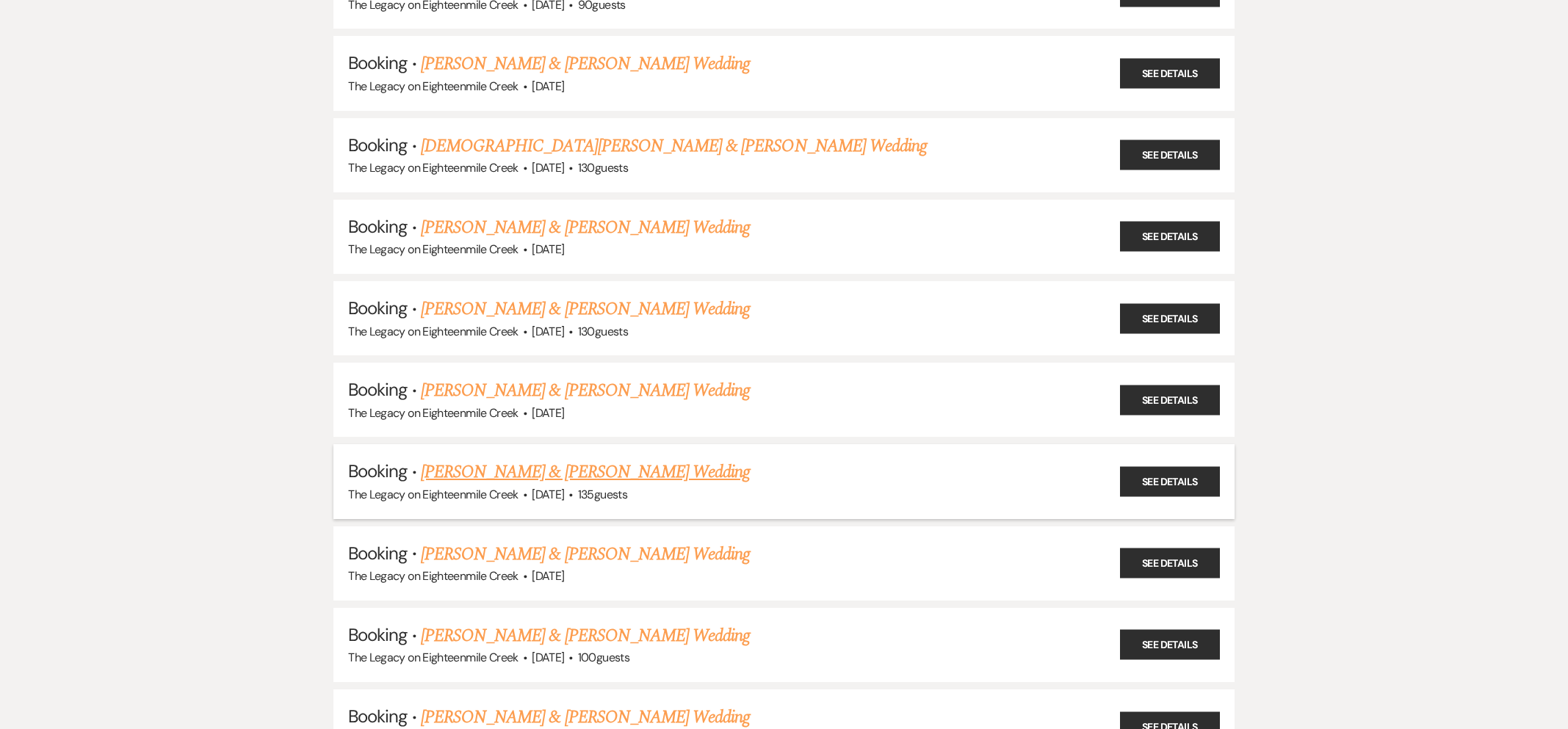
click at [588, 459] on link "[PERSON_NAME] & [PERSON_NAME] Wedding" at bounding box center [586, 472] width 329 height 27
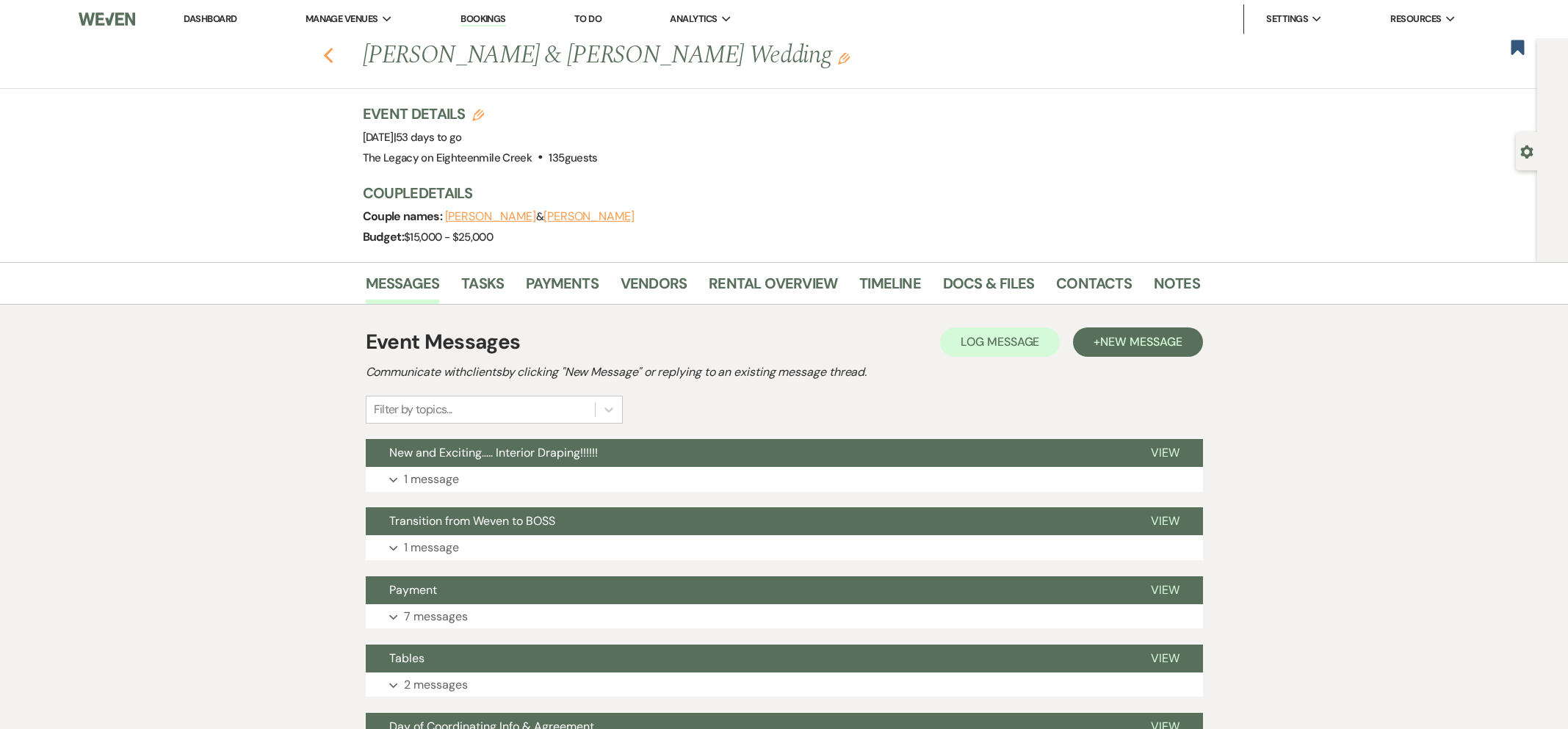
click at [328, 57] on icon "Previous" at bounding box center [329, 56] width 11 height 18
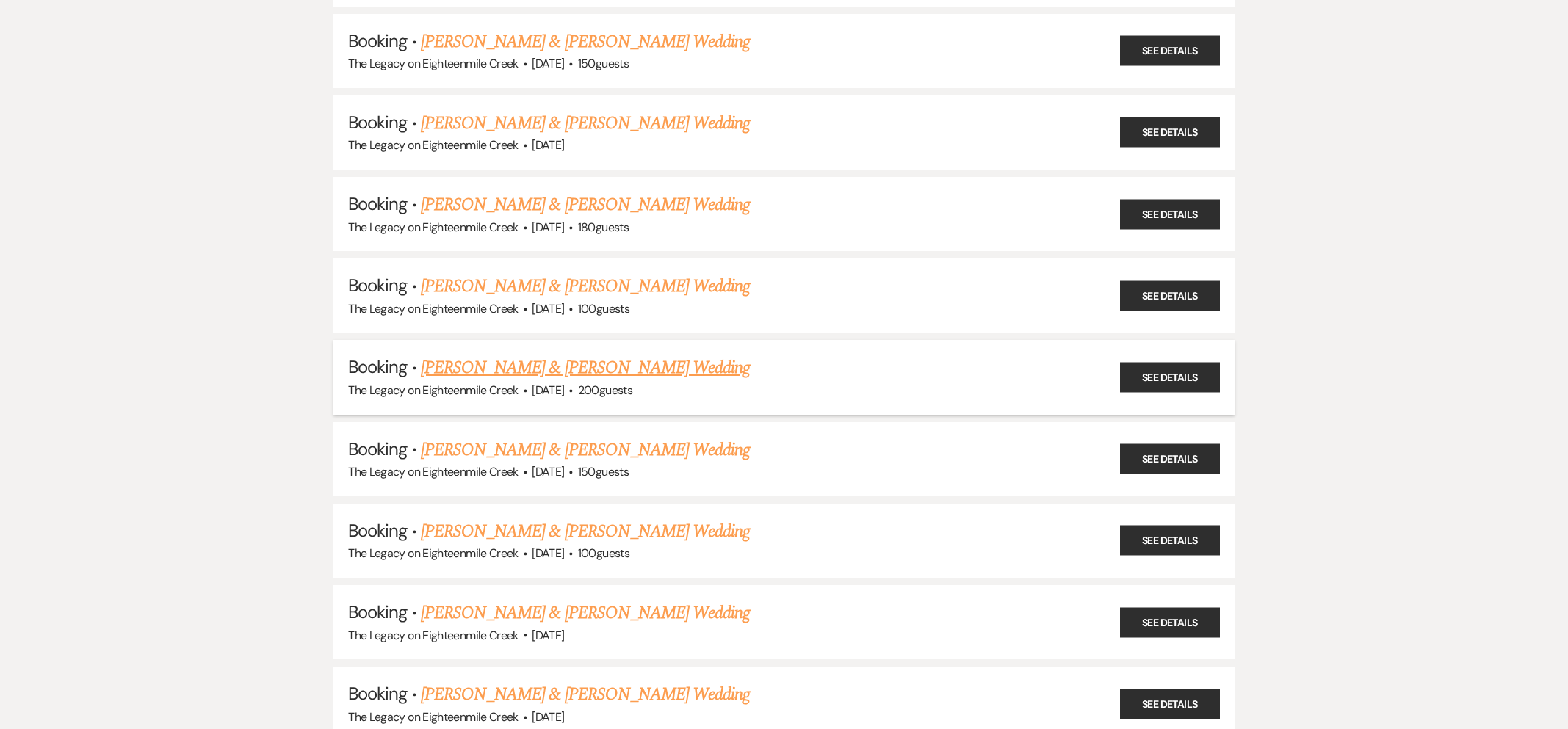
scroll to position [6705, 0]
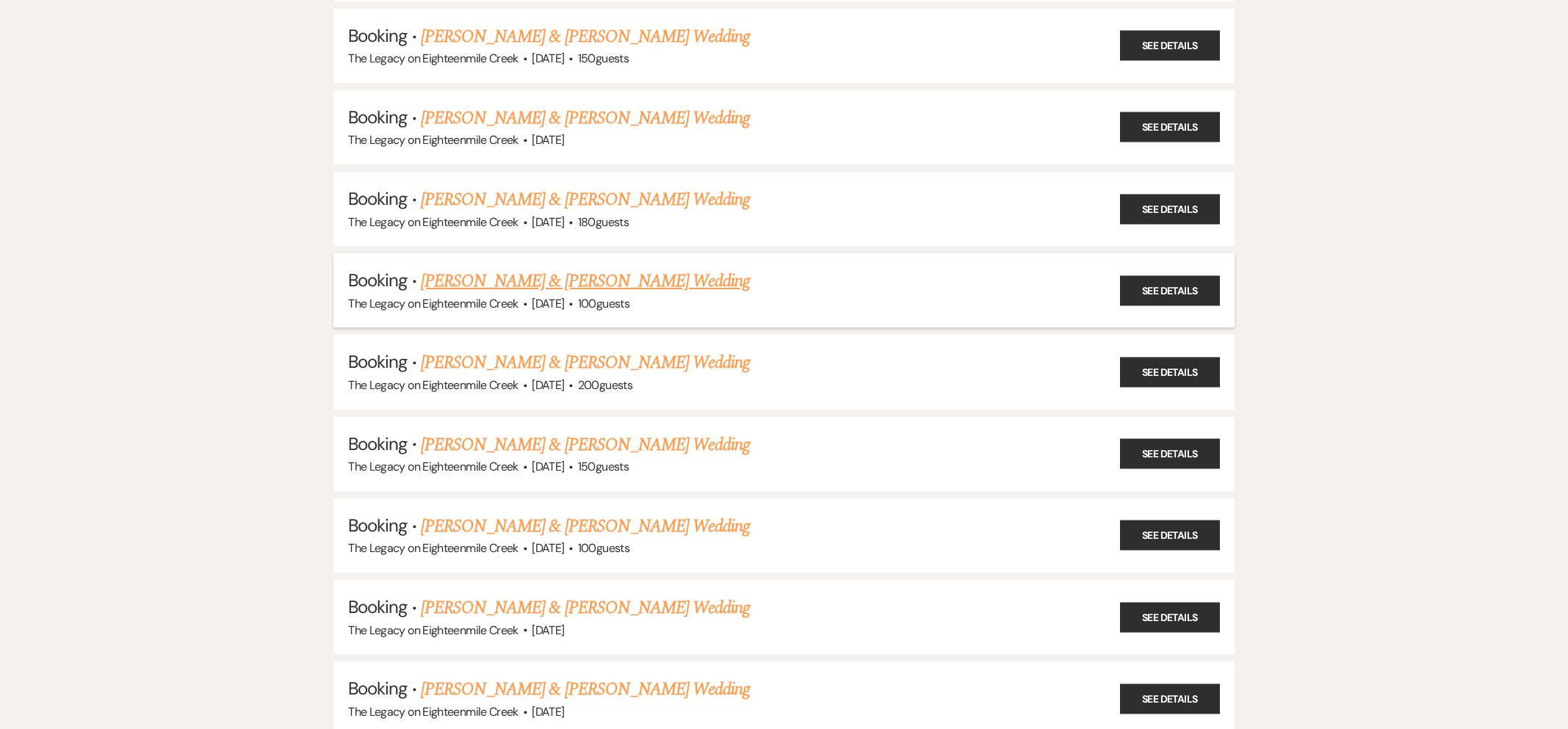
click at [573, 268] on link "[PERSON_NAME] & [PERSON_NAME] Wedding" at bounding box center [586, 281] width 329 height 27
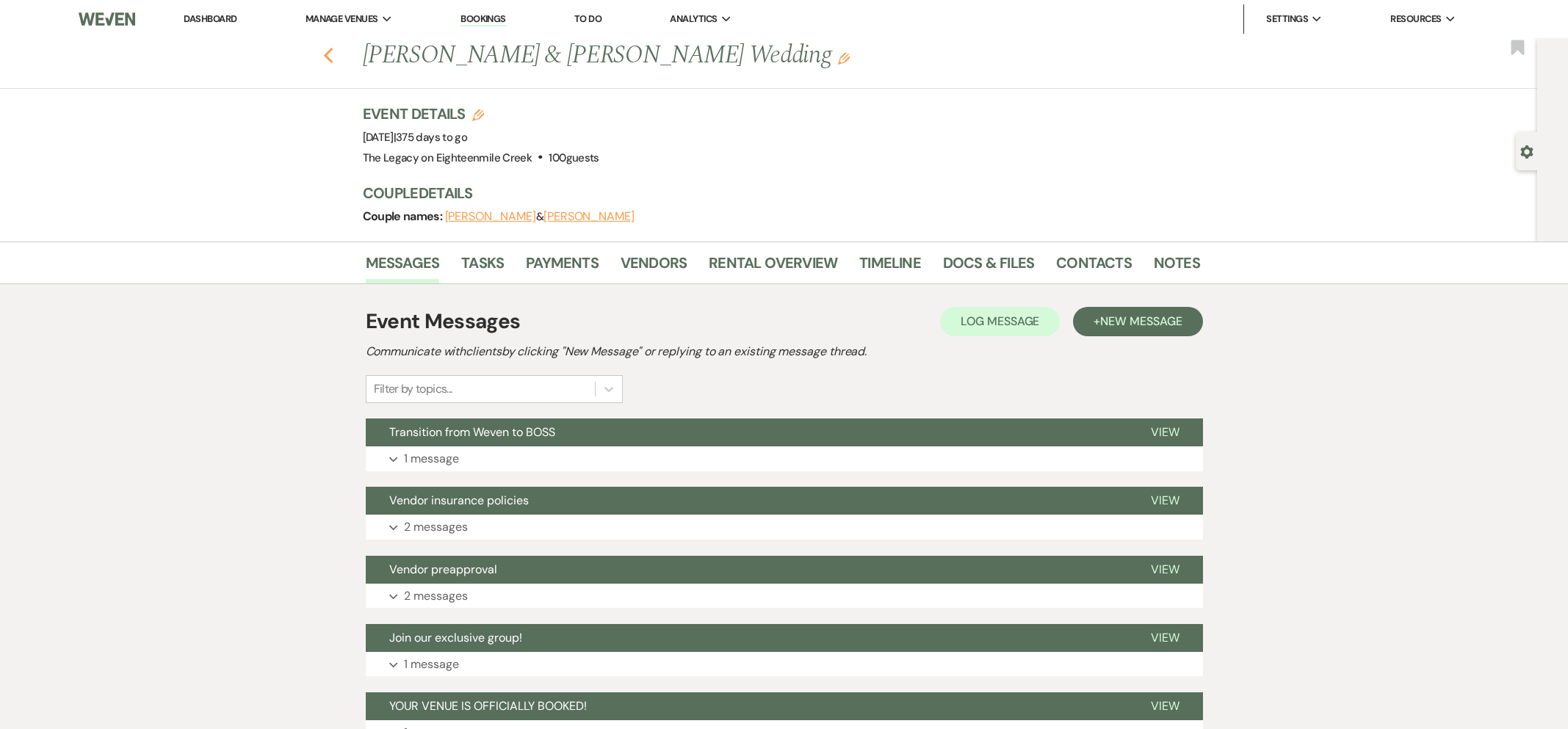
click at [325, 49] on icon "Previous" at bounding box center [329, 56] width 11 height 18
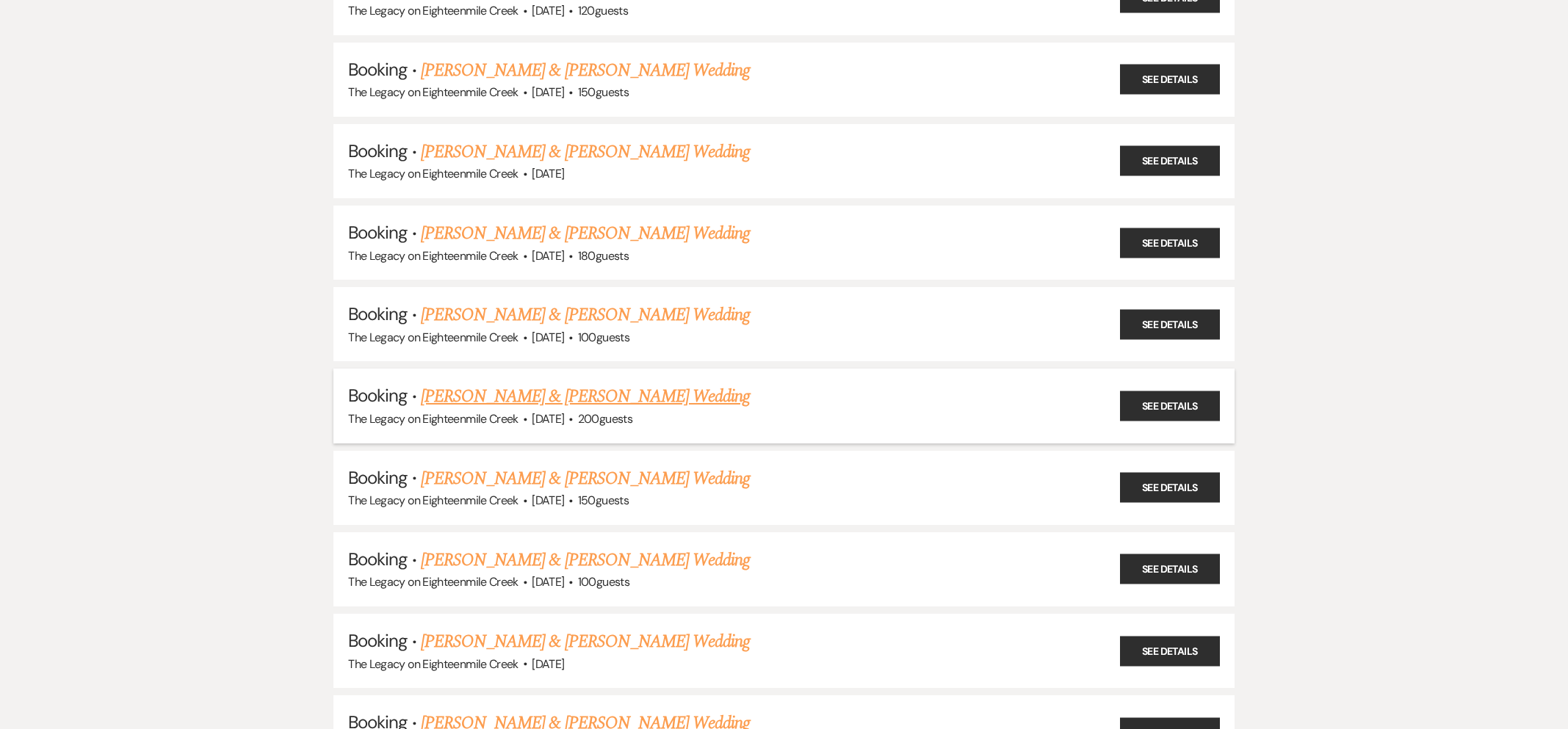
scroll to position [6664, 0]
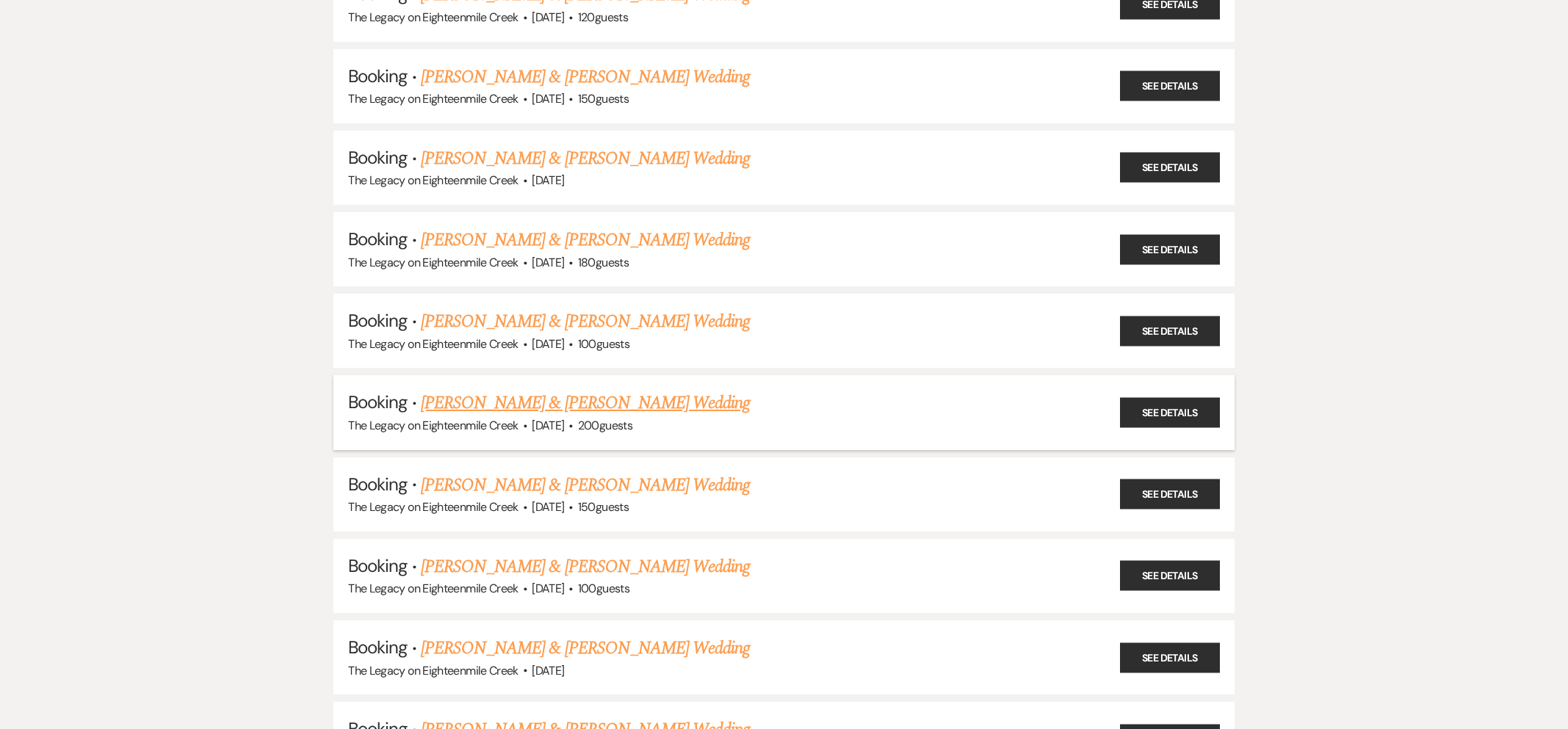
click at [598, 390] on link "[PERSON_NAME] & [PERSON_NAME] Wedding" at bounding box center [586, 403] width 329 height 27
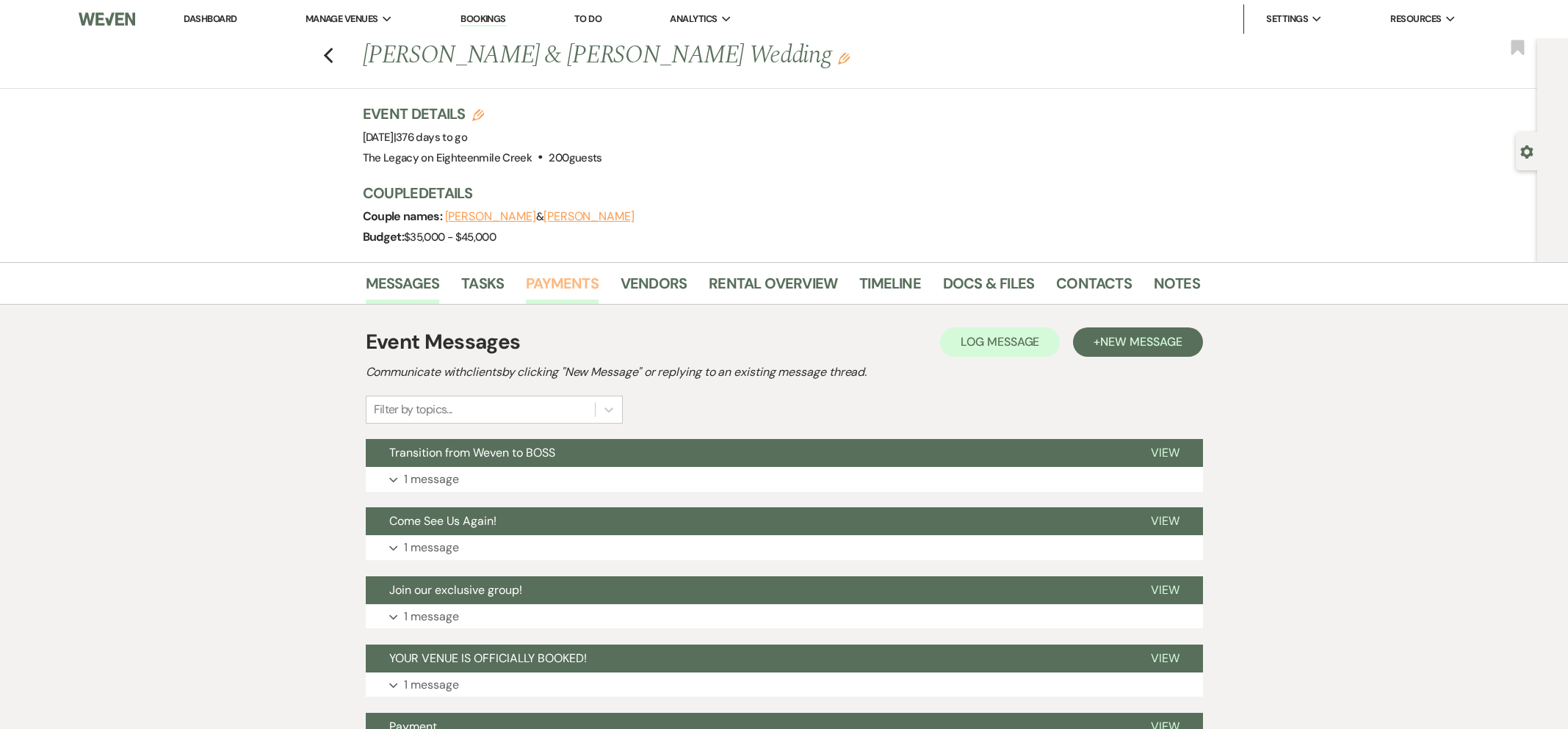
click at [571, 278] on link "Payments" at bounding box center [562, 288] width 73 height 32
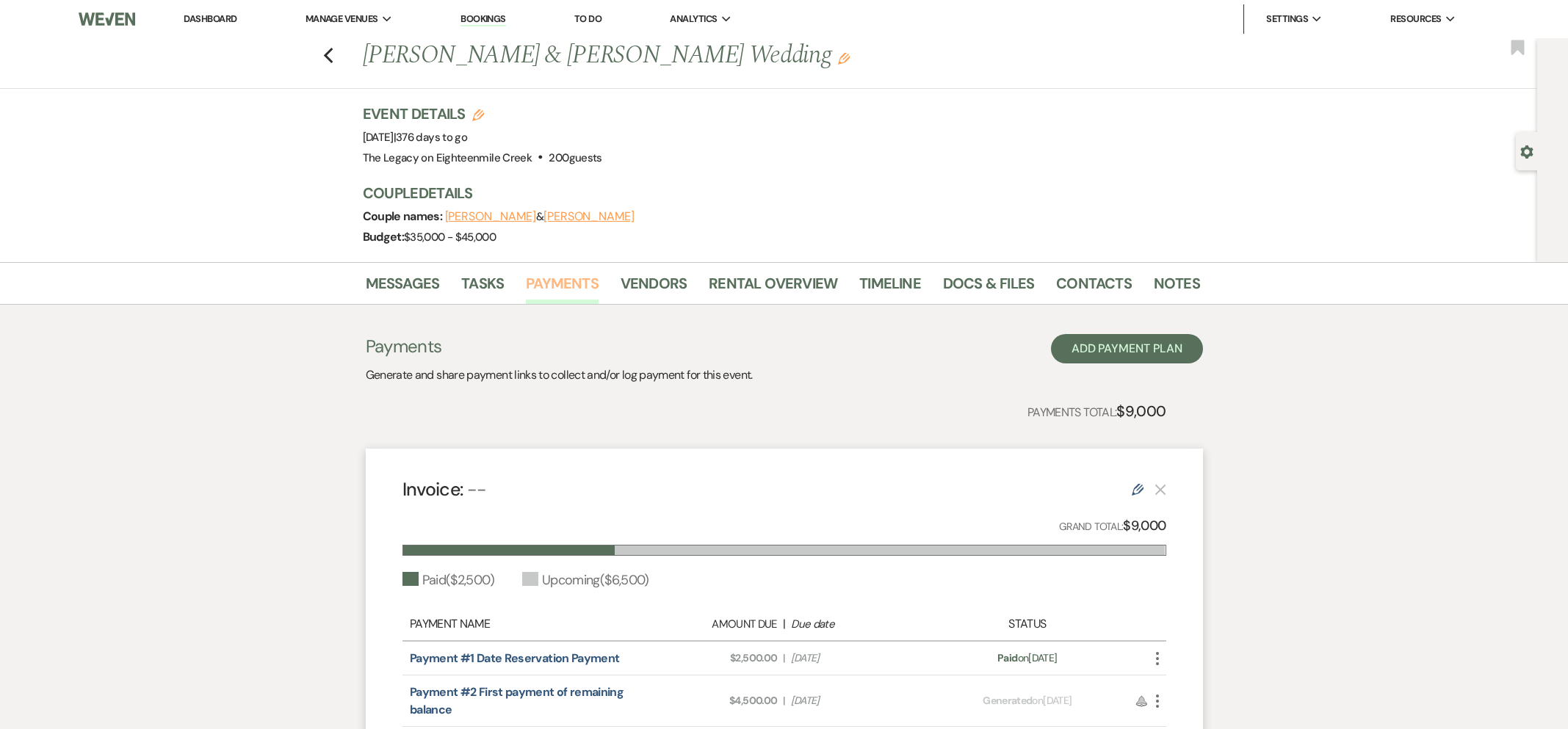
scroll to position [226, 0]
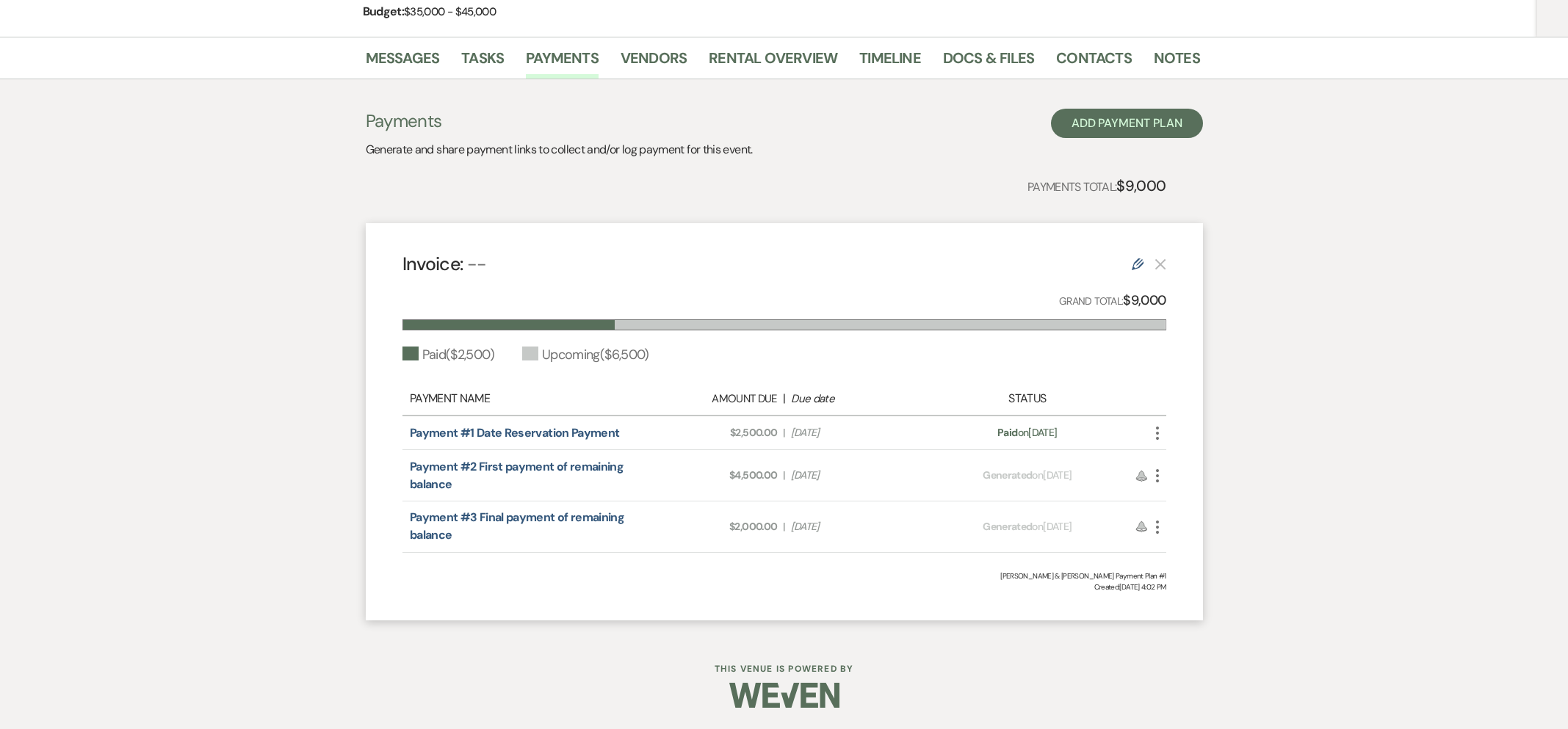
click at [1160, 480] on icon "More" at bounding box center [1157, 476] width 18 height 18
click at [1181, 507] on button "Attach File Attach to Message" at bounding box center [1223, 505] width 148 height 25
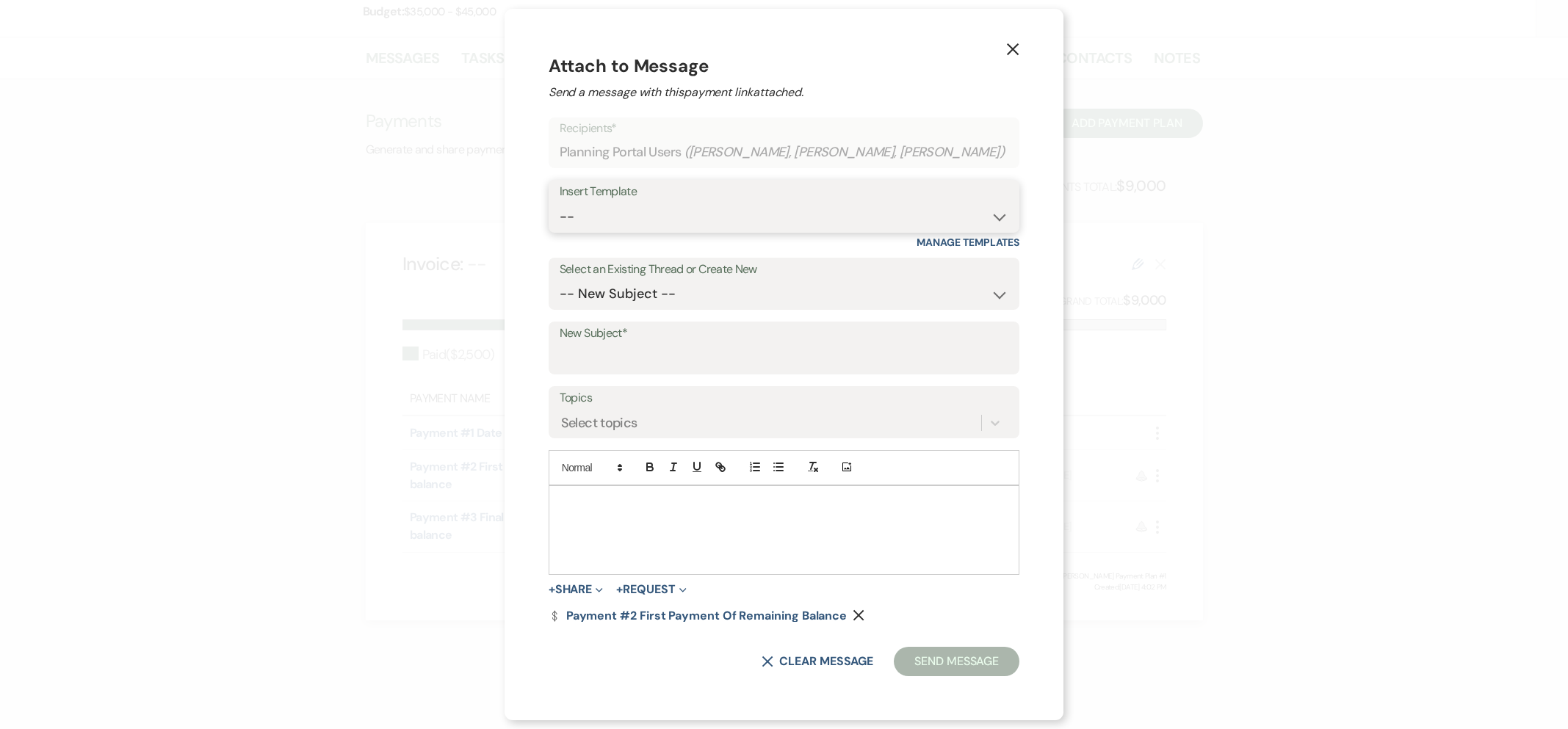
click at [663, 216] on select "-- Inquiry Follow Up- Just checking in :) Tour Date/Time Confirmation Proposal …" at bounding box center [784, 217] width 449 height 29
select select "1947"
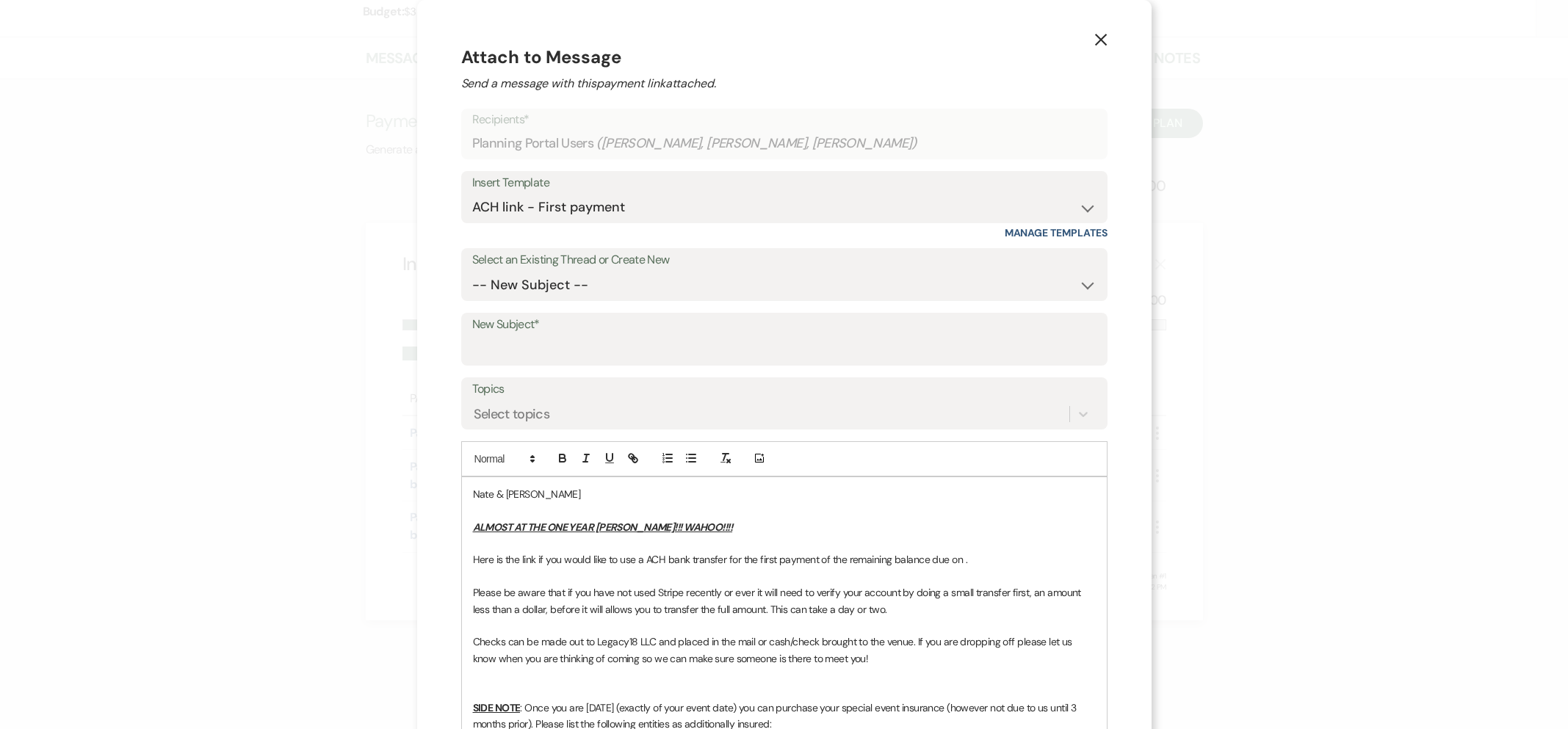
drag, startPoint x: 961, startPoint y: 561, endPoint x: 969, endPoint y: 560, distance: 8.1
click at [961, 561] on p "Here is the link if you would like to use a ACH bank transfer for the first pay…" at bounding box center [784, 560] width 623 height 16
click at [660, 343] on input "New Subject*" at bounding box center [785, 350] width 624 height 29
type input "First Payment of Remaining Balance"
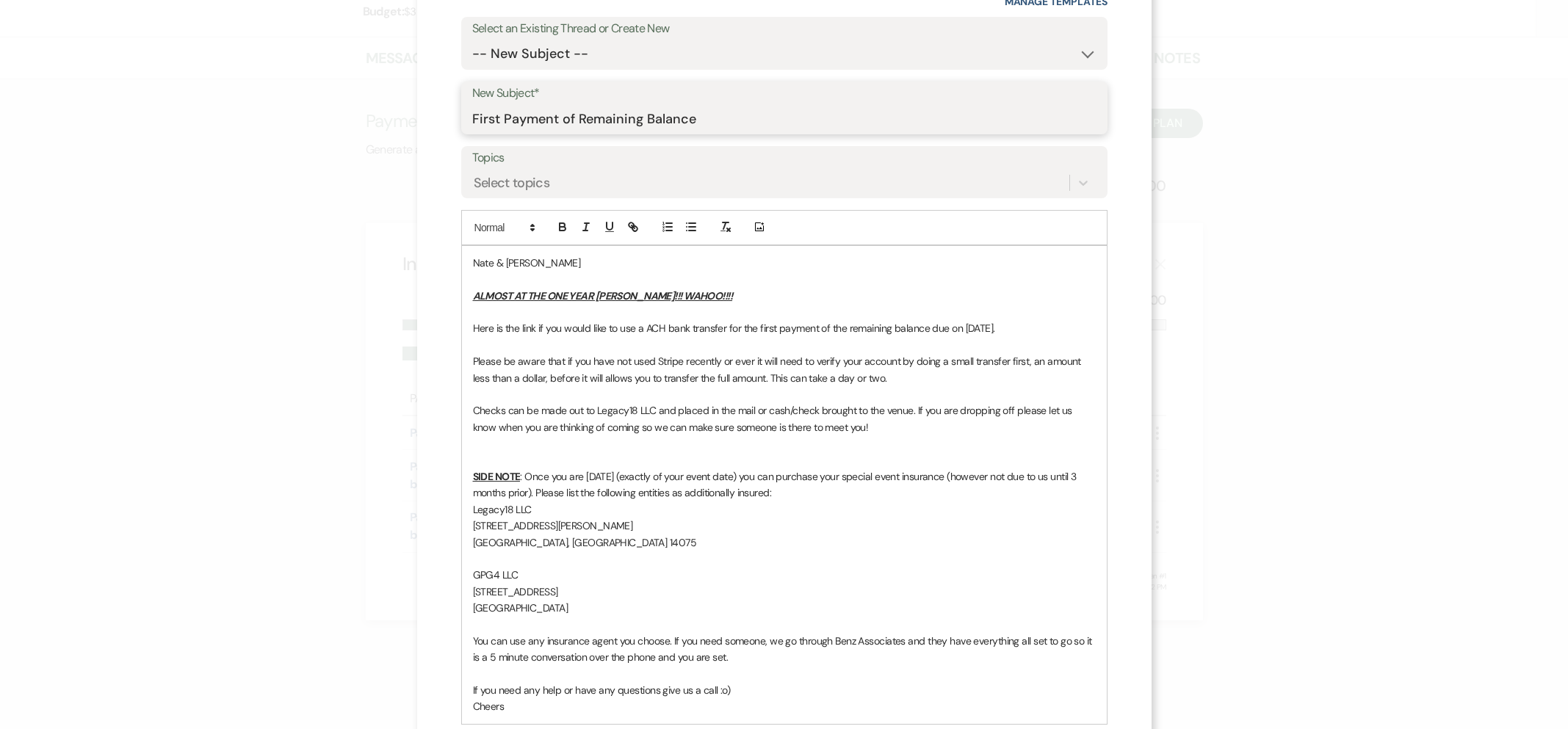
scroll to position [372, 0]
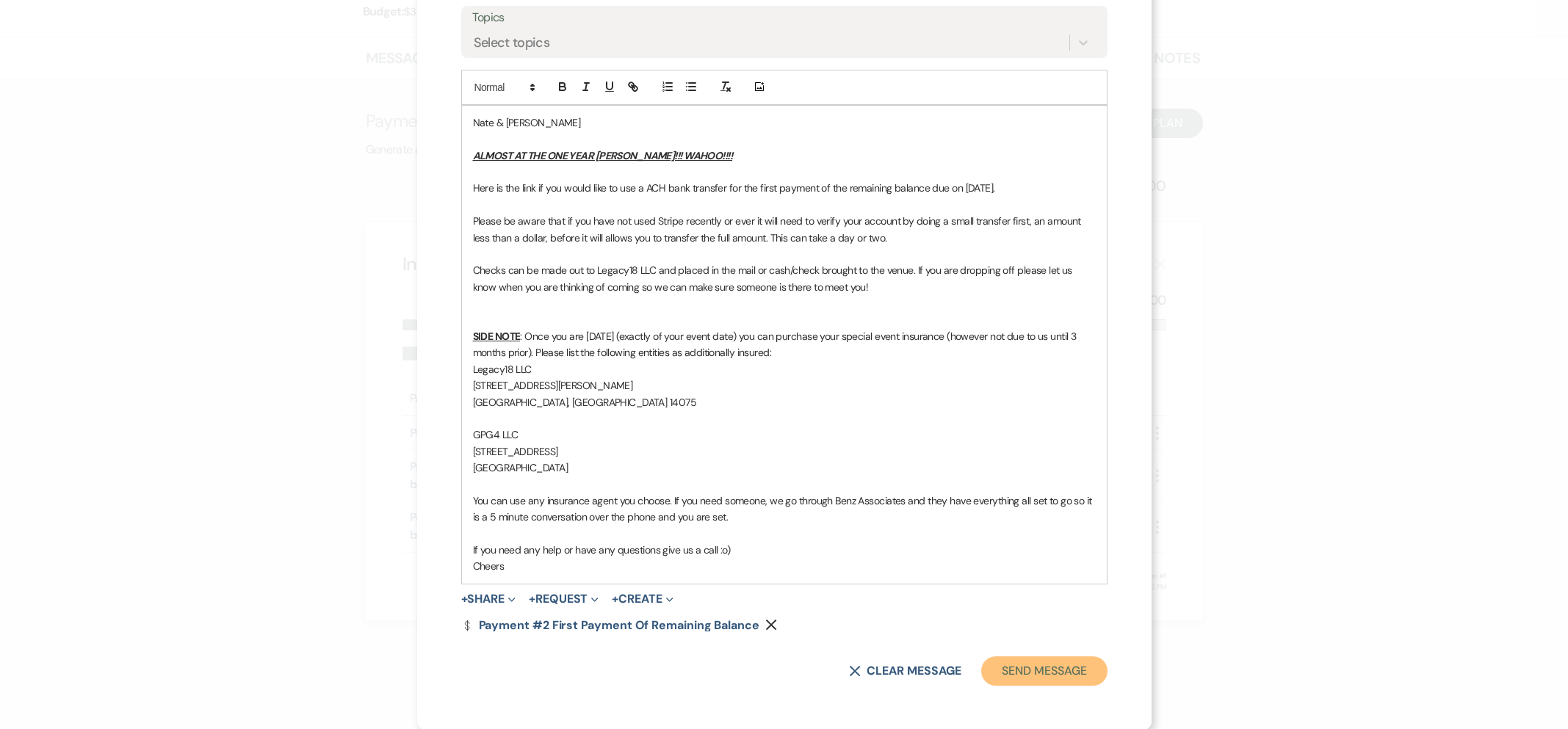
click at [1027, 679] on button "Send Message" at bounding box center [1045, 671] width 126 height 29
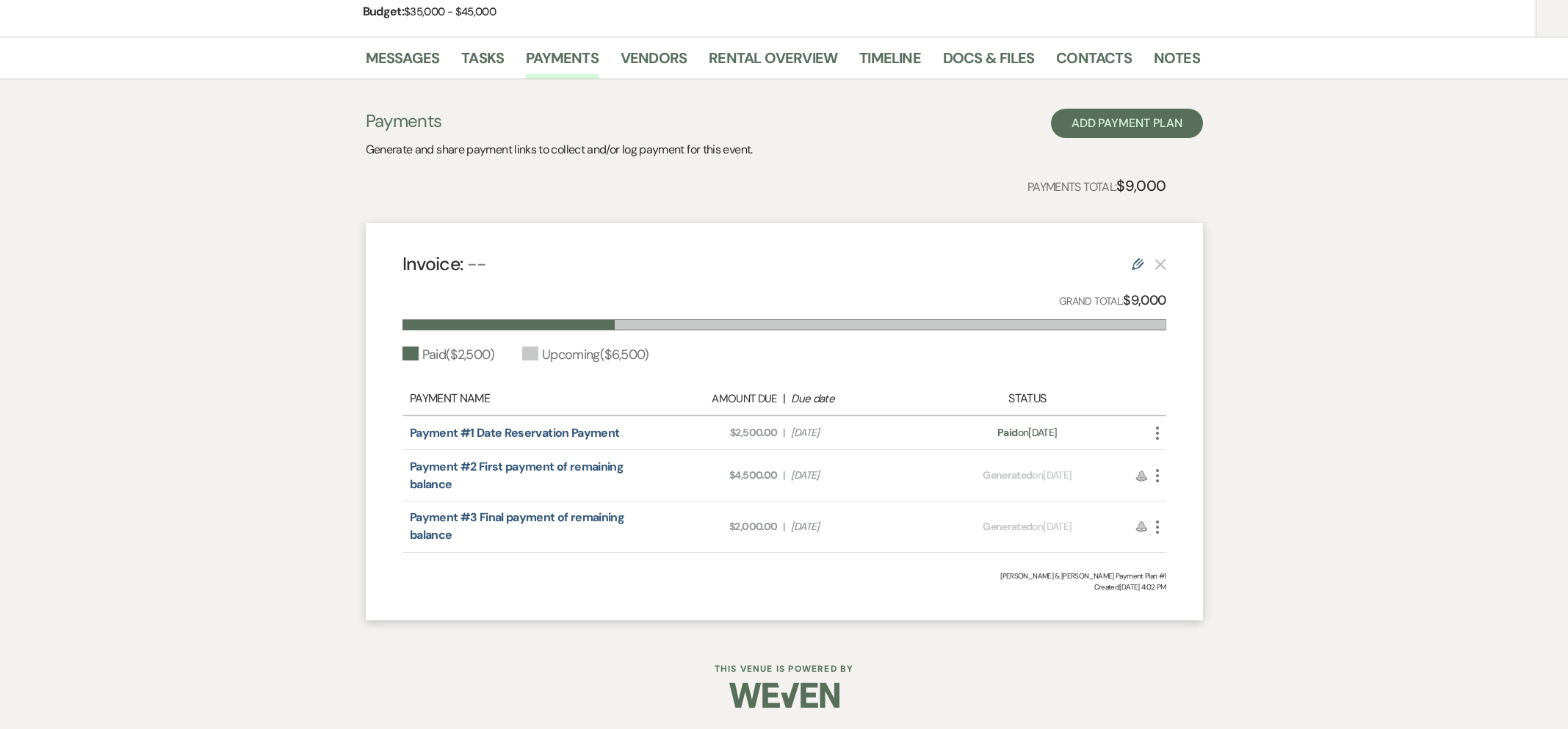
scroll to position [0, 0]
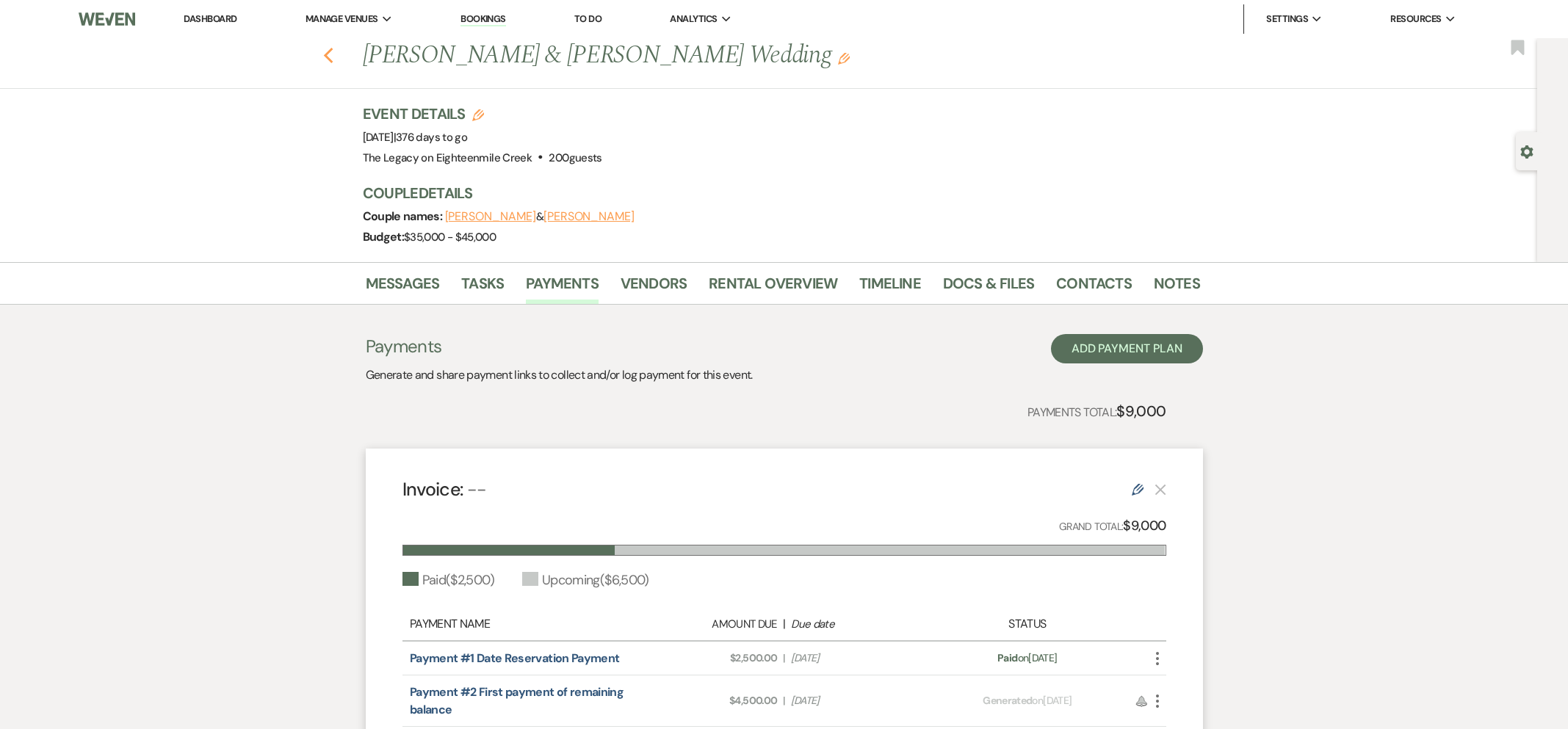
click at [324, 53] on icon "Previous" at bounding box center [329, 56] width 11 height 18
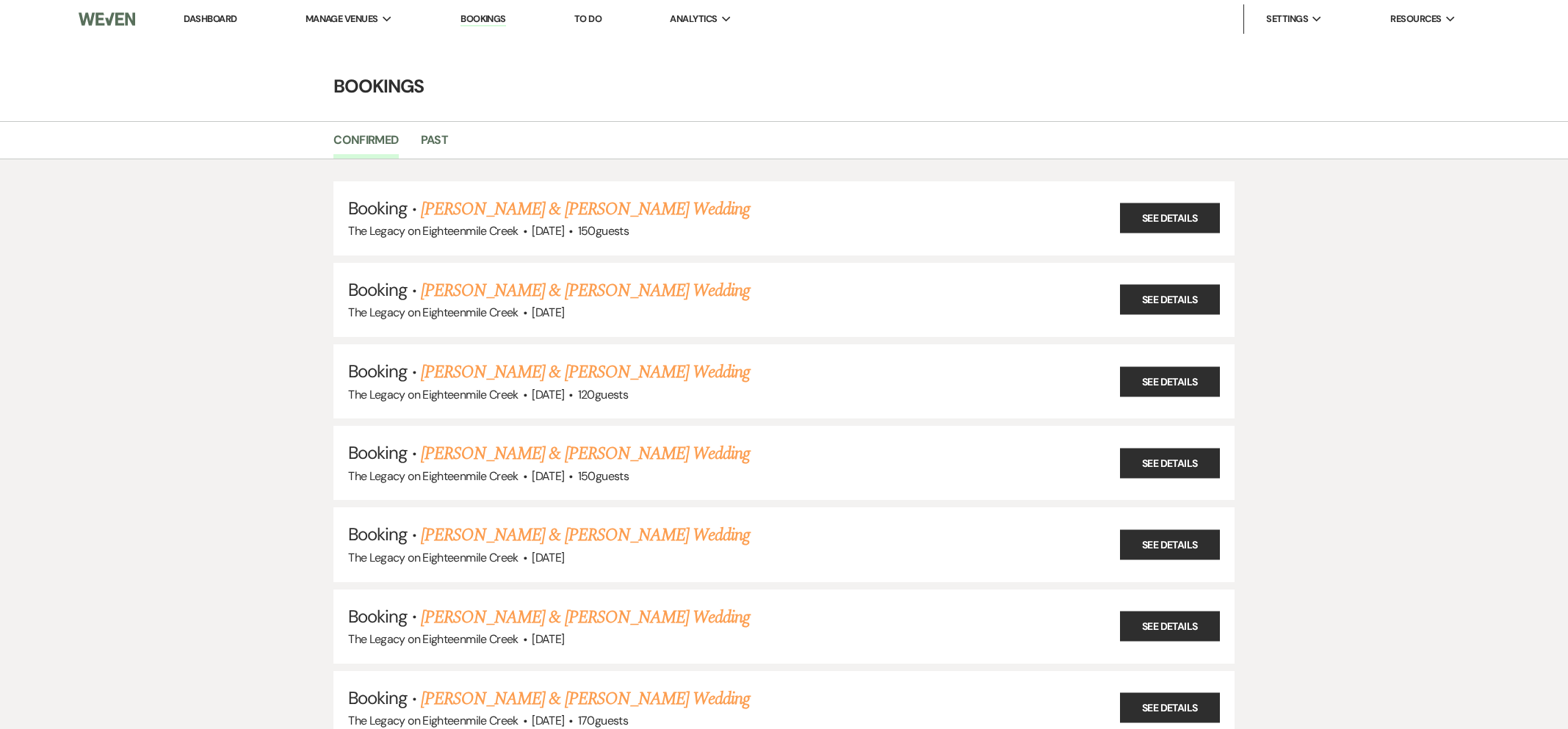
scroll to position [6664, 0]
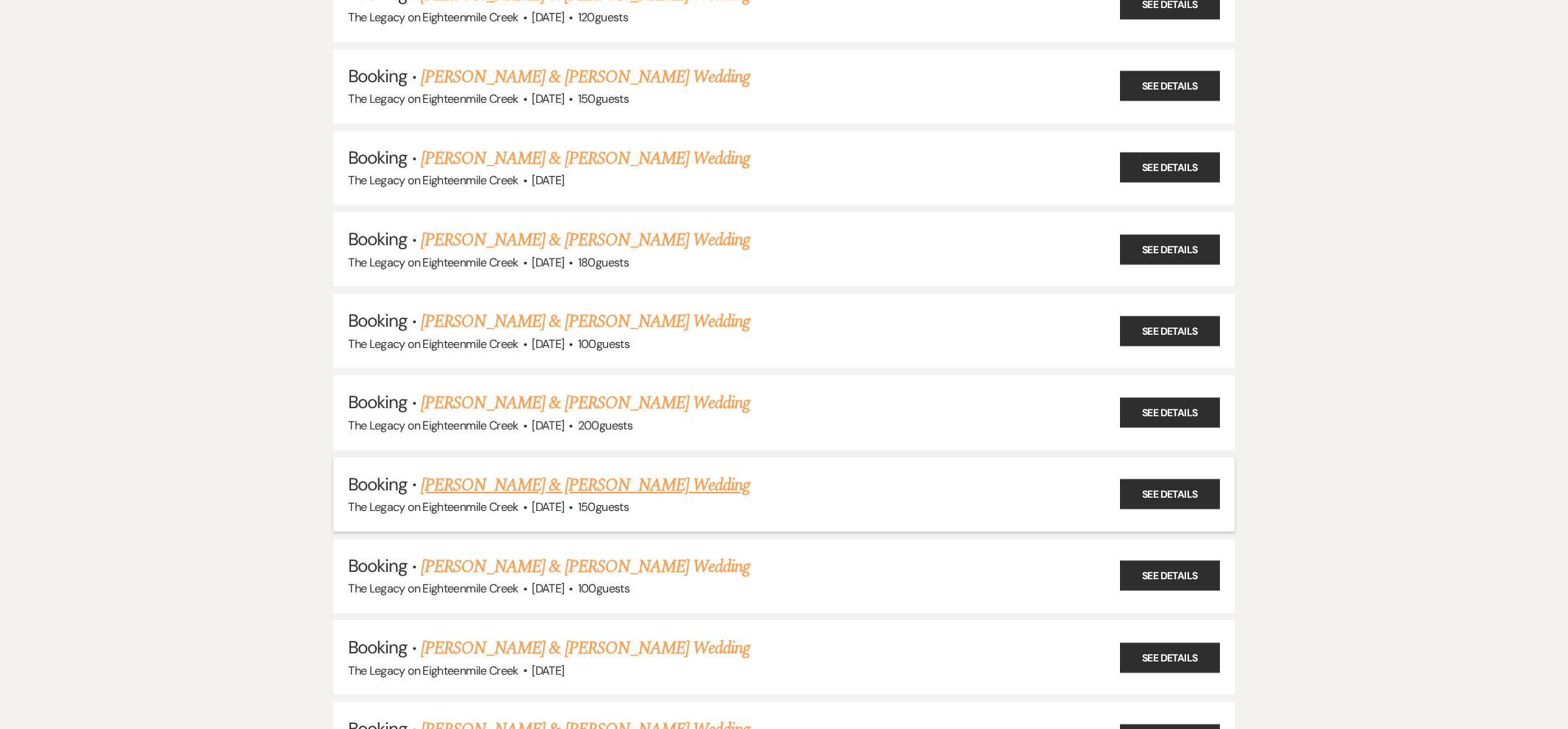
click at [600, 473] on link "[PERSON_NAME] & [PERSON_NAME] Wedding" at bounding box center [586, 485] width 329 height 27
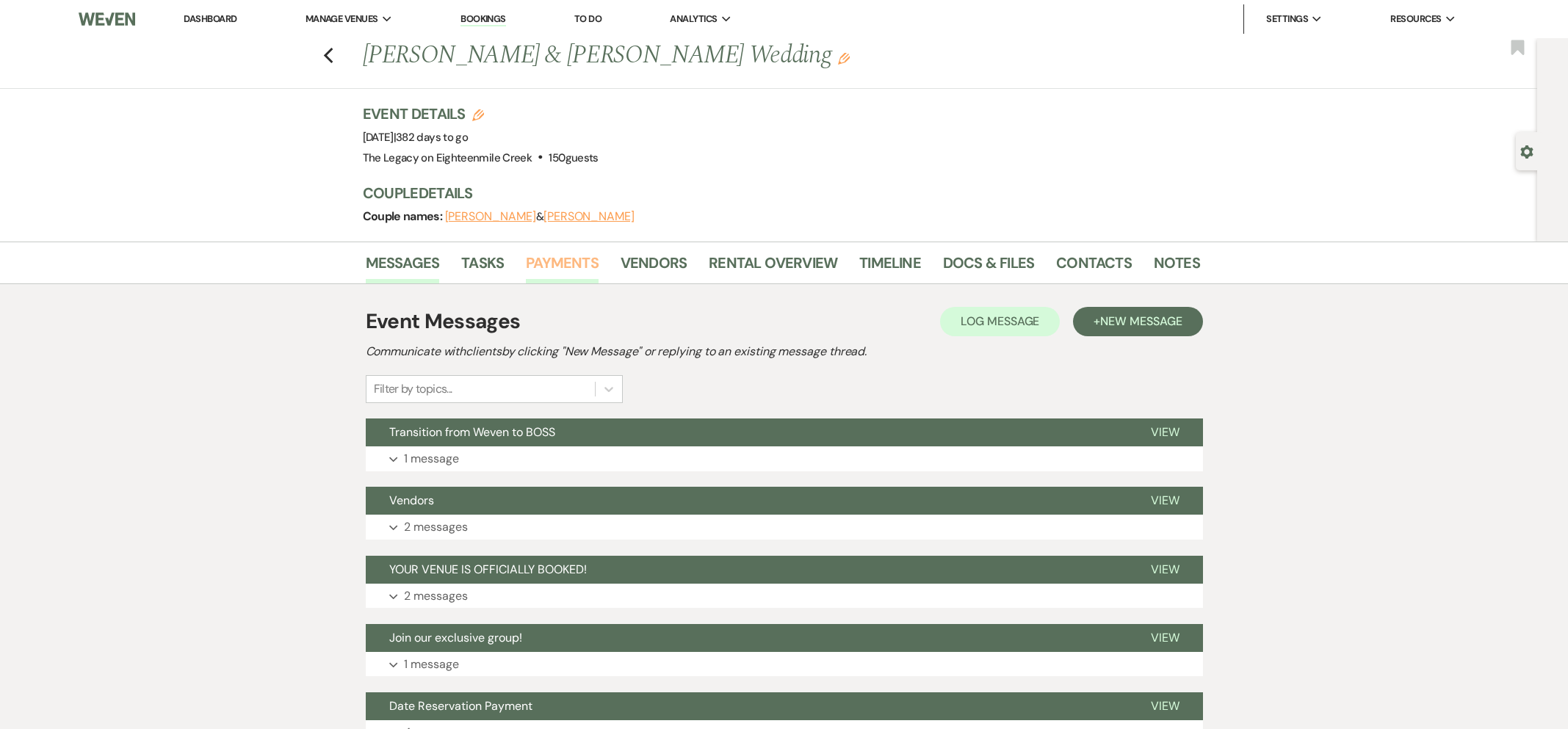
click at [563, 264] on link "Payments" at bounding box center [562, 267] width 73 height 32
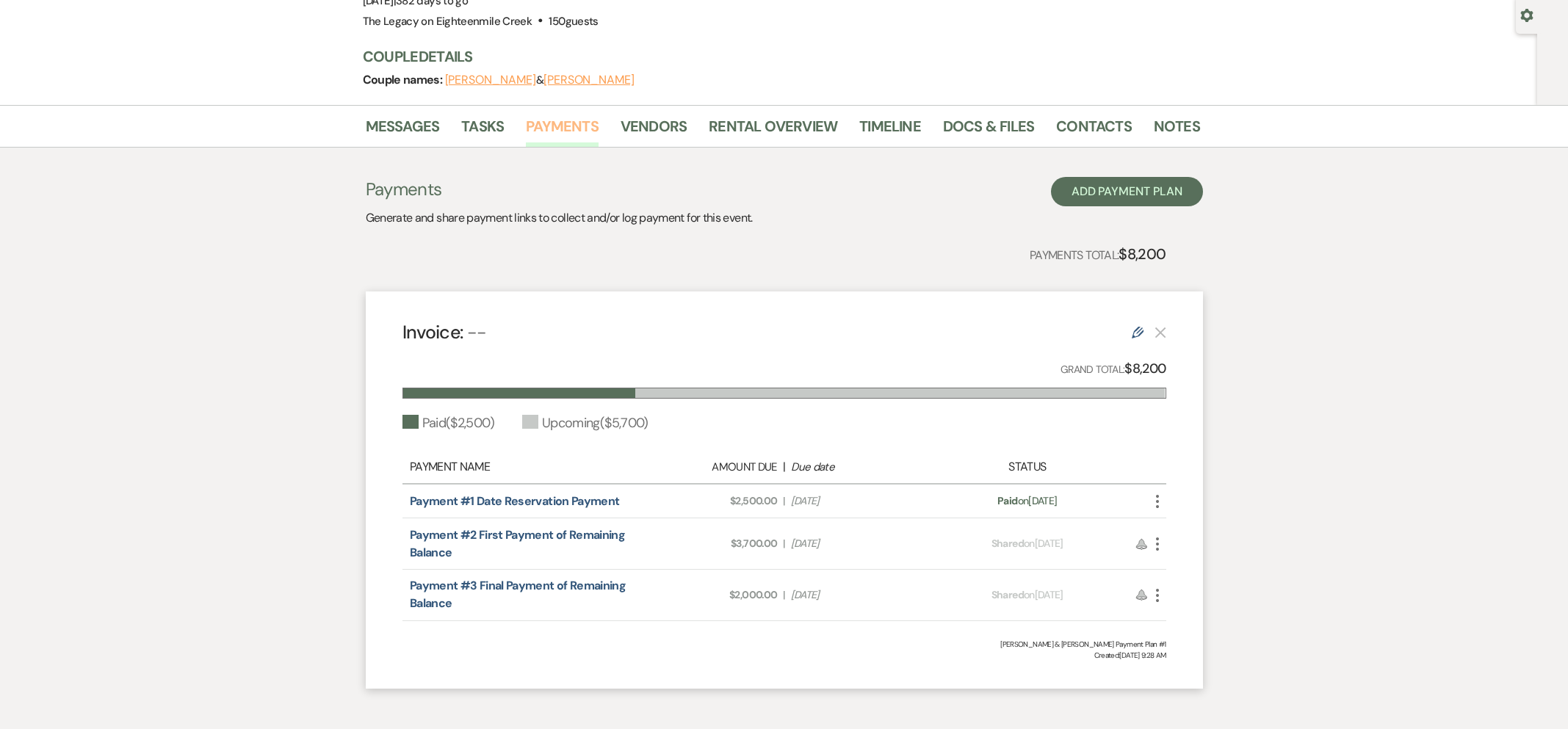
scroll to position [205, 0]
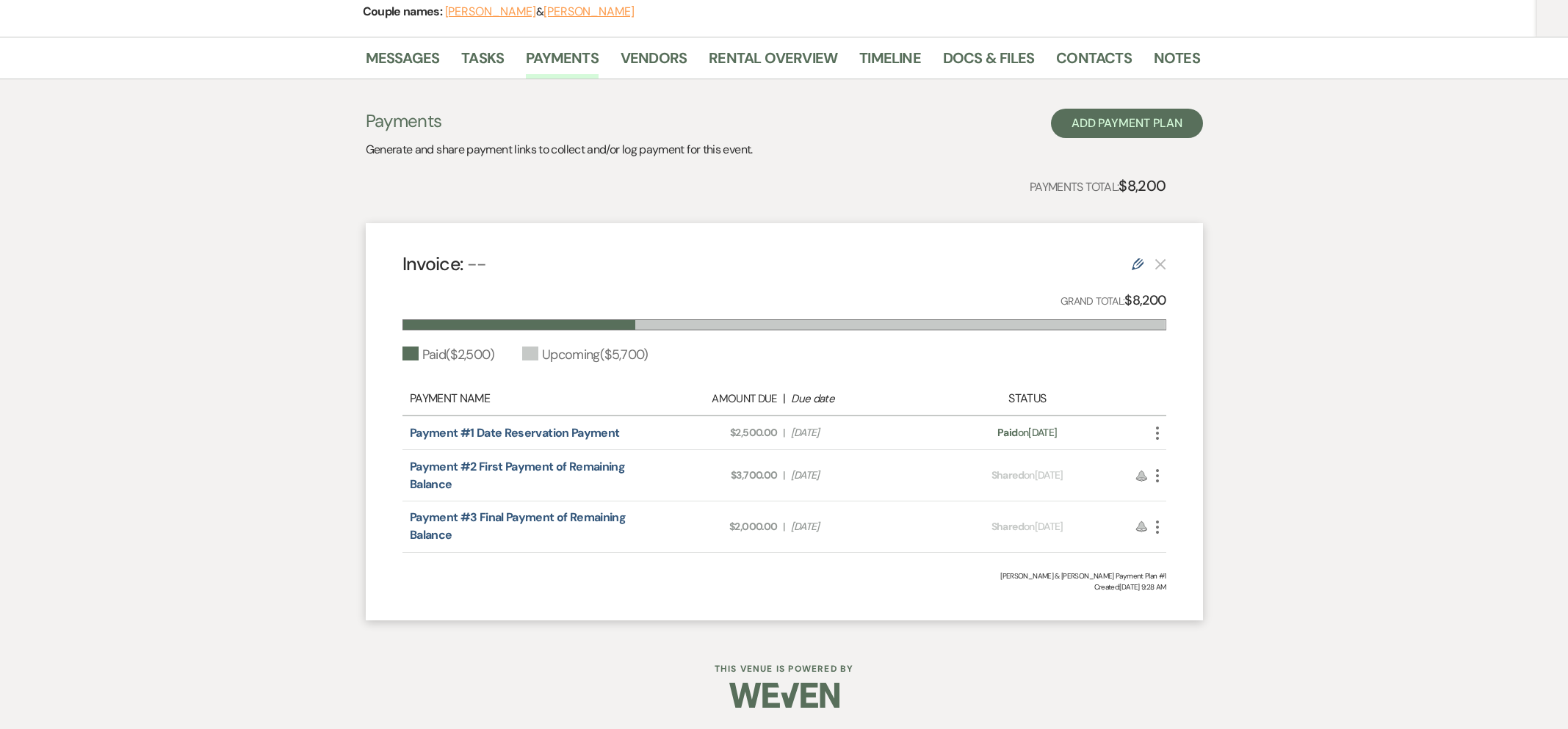
click at [1160, 469] on icon "More" at bounding box center [1157, 476] width 18 height 18
click at [1180, 498] on button "Attach File Attach to Message" at bounding box center [1223, 505] width 148 height 25
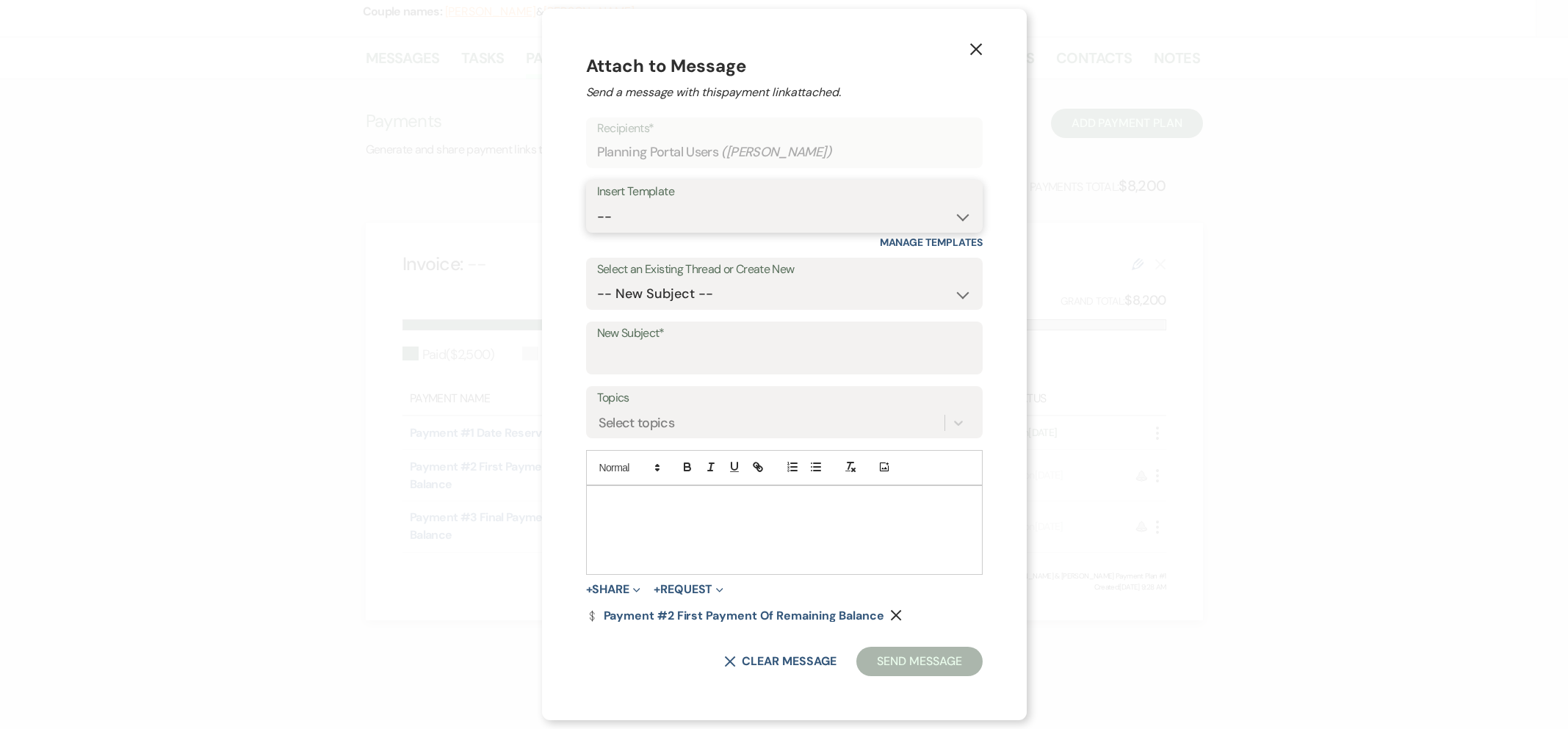
click at [696, 221] on select "-- Inquiry Follow Up- Just checking in :) Tour Date/Time Confirmation Proposal …" at bounding box center [784, 217] width 374 height 29
select select "1947"
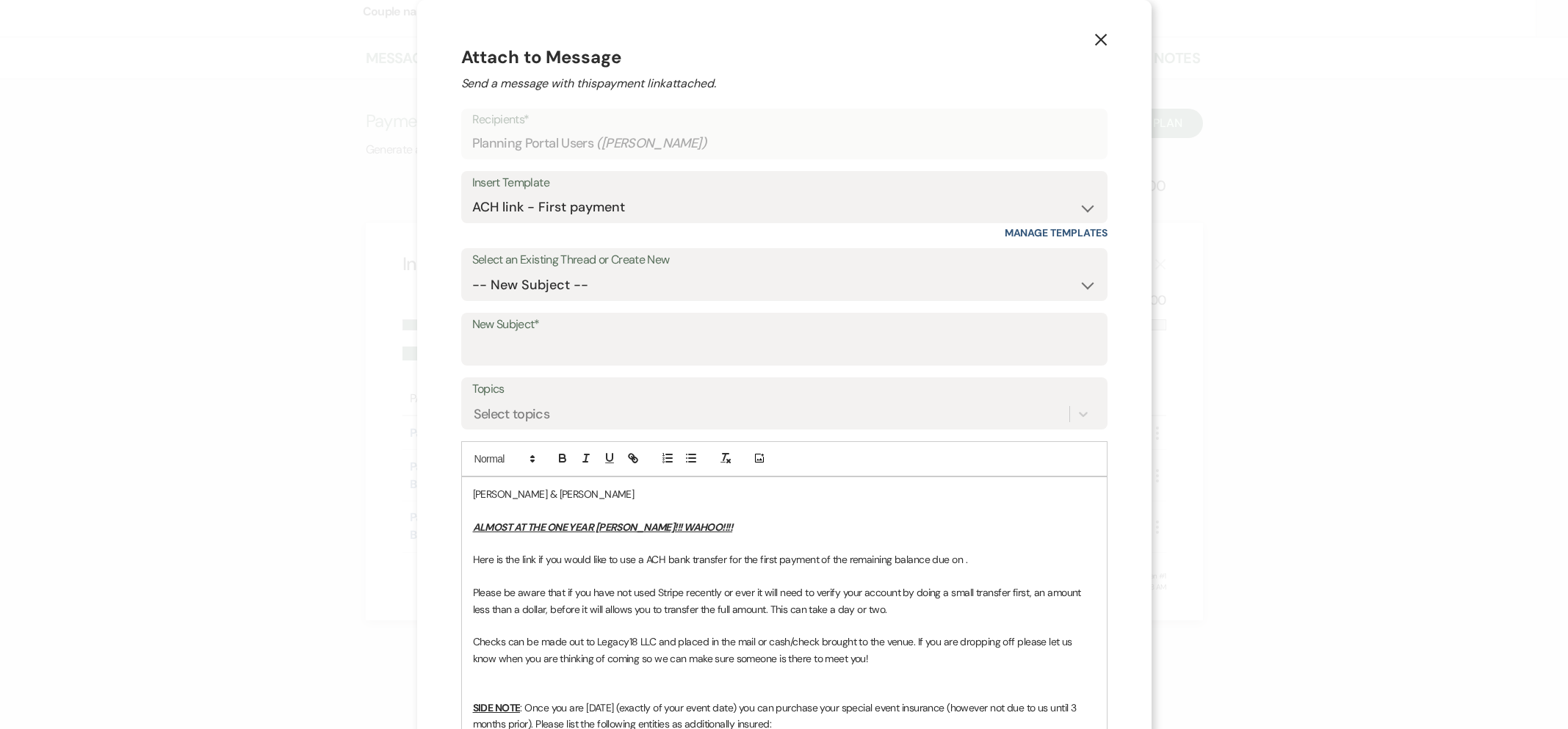
click at [964, 560] on p "Here is the link if you would like to use a ACH bank transfer for the first pay…" at bounding box center [784, 560] width 623 height 16
click at [576, 350] on input "New Subject*" at bounding box center [785, 350] width 624 height 29
type input "First Payment of Remaining Balance"
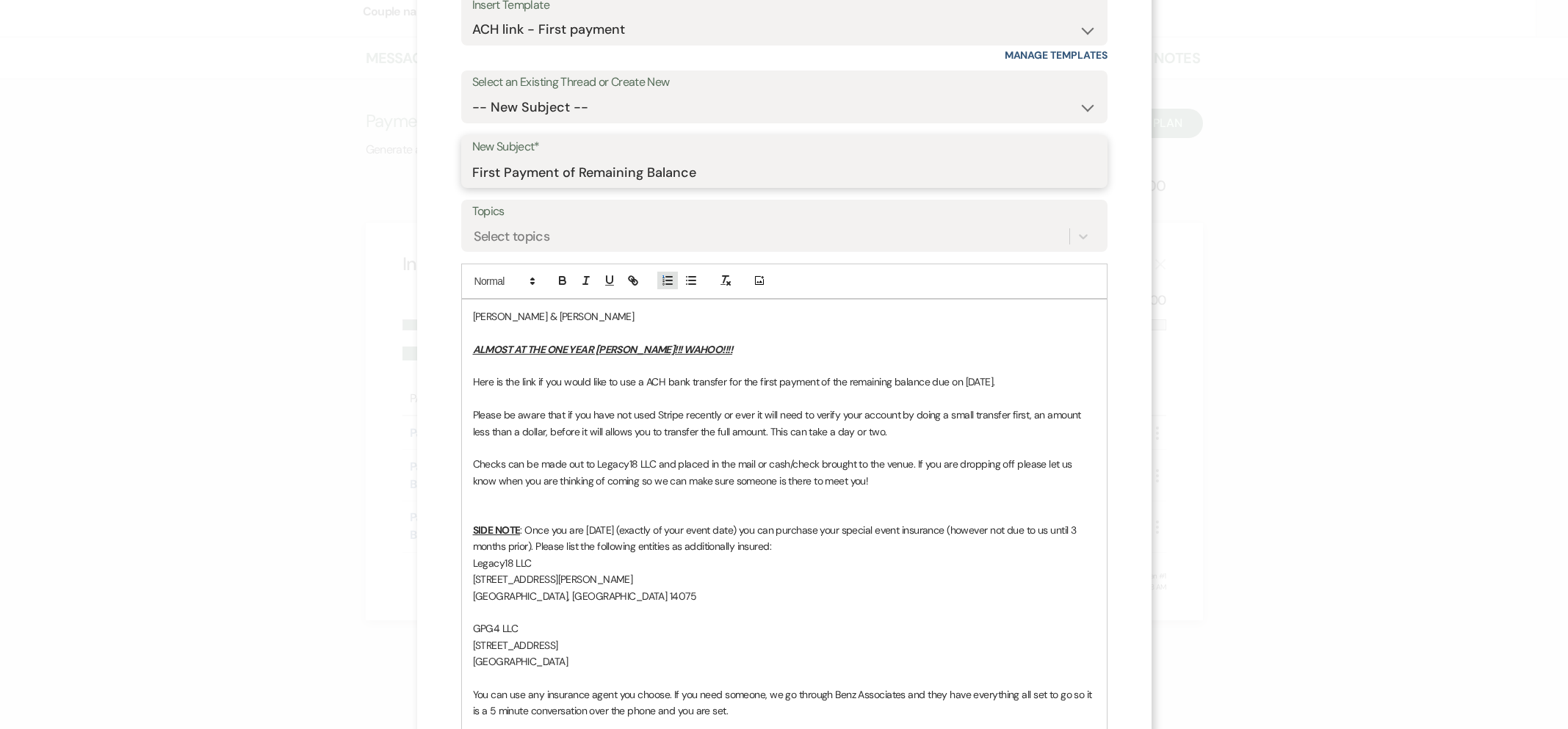
scroll to position [372, 0]
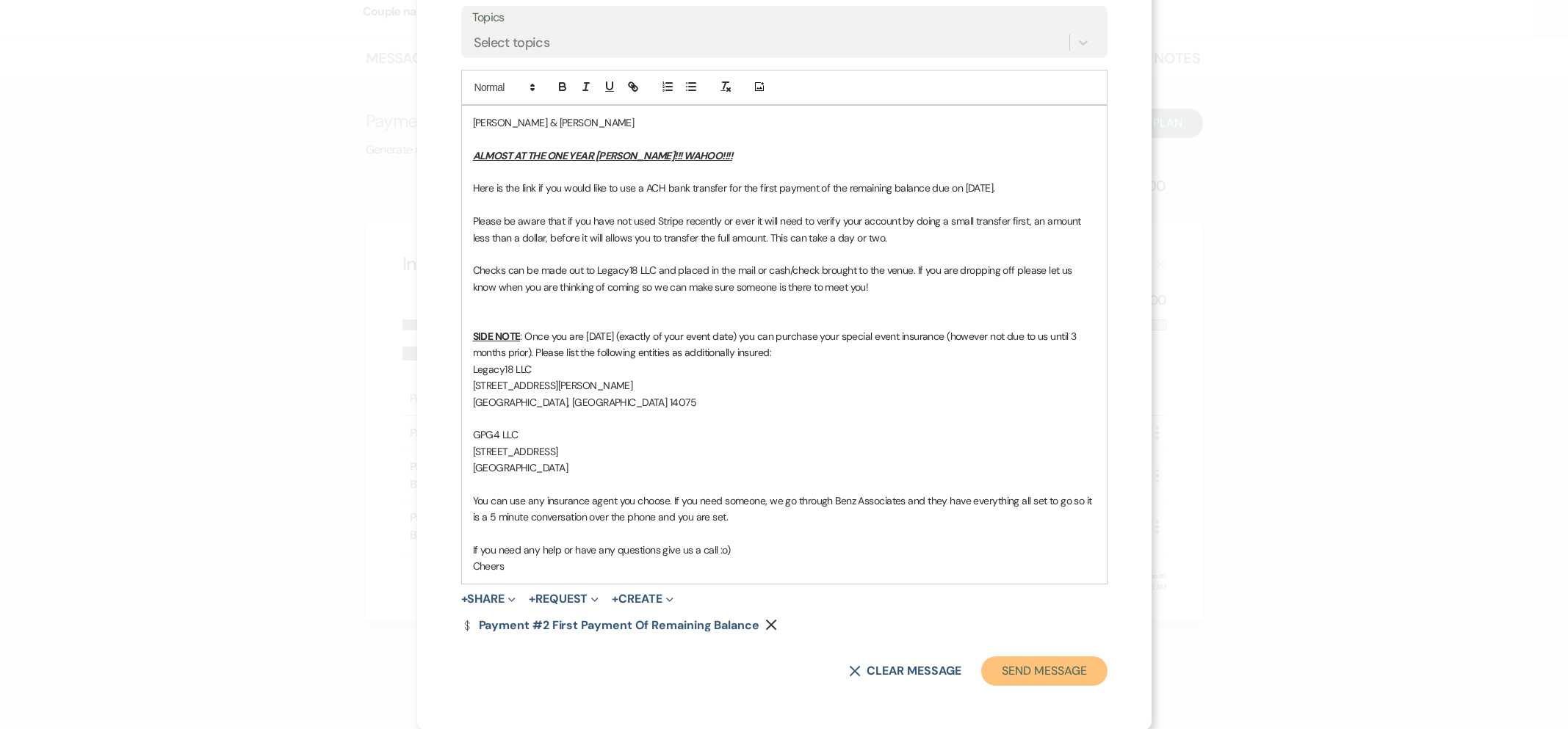
click at [1012, 674] on button "Send Message" at bounding box center [1045, 671] width 126 height 29
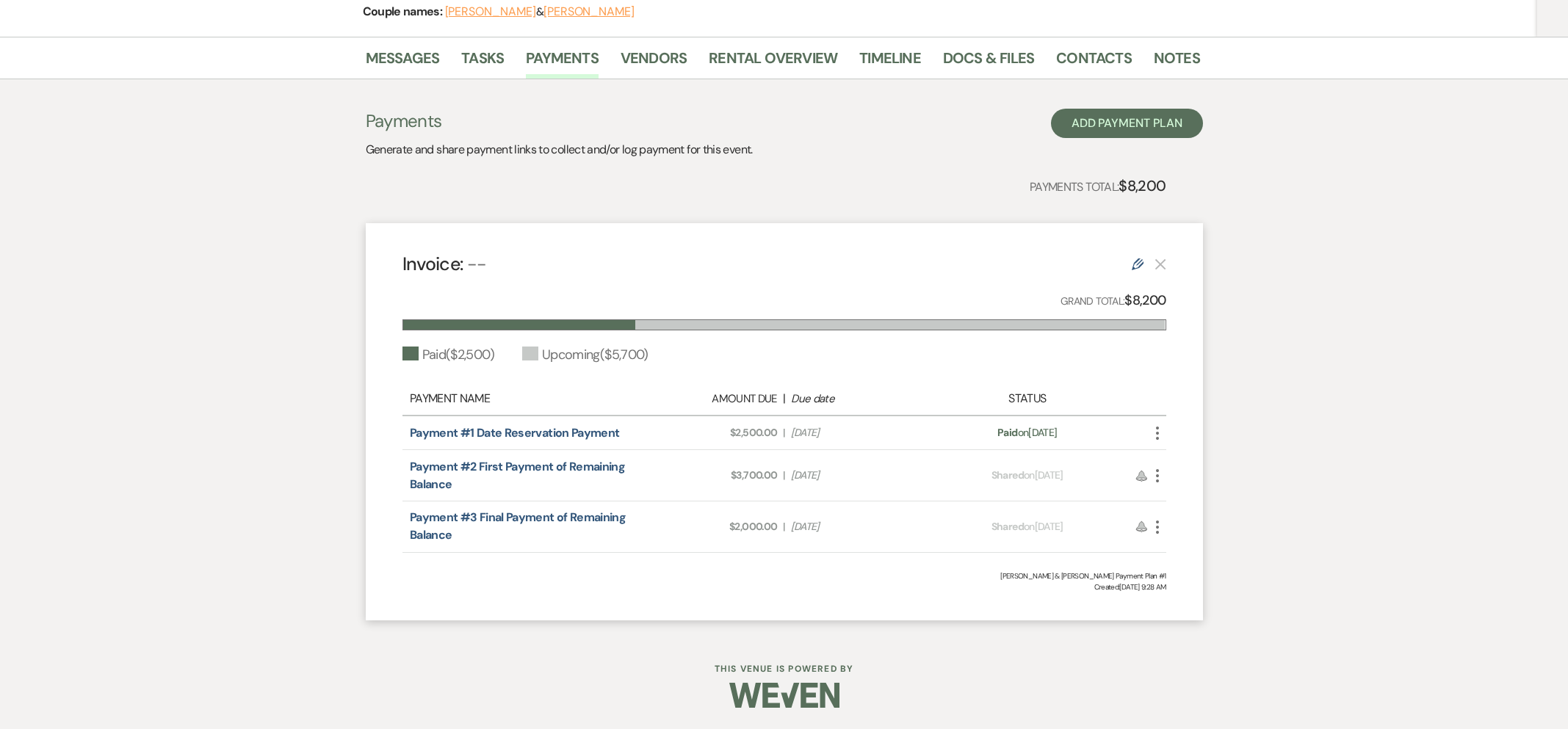
scroll to position [0, 0]
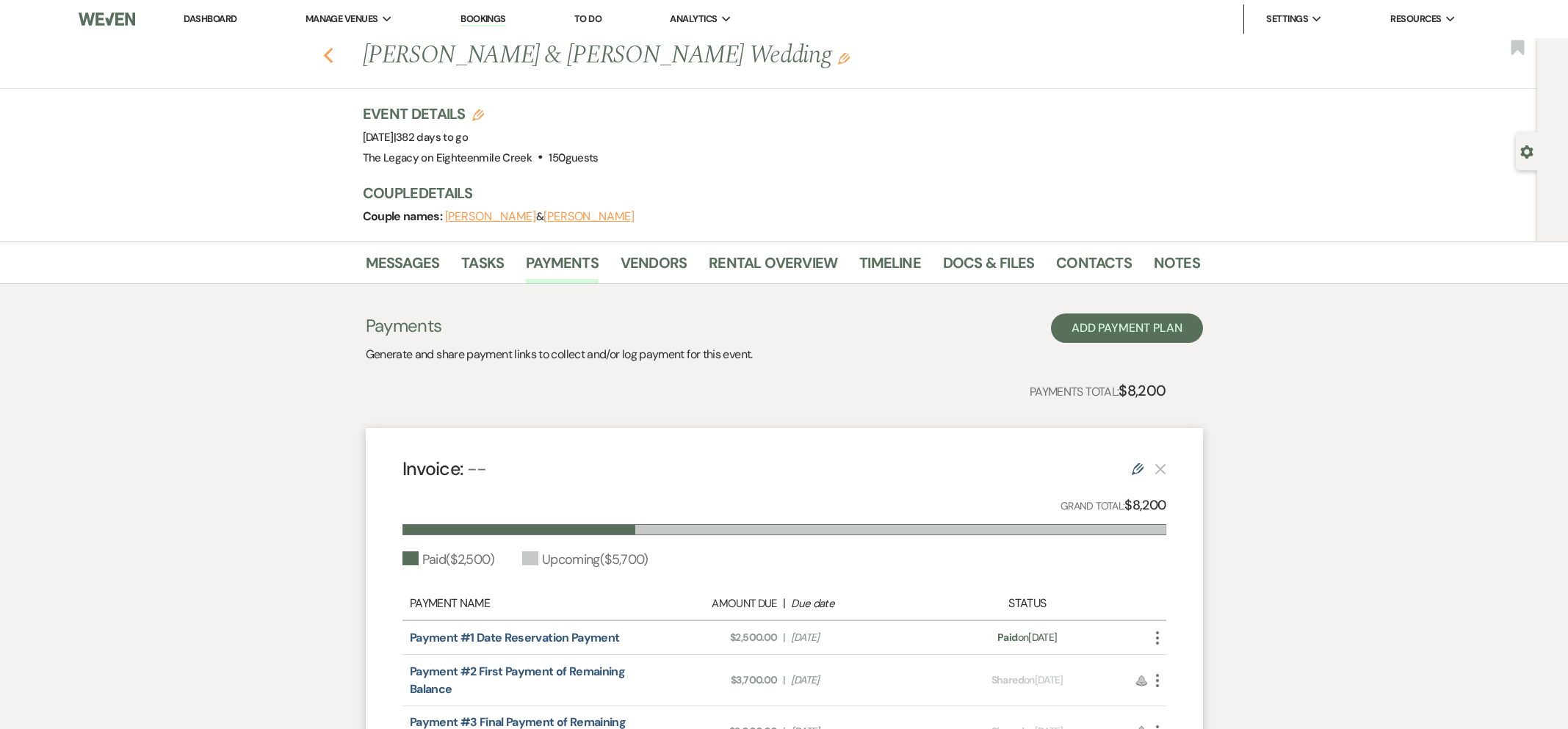
click at [329, 53] on icon "Previous" at bounding box center [329, 56] width 11 height 18
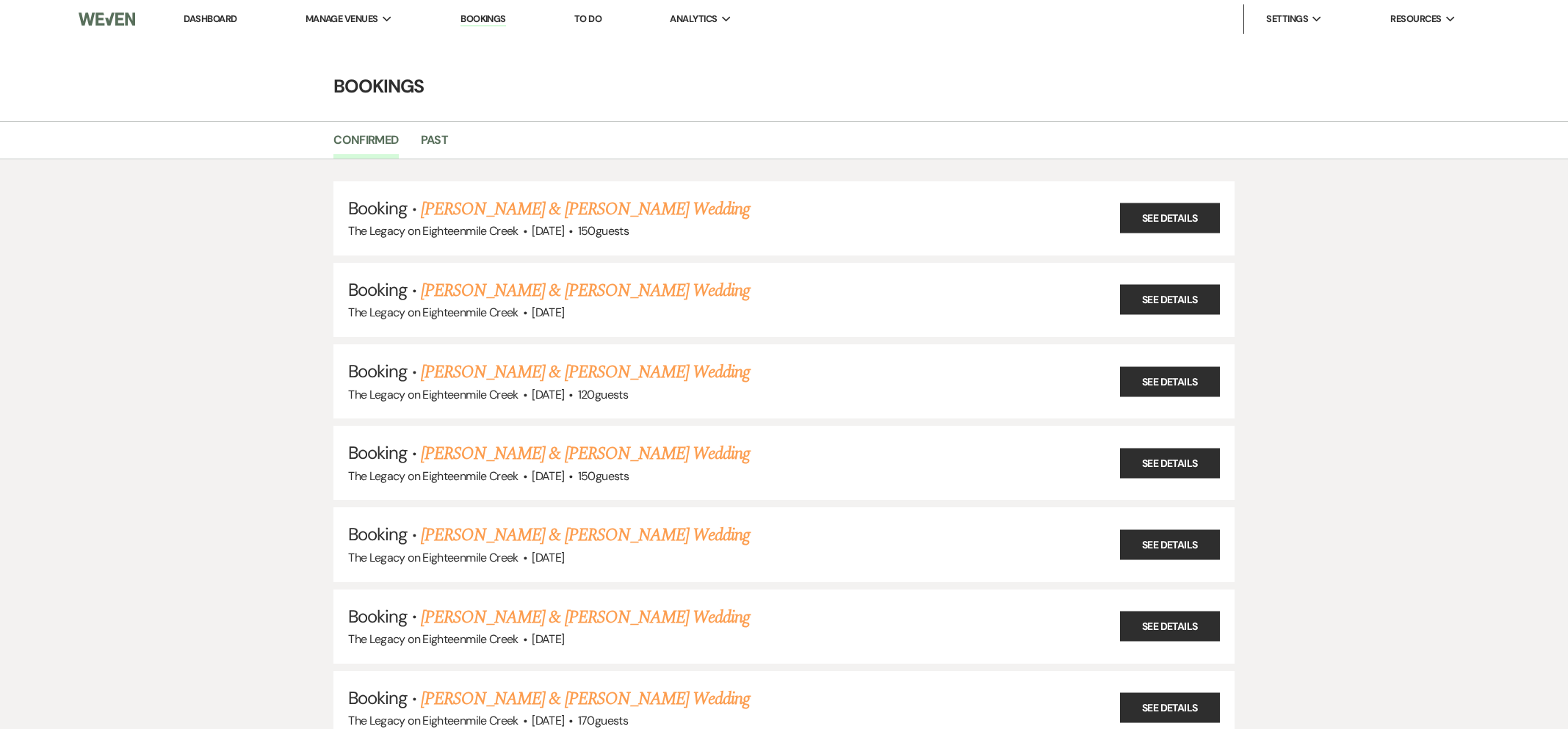
scroll to position [6664, 0]
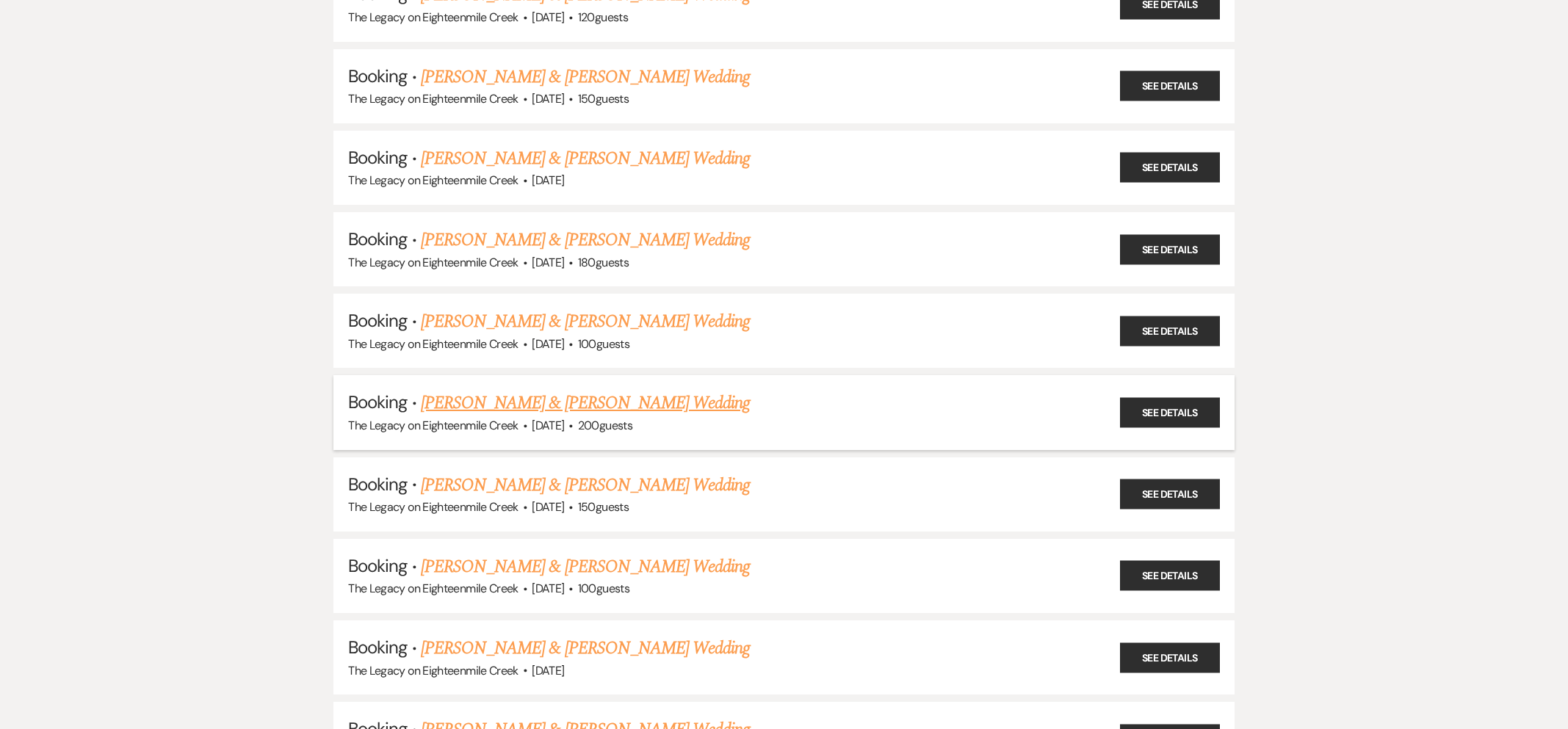
click at [544, 390] on link "[PERSON_NAME] & [PERSON_NAME] Wedding" at bounding box center [586, 403] width 329 height 27
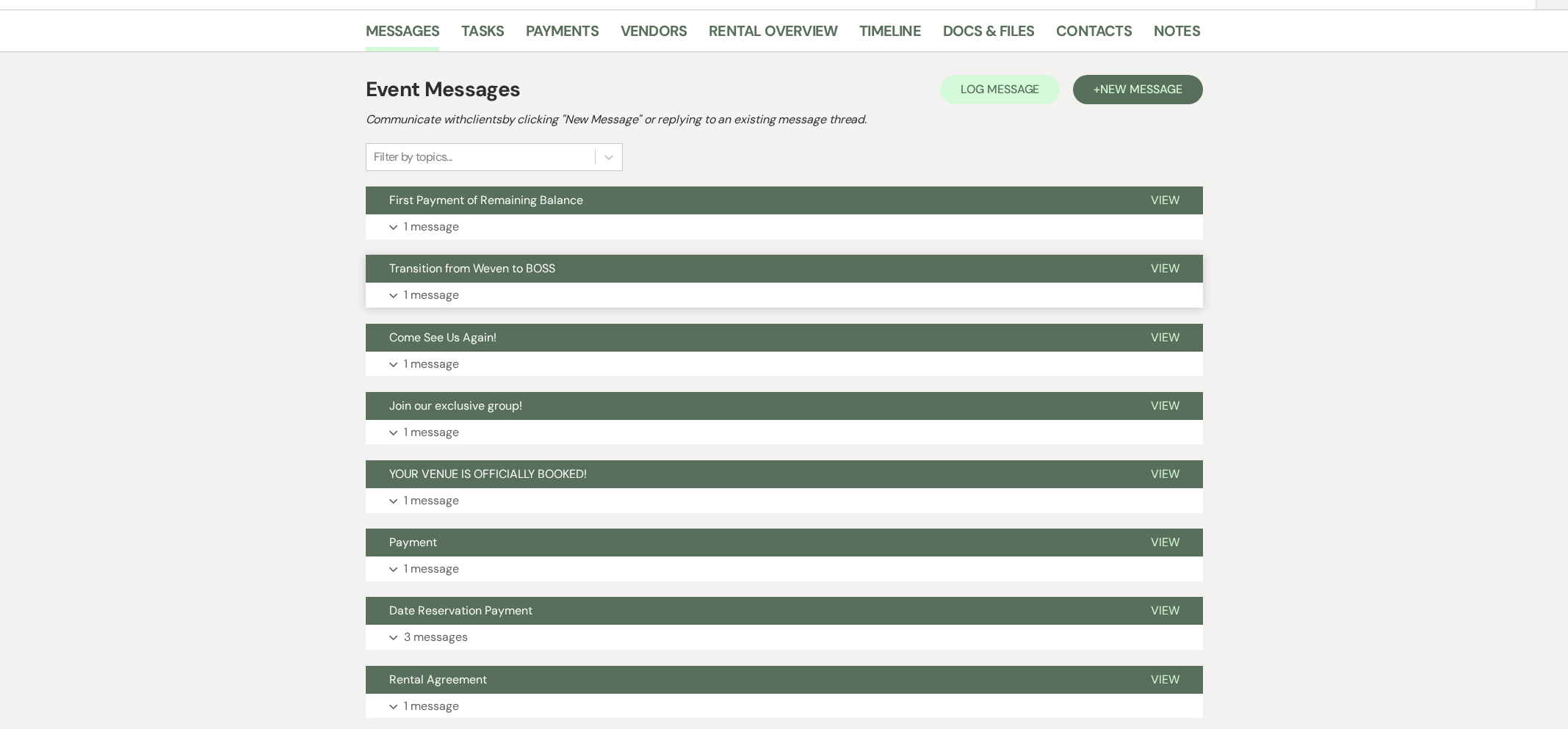
scroll to position [150, 0]
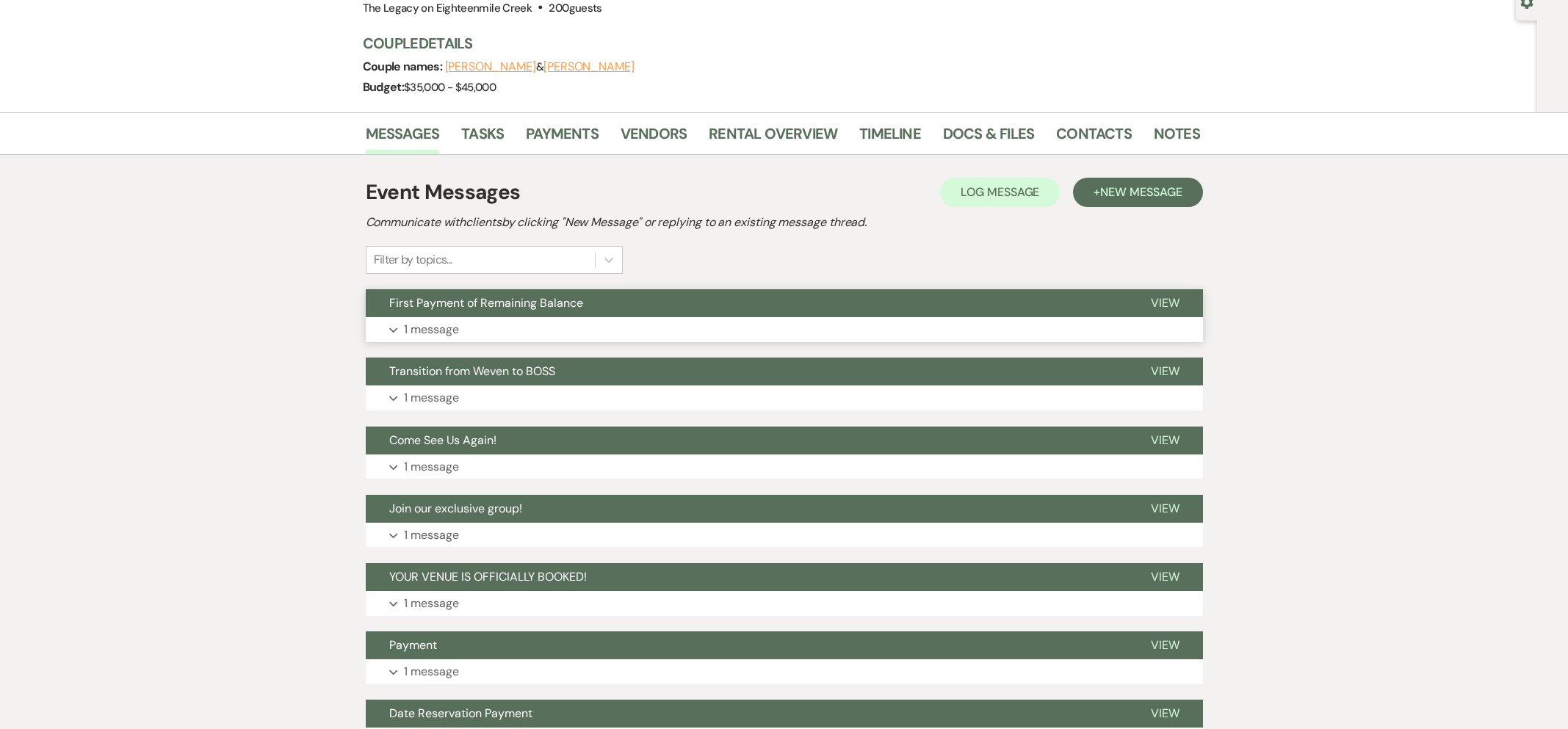
click at [651, 304] on button "First Payment of Remaining Balance" at bounding box center [747, 303] width 761 height 28
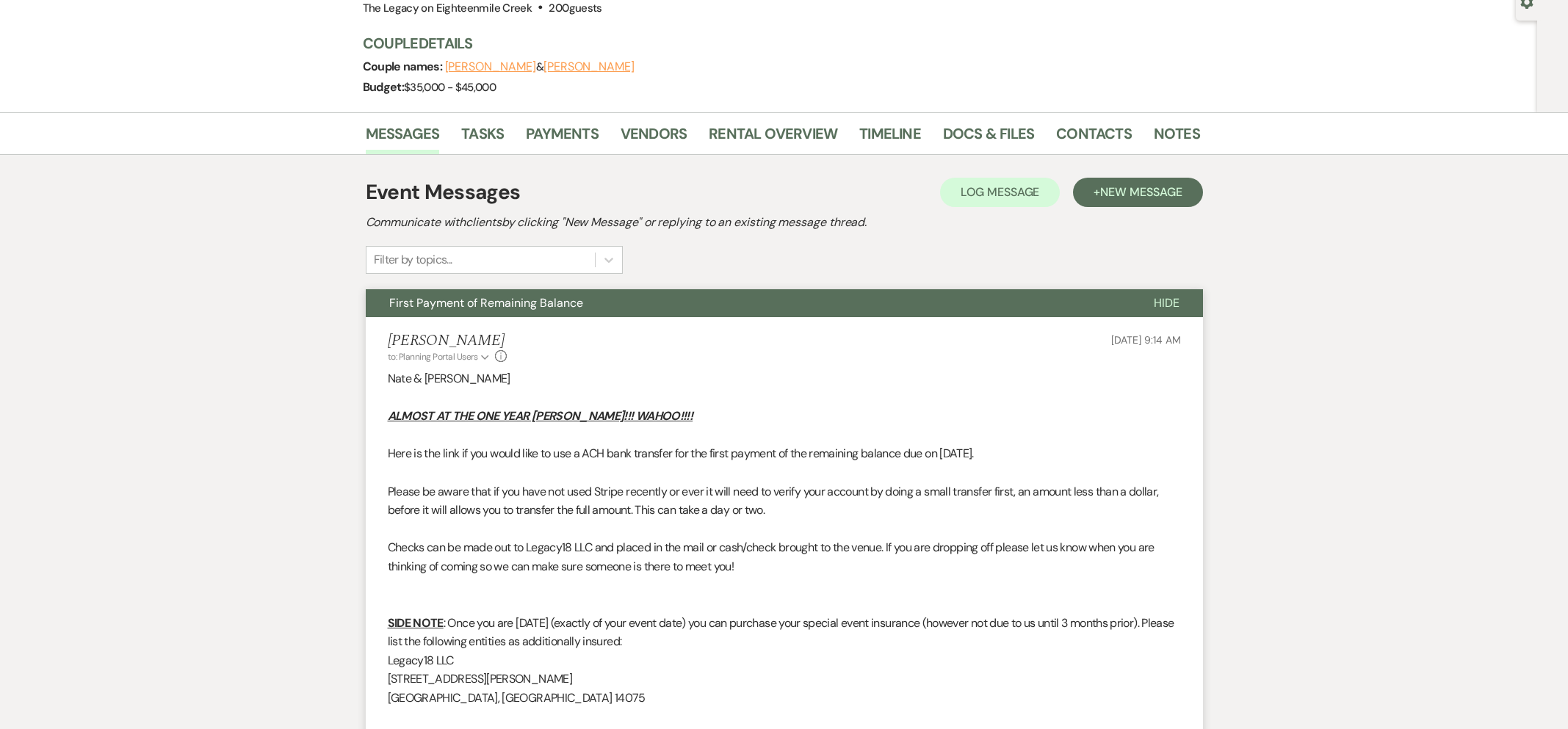
scroll to position [0, 0]
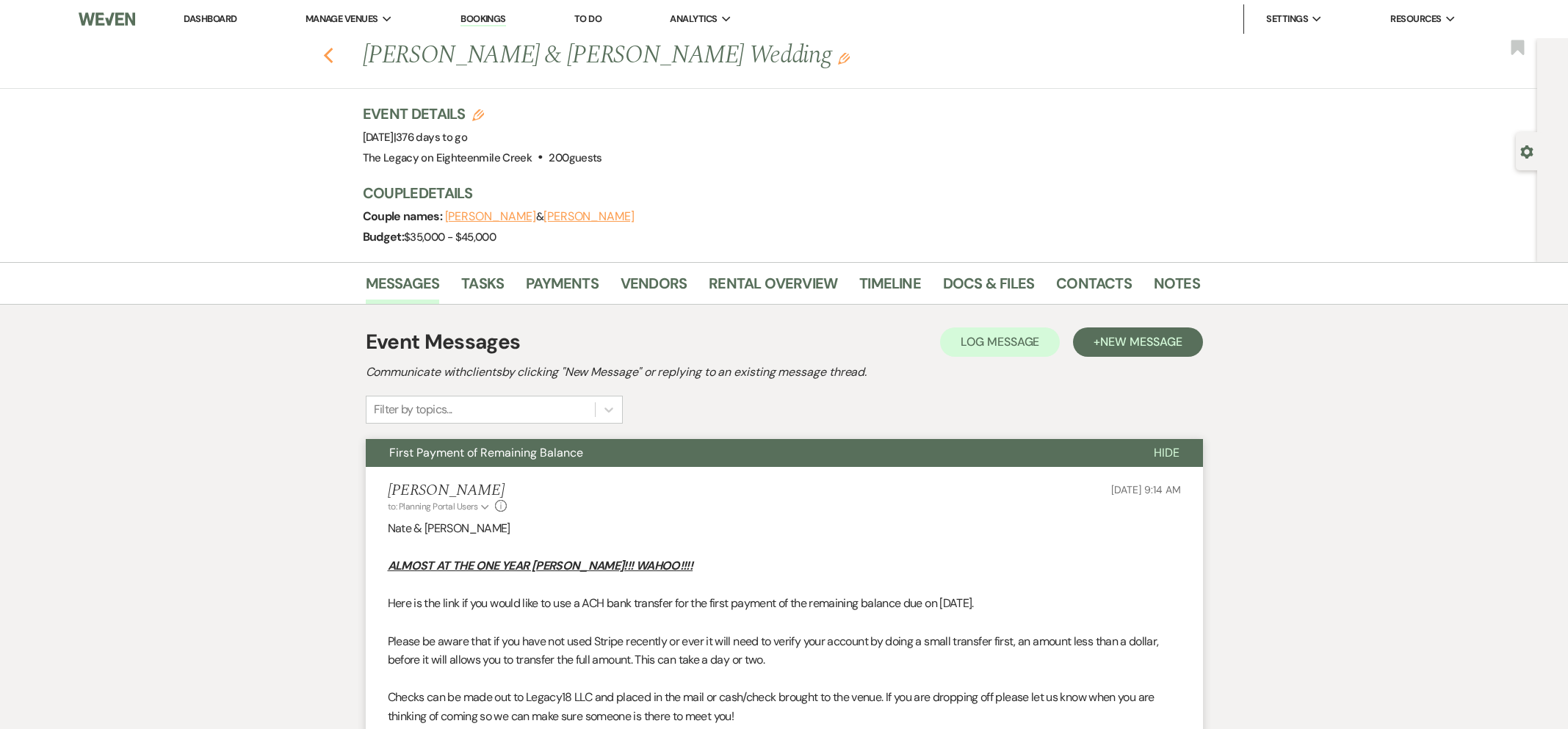
click at [325, 57] on icon "Previous" at bounding box center [329, 56] width 11 height 18
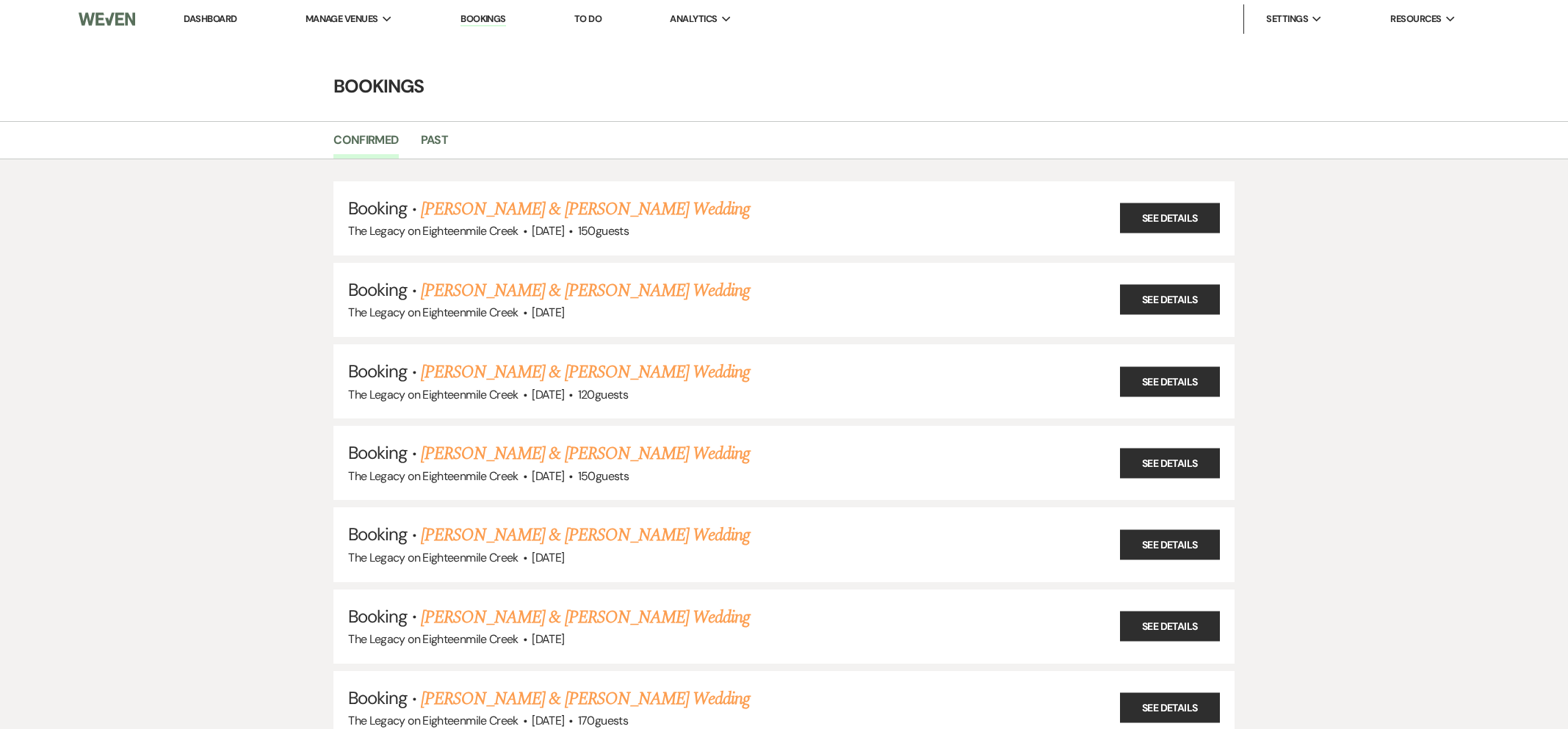
scroll to position [6664, 0]
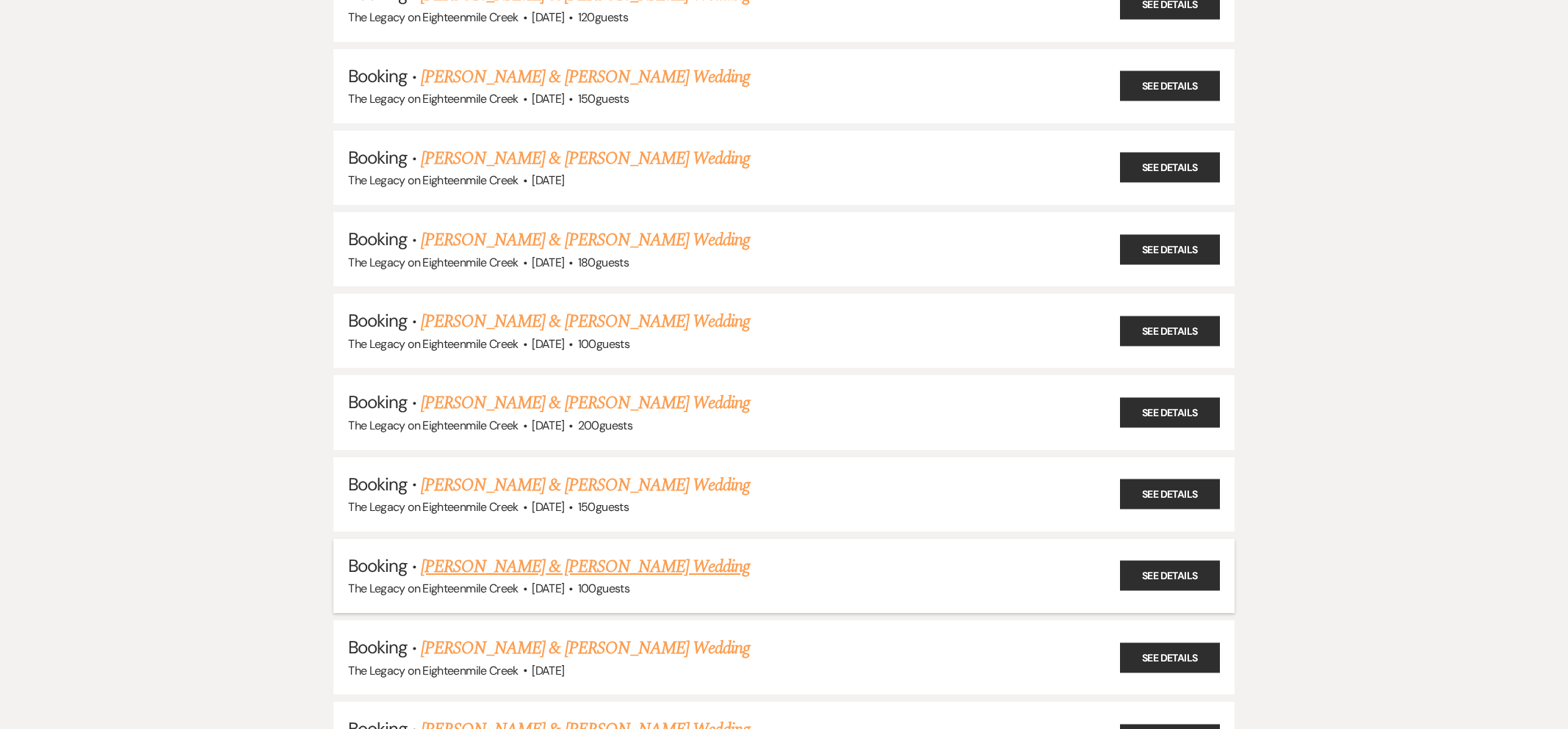
click at [647, 554] on link "[PERSON_NAME] & [PERSON_NAME] Wedding" at bounding box center [586, 567] width 329 height 27
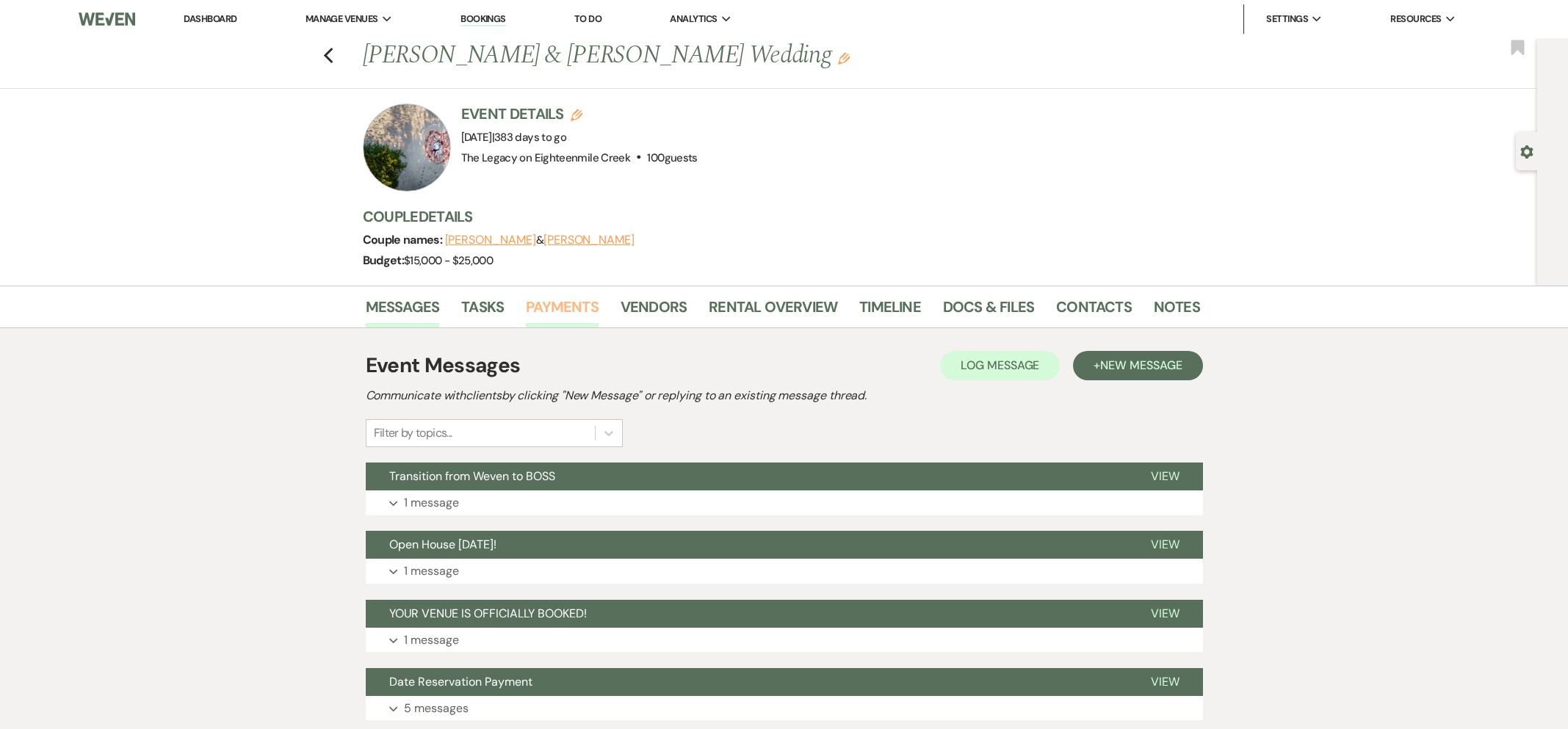
click at [538, 300] on link "Payments" at bounding box center [562, 311] width 73 height 32
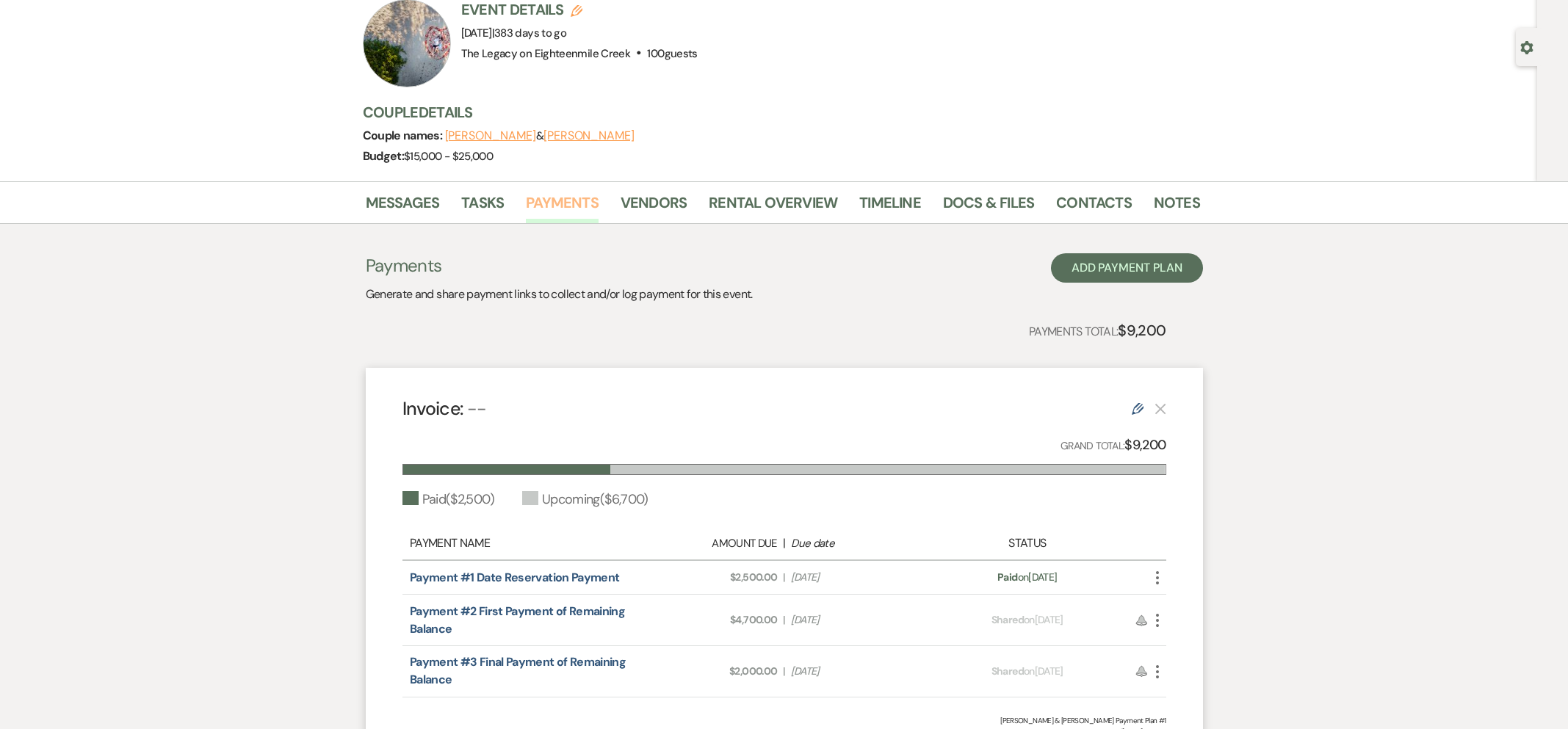
scroll to position [234, 0]
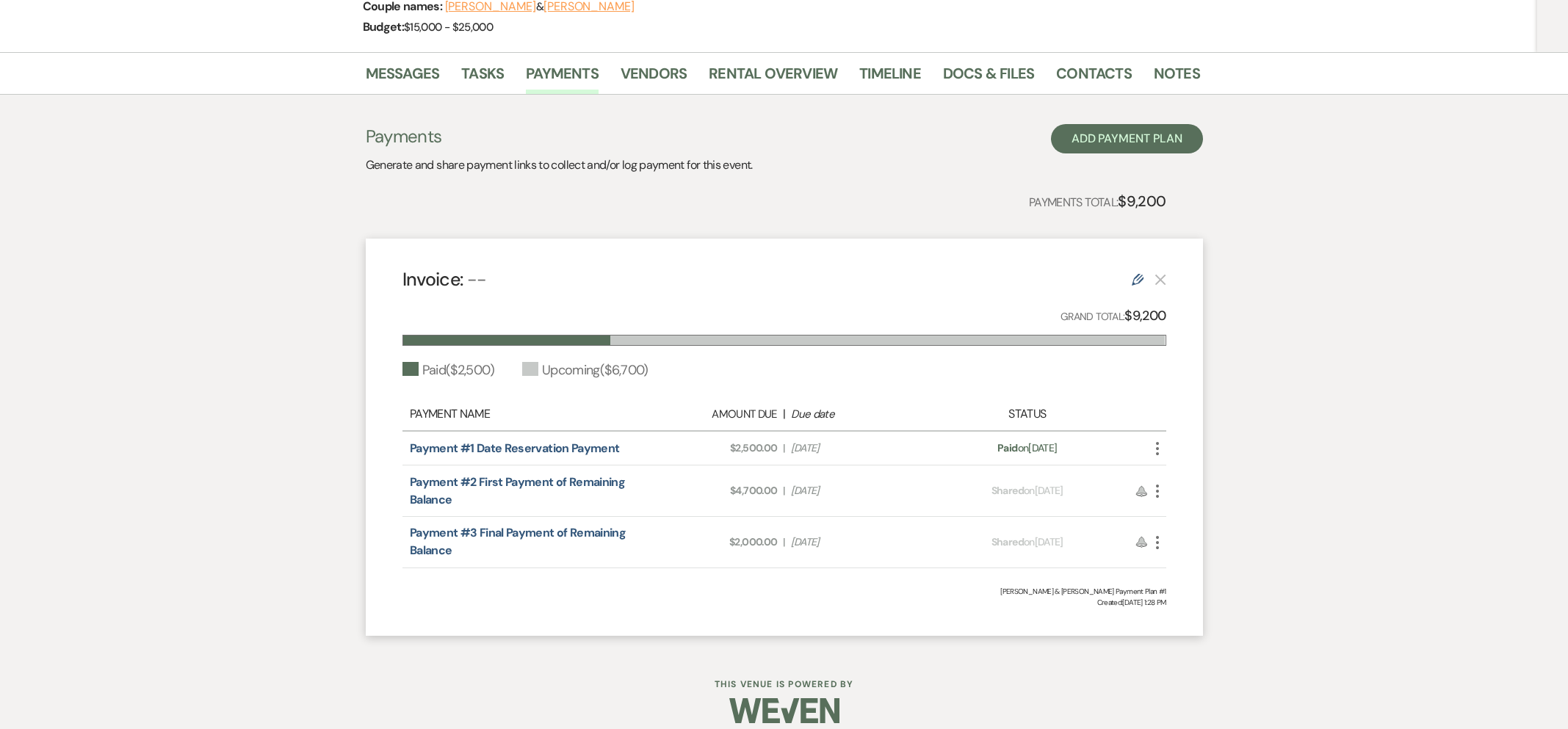
click at [1160, 492] on icon "More" at bounding box center [1157, 491] width 18 height 18
click at [1182, 526] on button "Attach File Attach to Message" at bounding box center [1223, 520] width 148 height 25
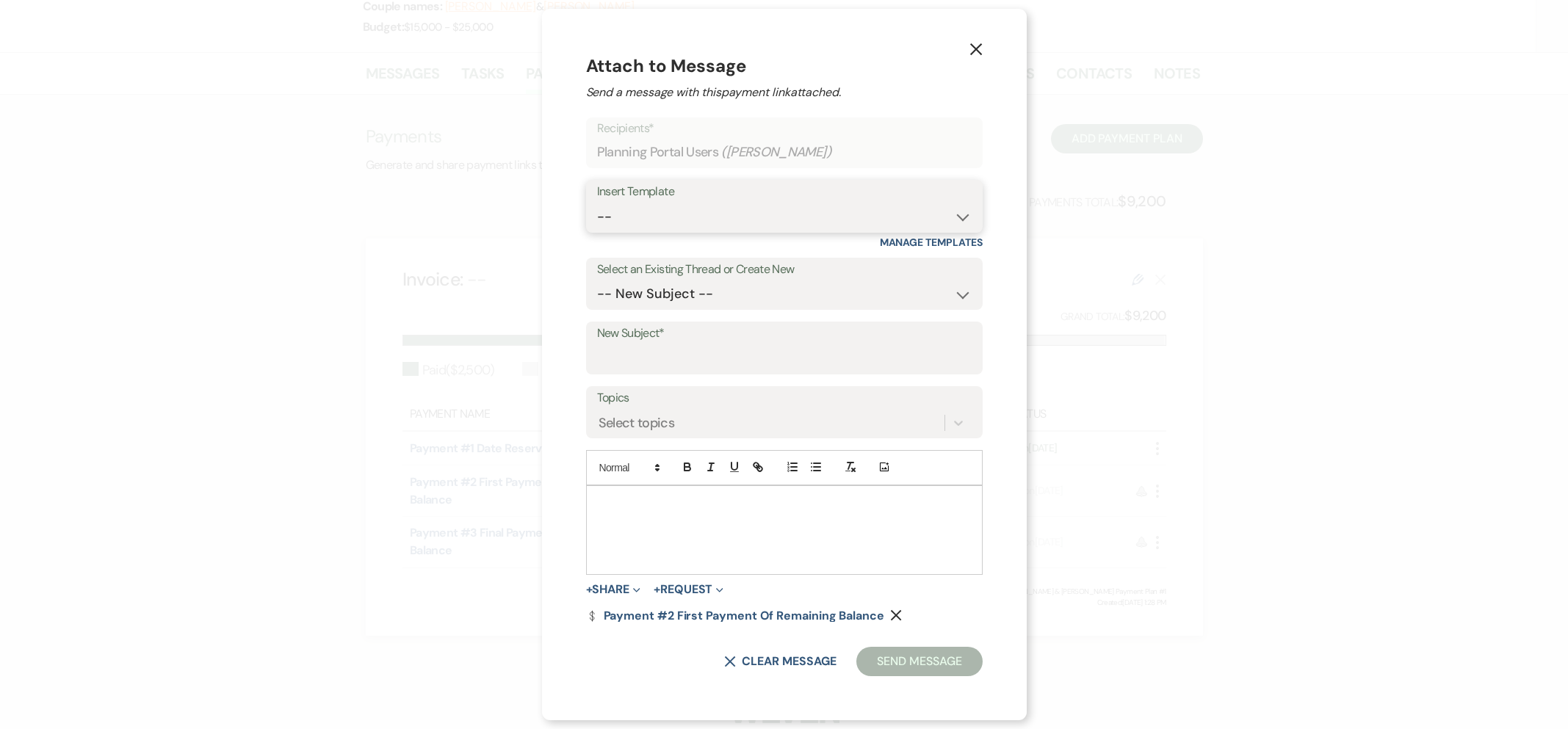
click at [691, 216] on select "-- Inquiry Follow Up- Just checking in :) Tour Date/Time Confirmation Proposal …" at bounding box center [784, 217] width 374 height 29
select select "1947"
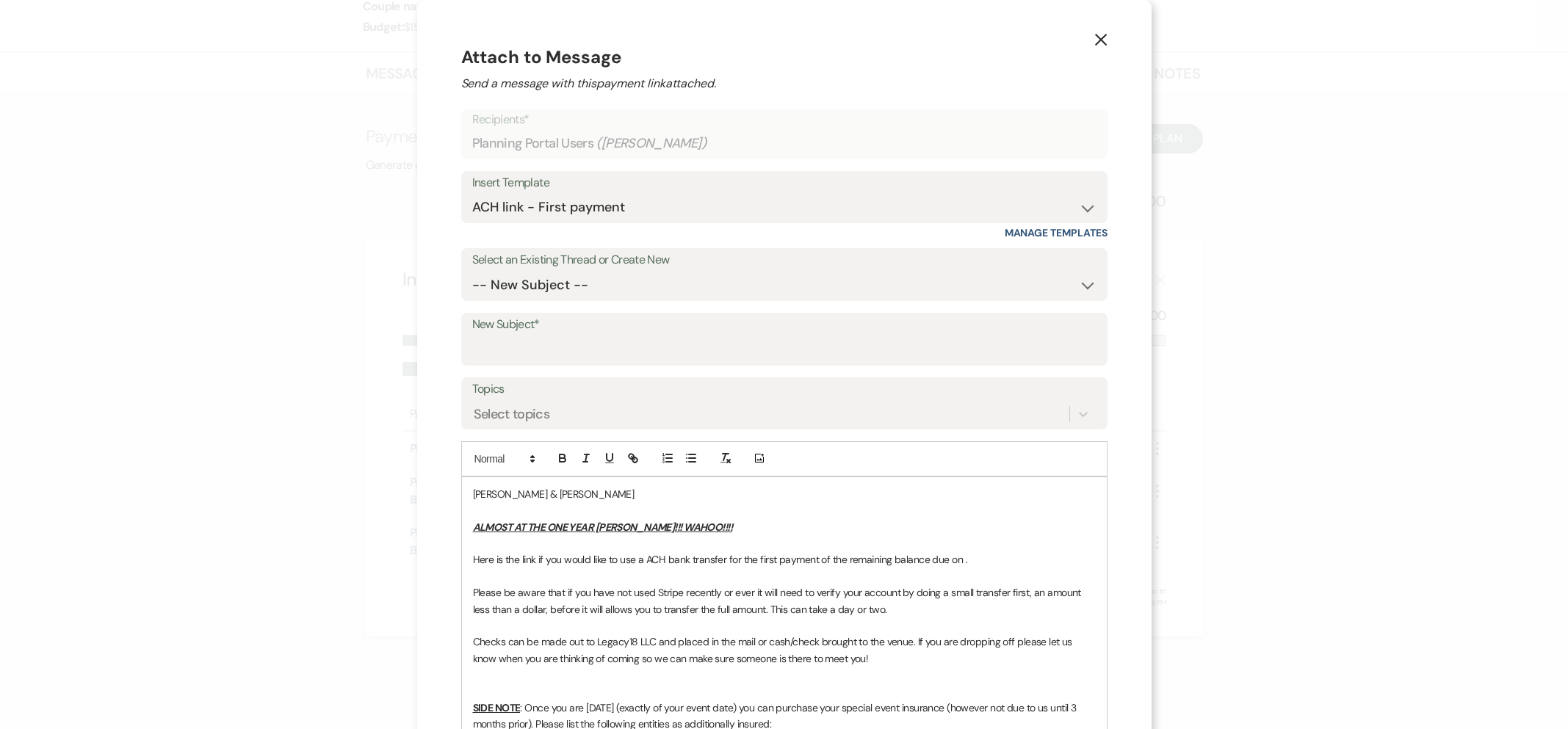
click at [963, 560] on p "Here is the link if you would like to use a ACH bank transfer for the first pay…" at bounding box center [784, 560] width 623 height 16
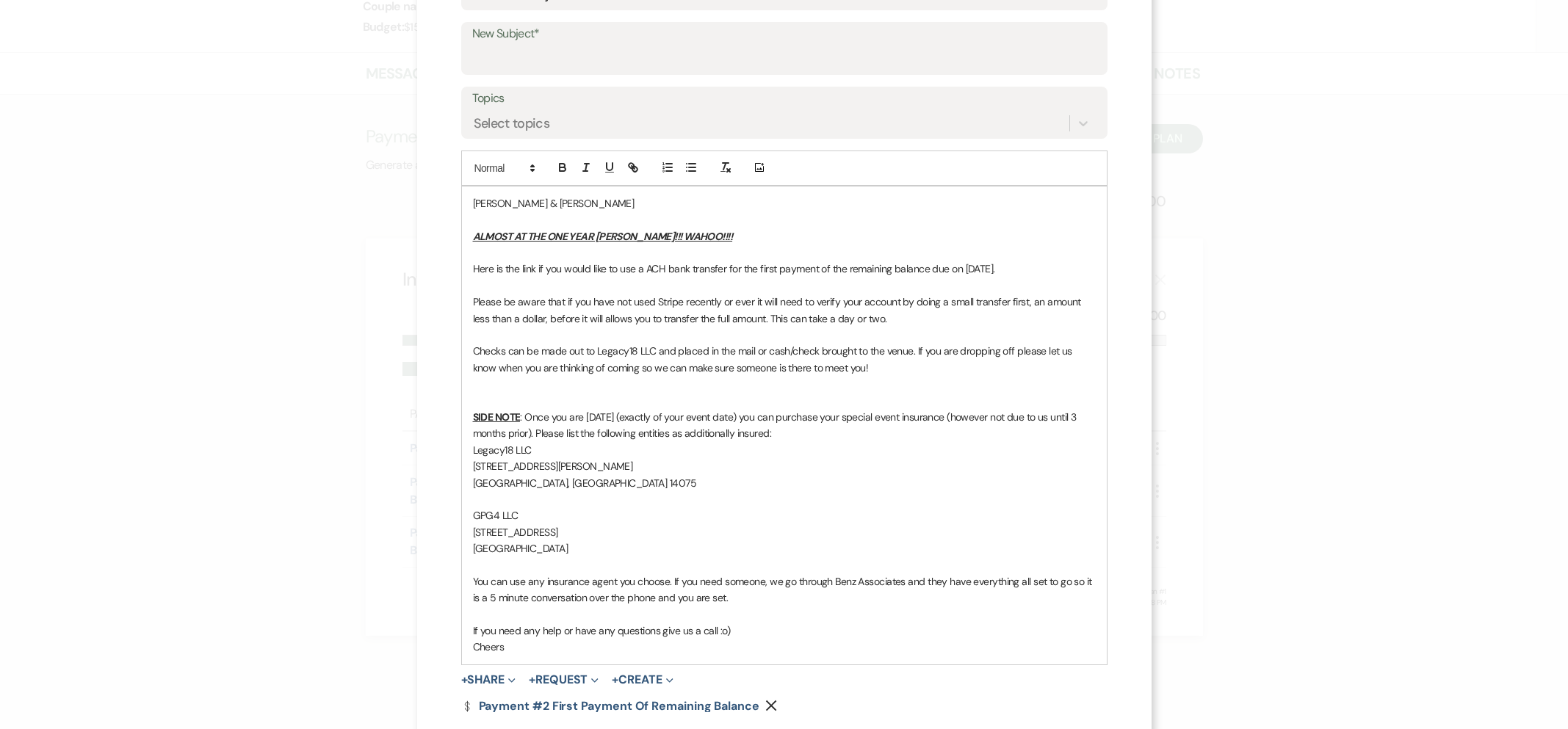
scroll to position [115, 0]
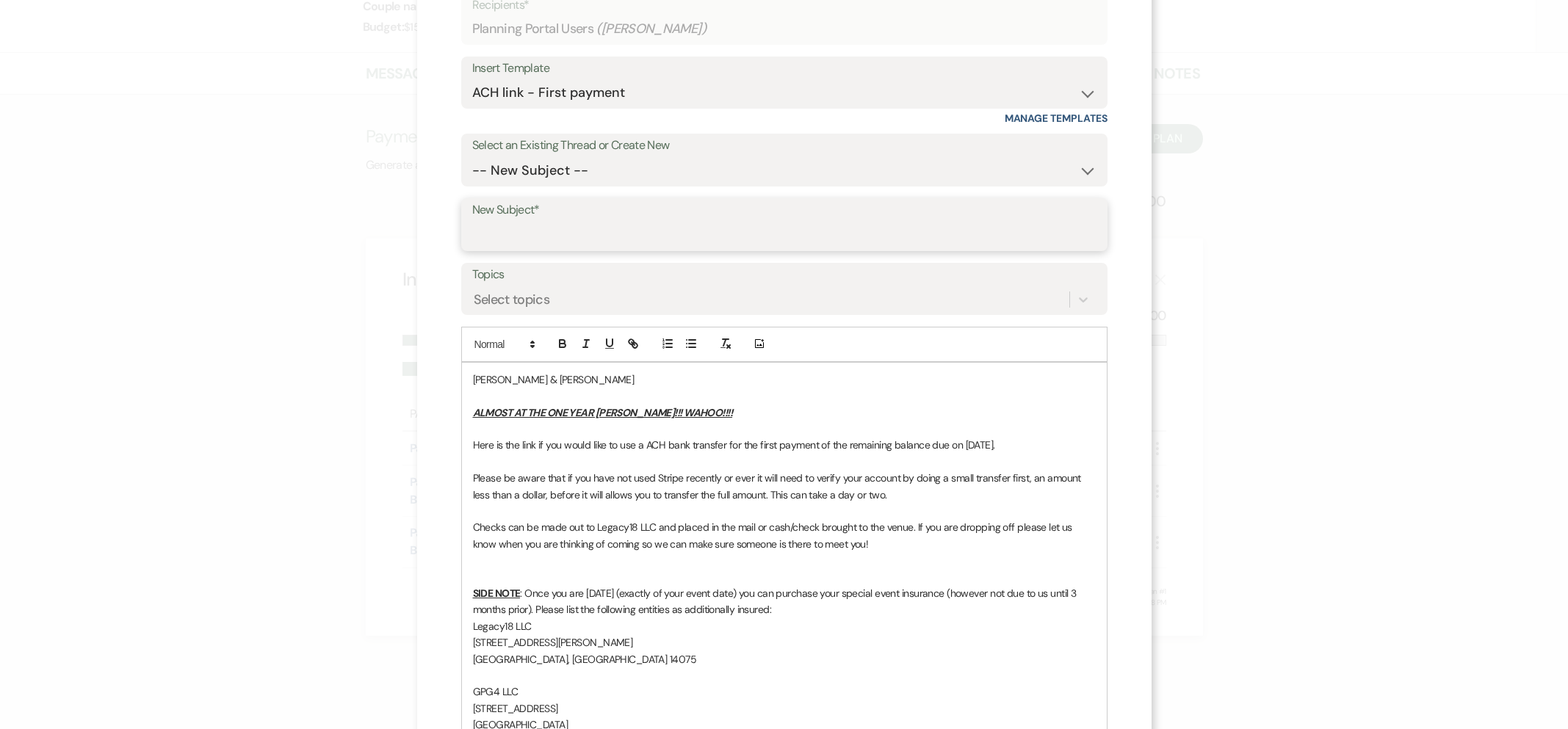
click at [603, 233] on input "New Subject*" at bounding box center [785, 235] width 624 height 29
type input "First Payment of Remaining Balance"
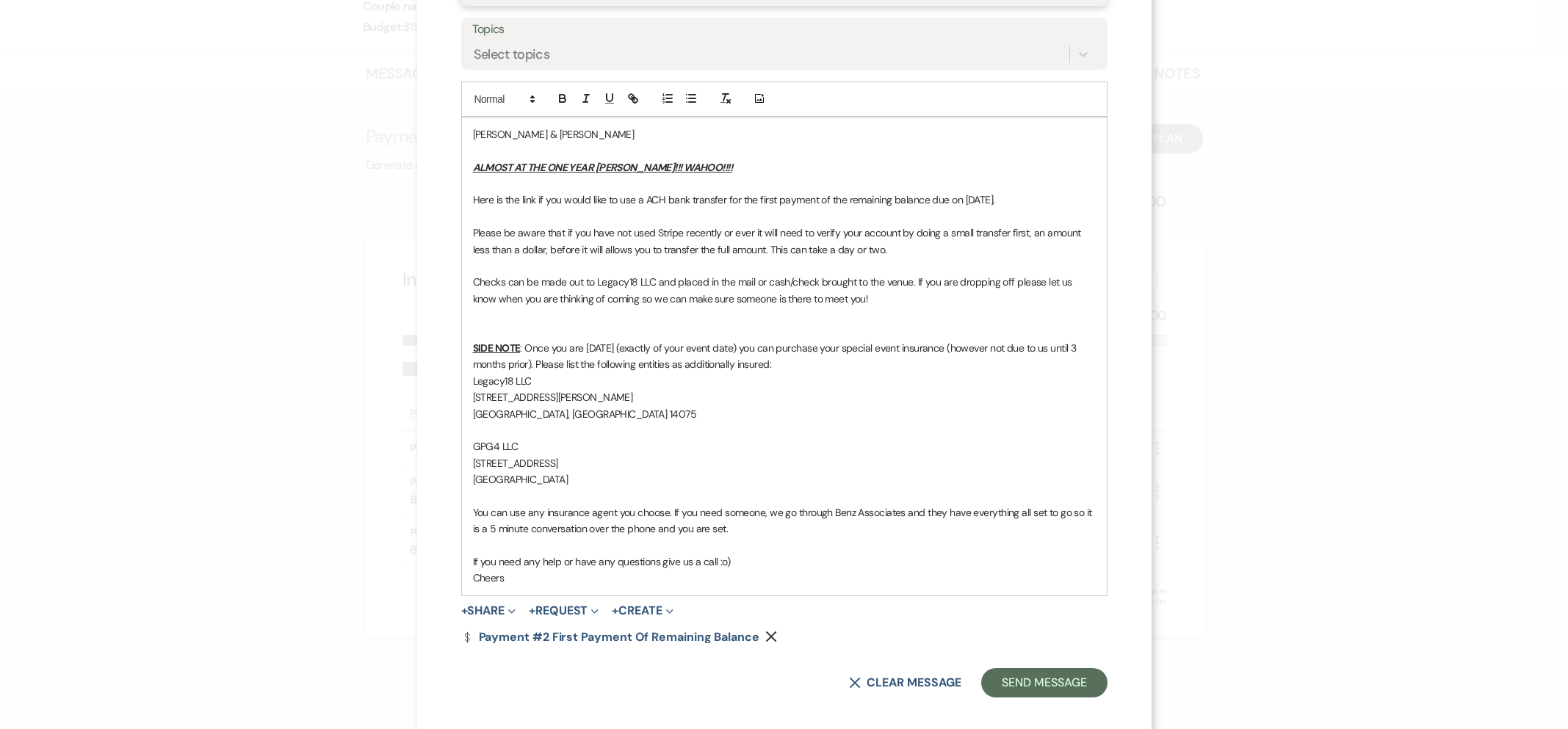
scroll to position [372, 0]
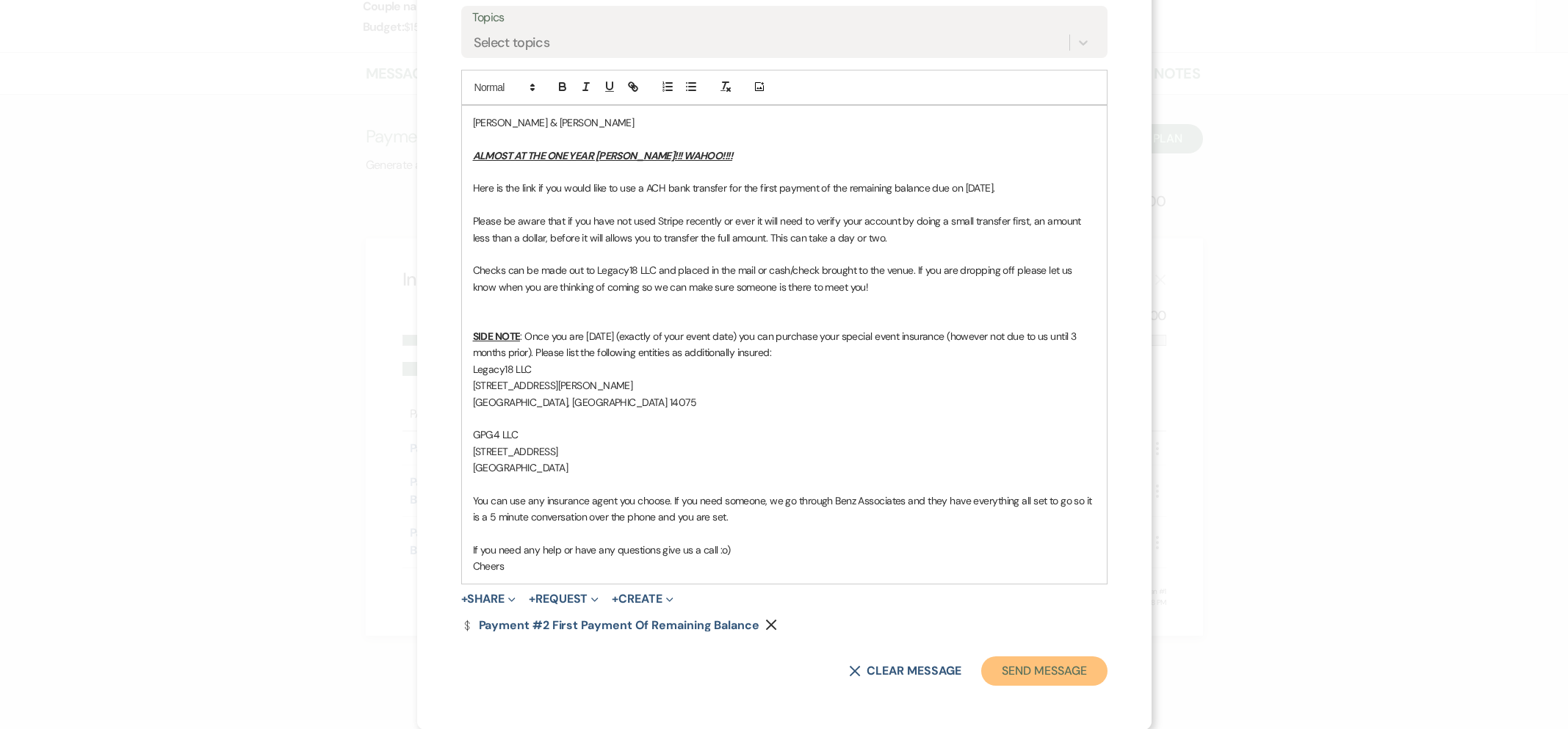
click at [1024, 674] on button "Send Message" at bounding box center [1045, 671] width 126 height 29
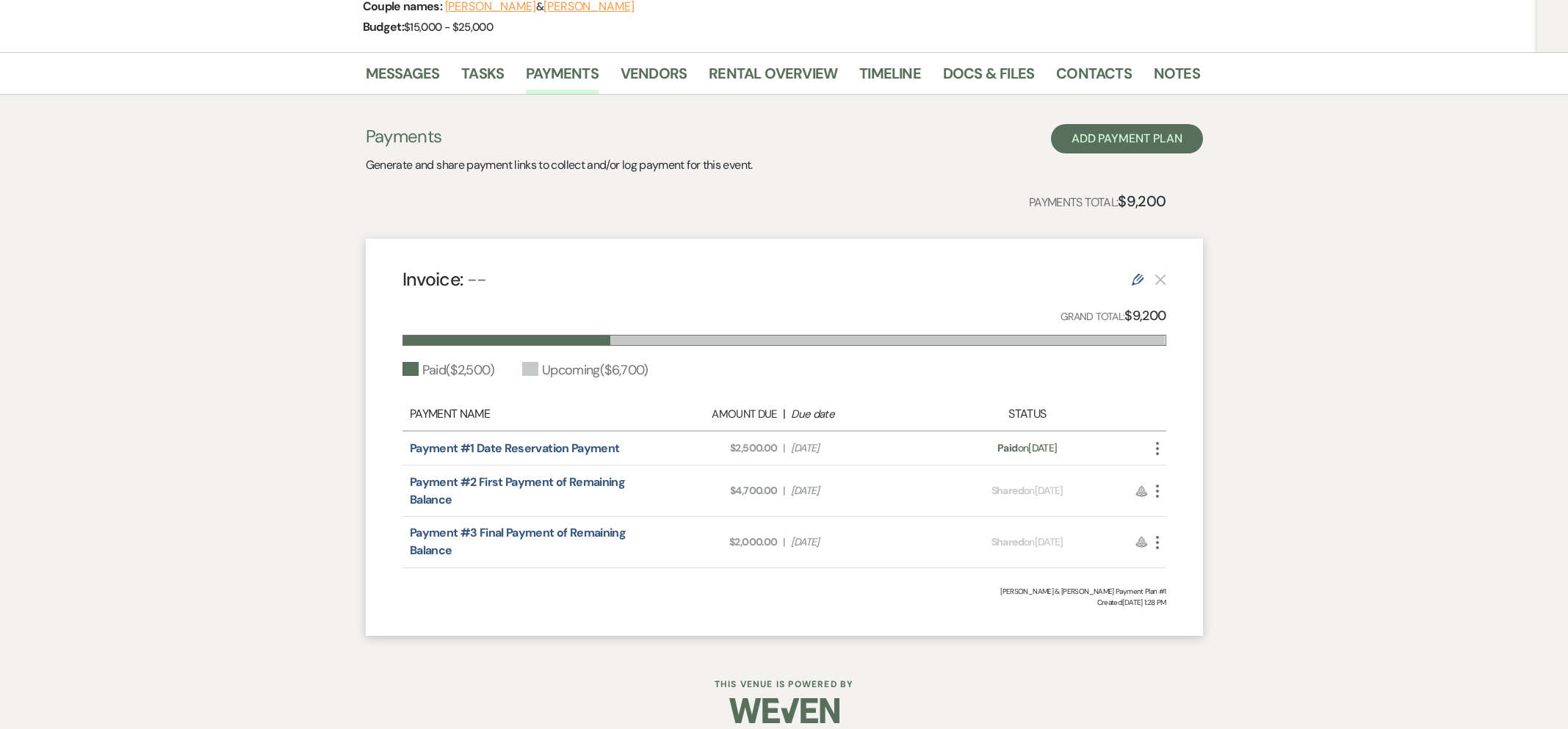
scroll to position [0, 0]
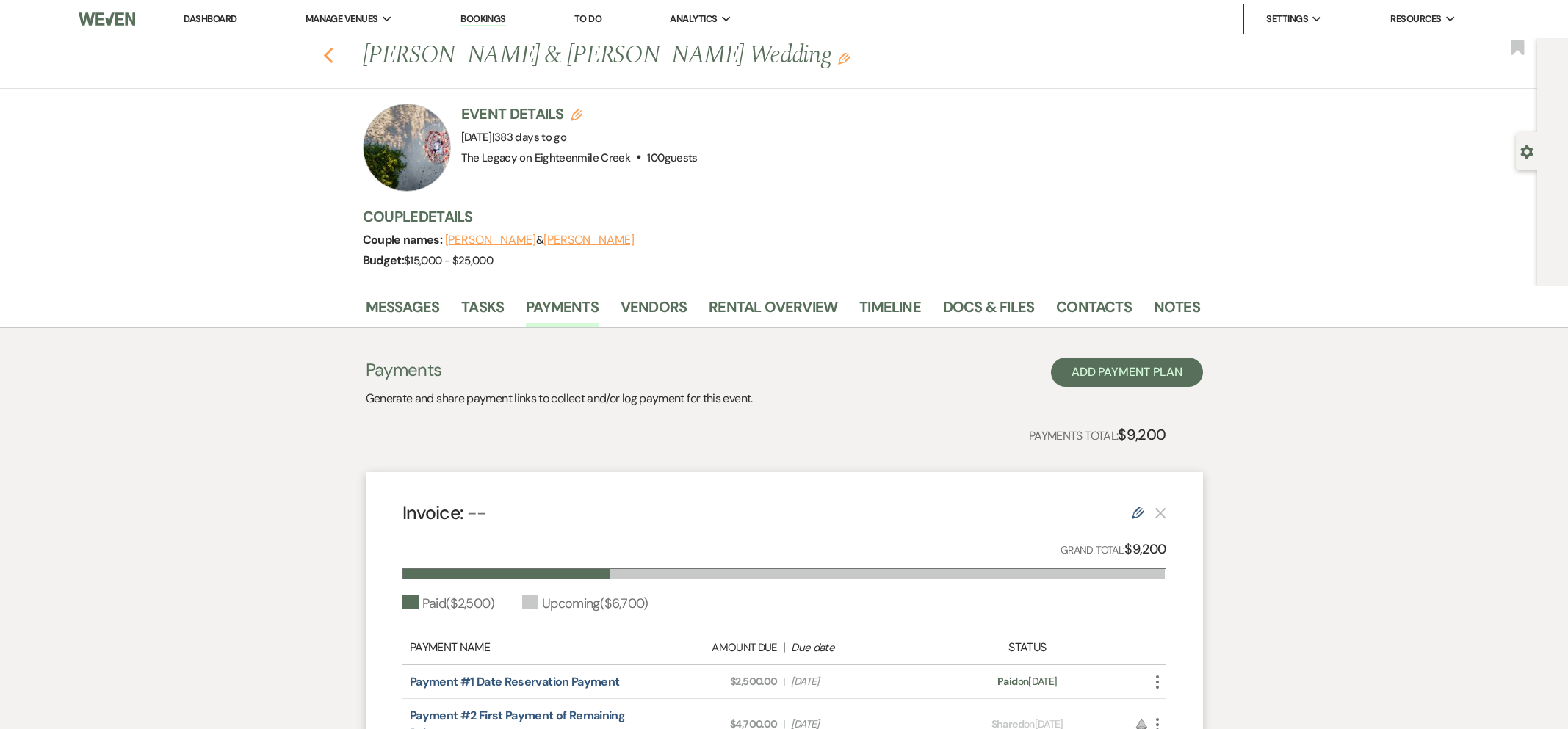
click at [325, 57] on icon "Previous" at bounding box center [329, 56] width 11 height 18
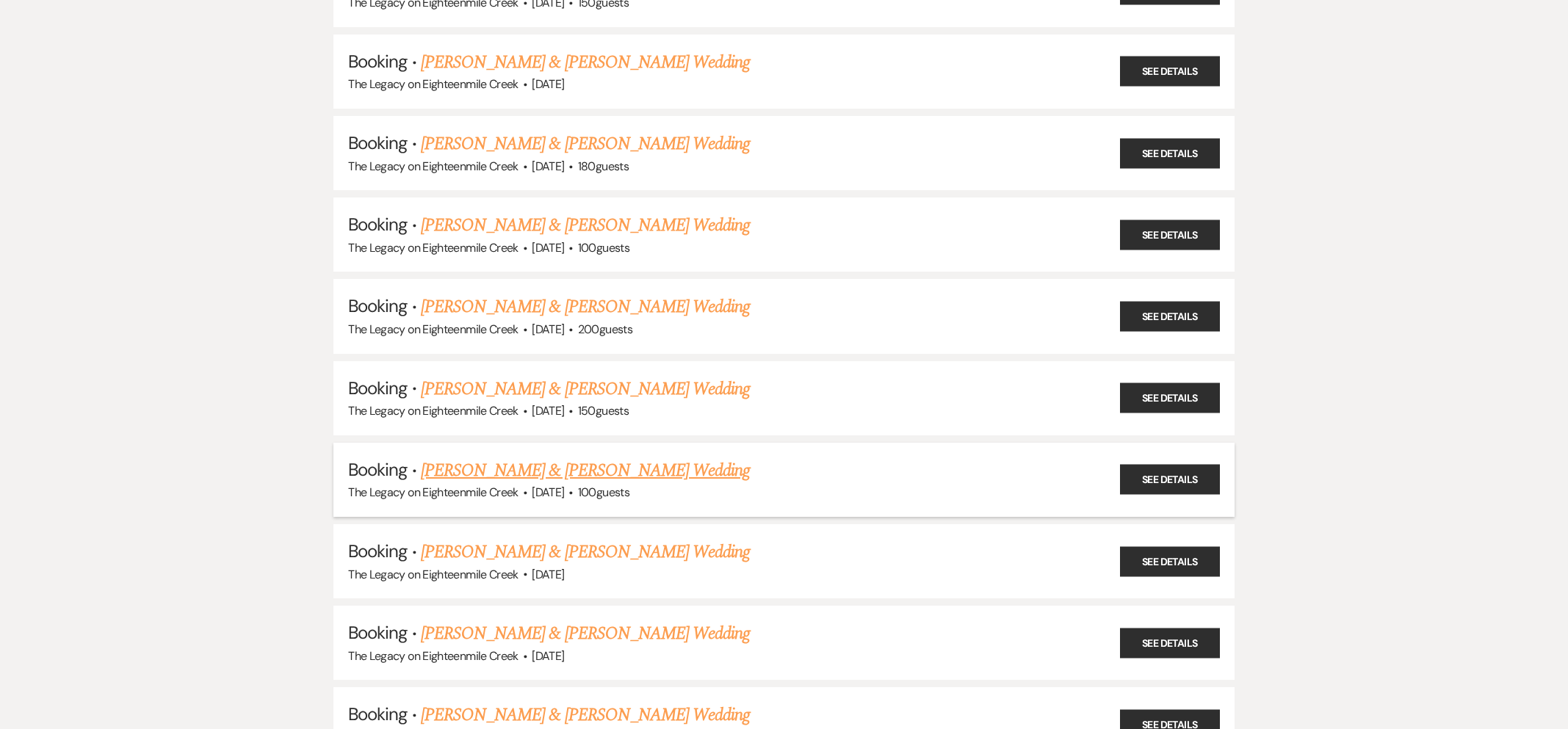
scroll to position [6763, 0]
